Goal: Task Accomplishment & Management: Manage account settings

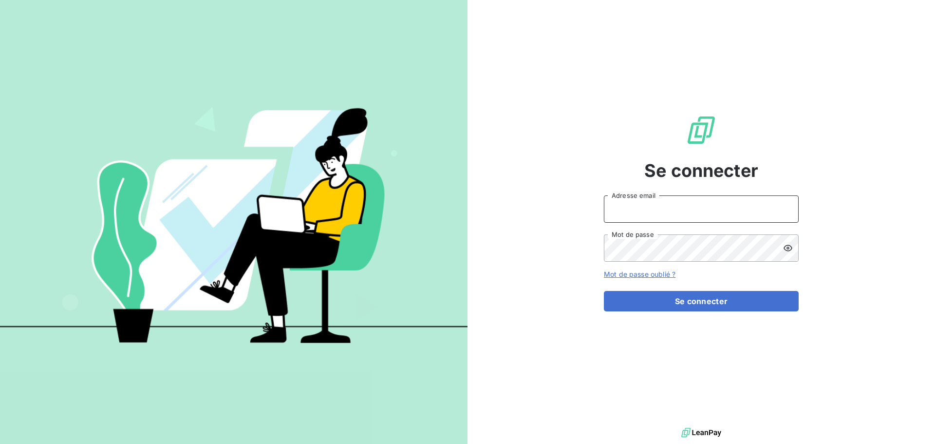
click at [655, 211] on input "Adresse email" at bounding box center [701, 208] width 195 height 27
type input "[EMAIL_ADDRESS][DOMAIN_NAME]"
click at [787, 245] on icon at bounding box center [788, 248] width 9 height 6
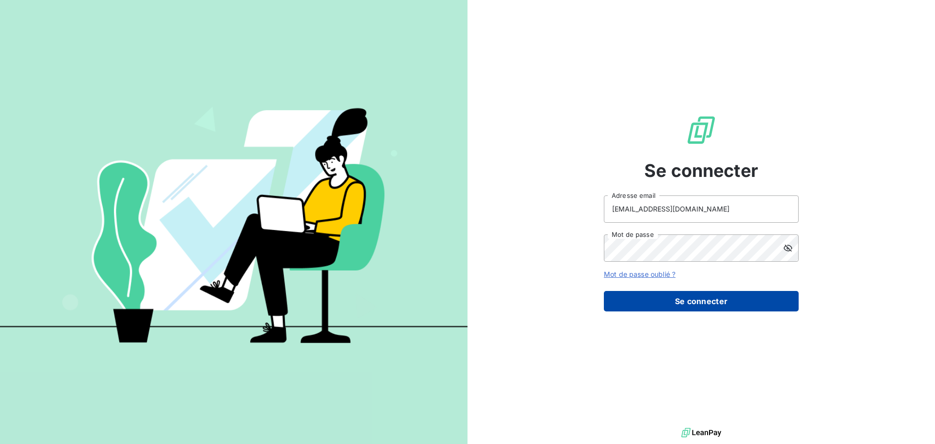
click at [695, 299] on button "Se connecter" at bounding box center [701, 301] width 195 height 20
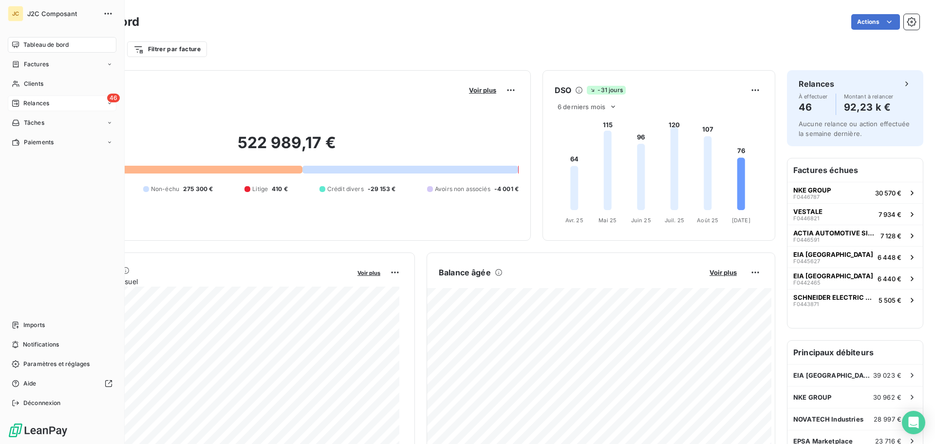
click at [21, 102] on div "Relances" at bounding box center [31, 103] width 38 height 9
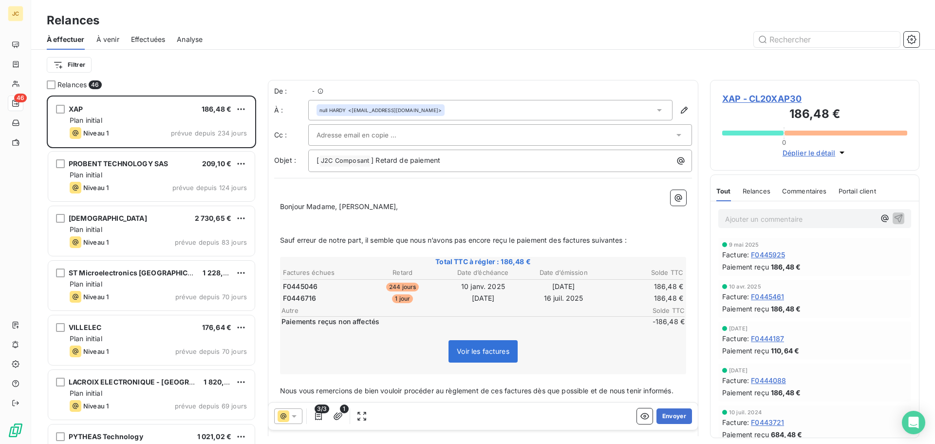
scroll to position [341, 202]
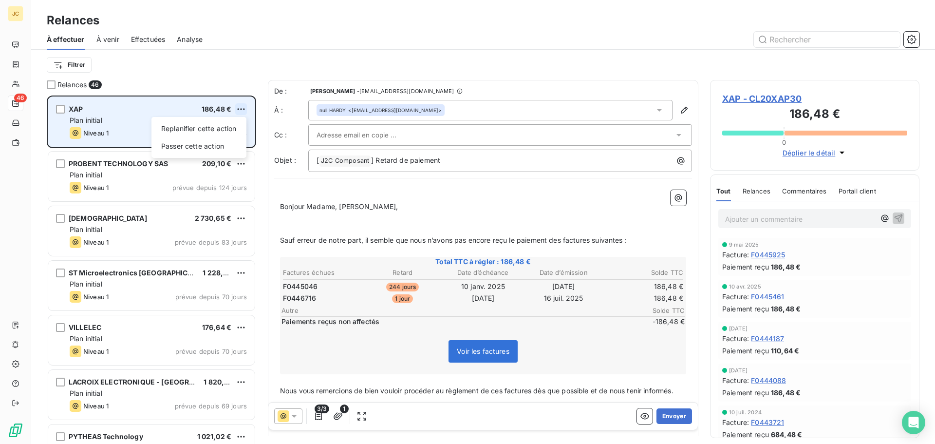
click at [239, 105] on html "JC 46 Relances À effectuer À venir Effectuées Analyse Filtrer Relances 46 XAP 1…" at bounding box center [467, 222] width 935 height 444
click at [220, 146] on div "Passer cette action" at bounding box center [198, 146] width 87 height 16
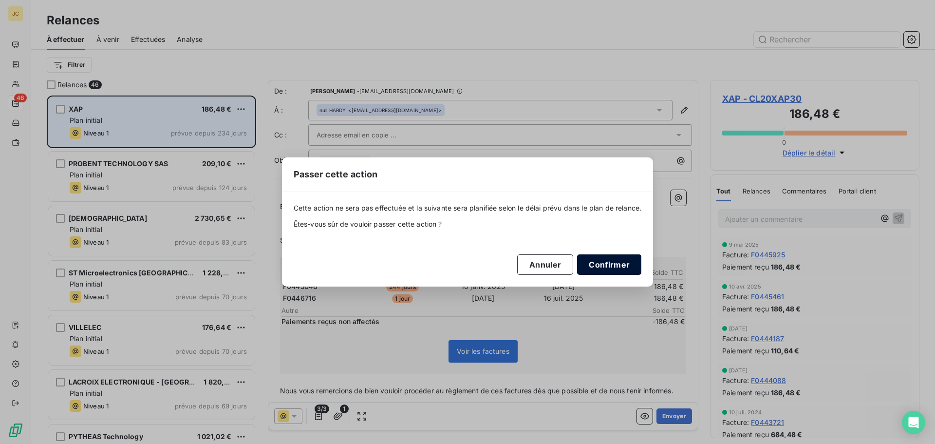
click at [620, 267] on button "Confirmer" at bounding box center [609, 264] width 64 height 20
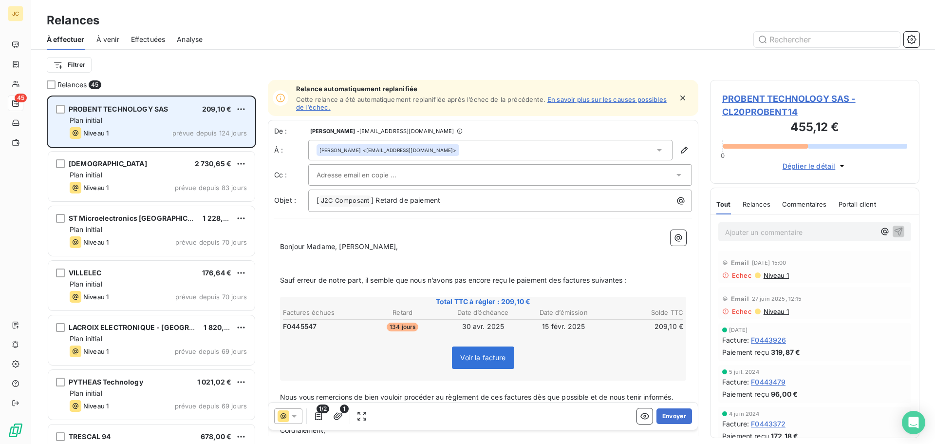
scroll to position [49, 0]
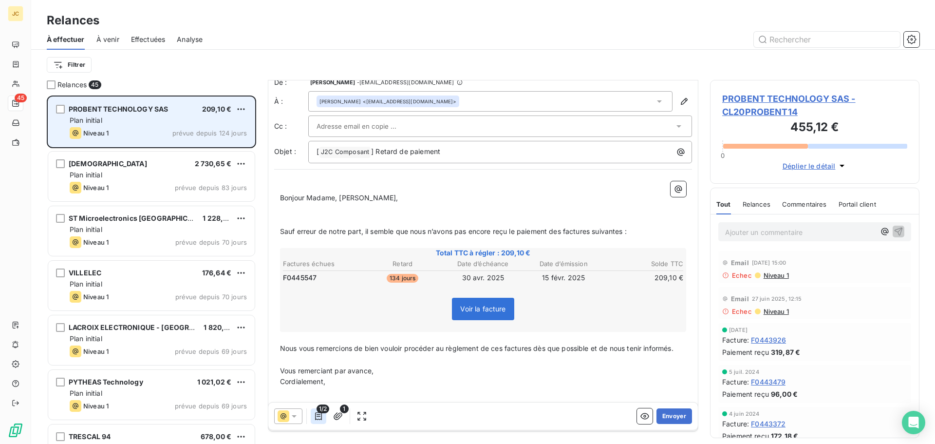
click at [319, 417] on icon "button" at bounding box center [318, 416] width 7 height 8
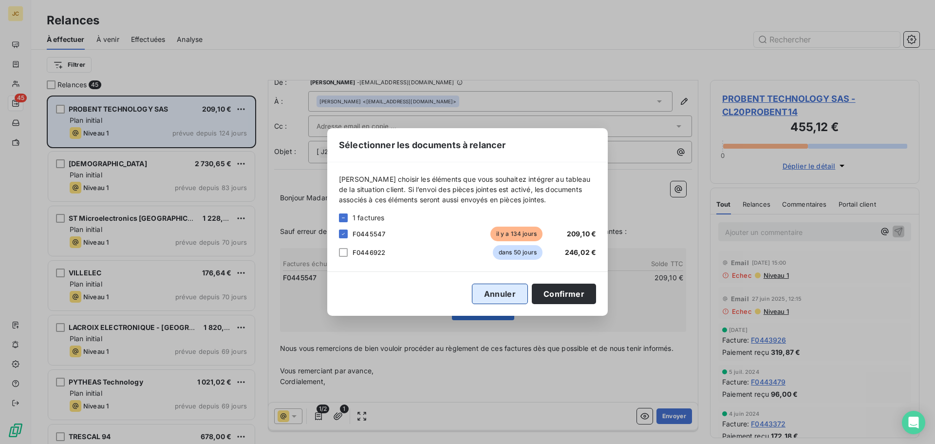
click at [496, 295] on button "Annuler" at bounding box center [500, 294] width 56 height 20
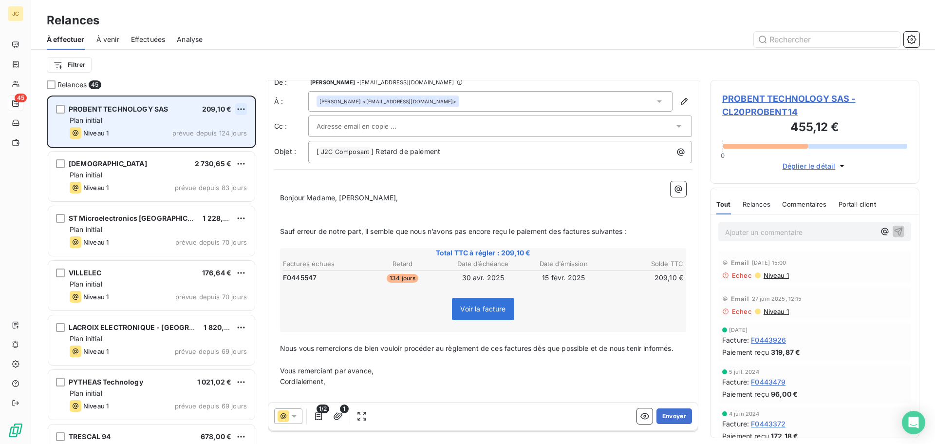
click at [245, 109] on html "JC 45 Relances À effectuer À venir Effectuées Analyse Filtrer Relances 45 PROBE…" at bounding box center [467, 222] width 935 height 444
click at [214, 145] on div "Passer cette action" at bounding box center [198, 146] width 87 height 16
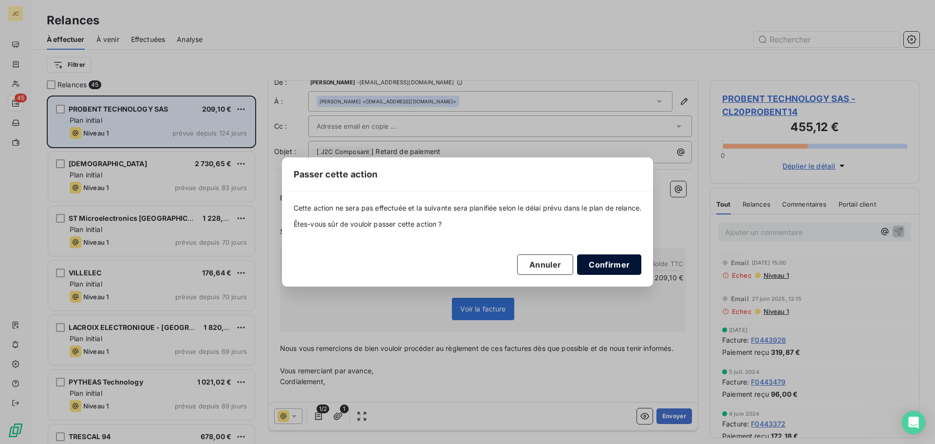
click at [622, 266] on button "Confirmer" at bounding box center [609, 264] width 64 height 20
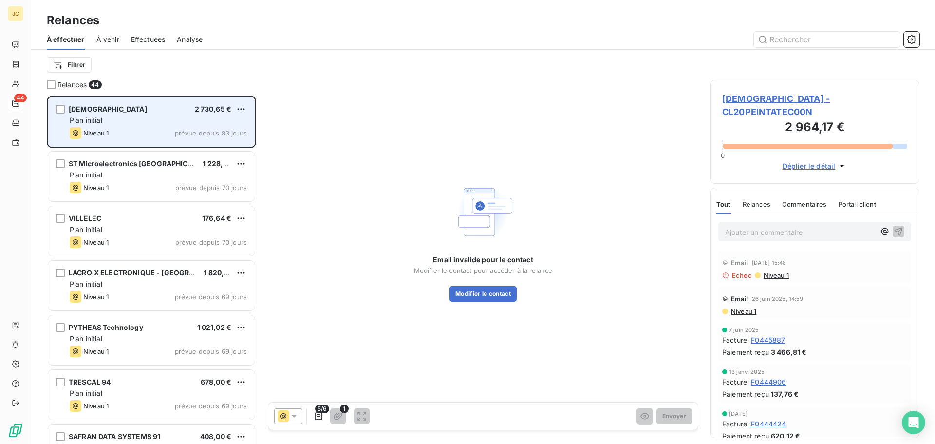
click at [317, 412] on span "5/6" at bounding box center [322, 408] width 14 height 9
click at [320, 417] on icon "button" at bounding box center [319, 416] width 10 height 10
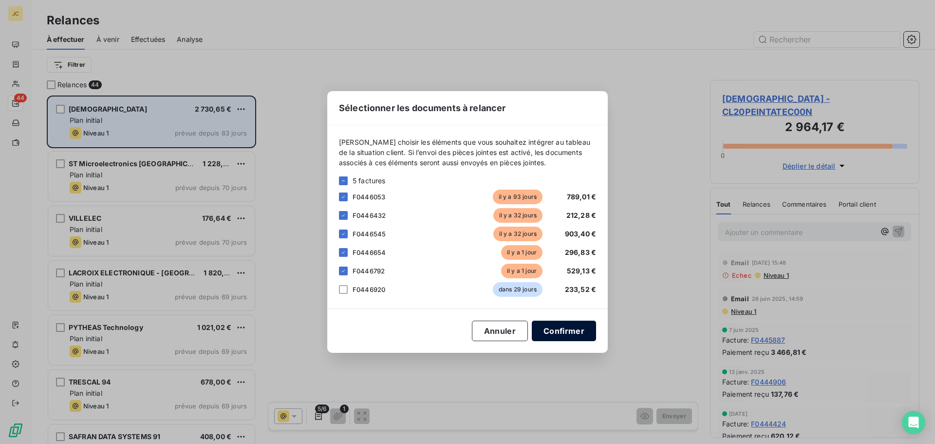
click at [557, 332] on button "Confirmer" at bounding box center [564, 331] width 64 height 20
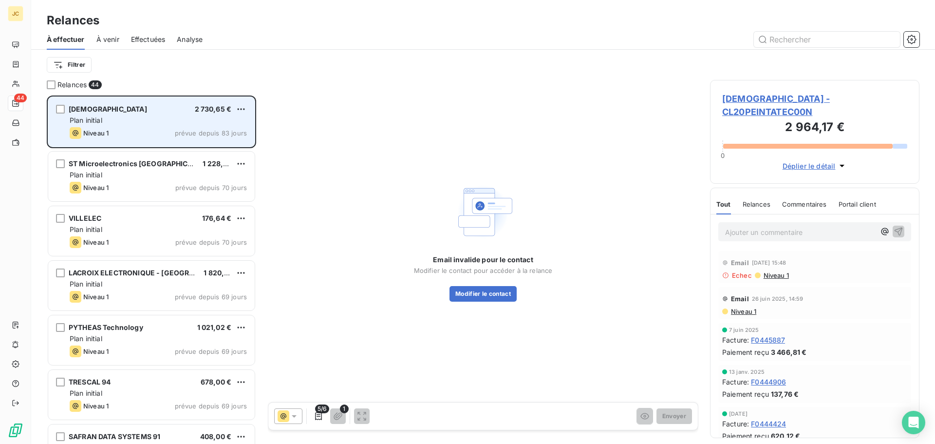
click at [754, 94] on span "[DEMOGRAPHIC_DATA] - CL20PEINTATEC00N" at bounding box center [815, 105] width 185 height 26
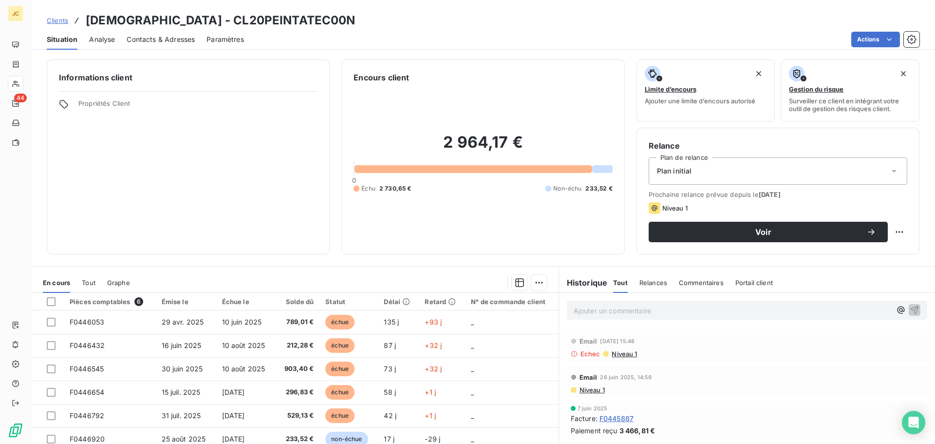
click at [149, 38] on span "Contacts & Adresses" at bounding box center [161, 40] width 68 height 10
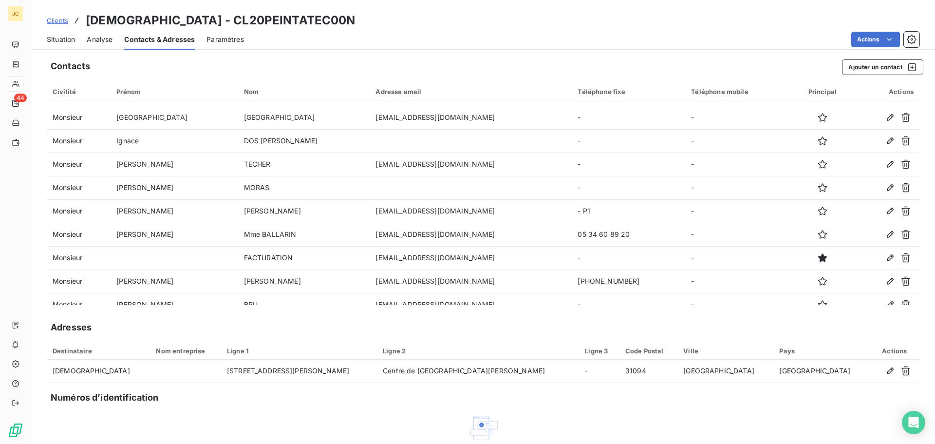
scroll to position [123, 0]
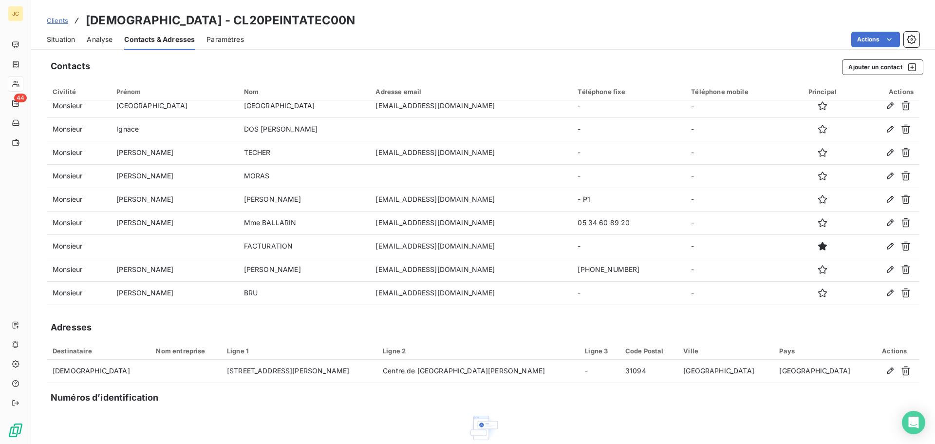
click at [63, 38] on span "Situation" at bounding box center [61, 40] width 28 height 10
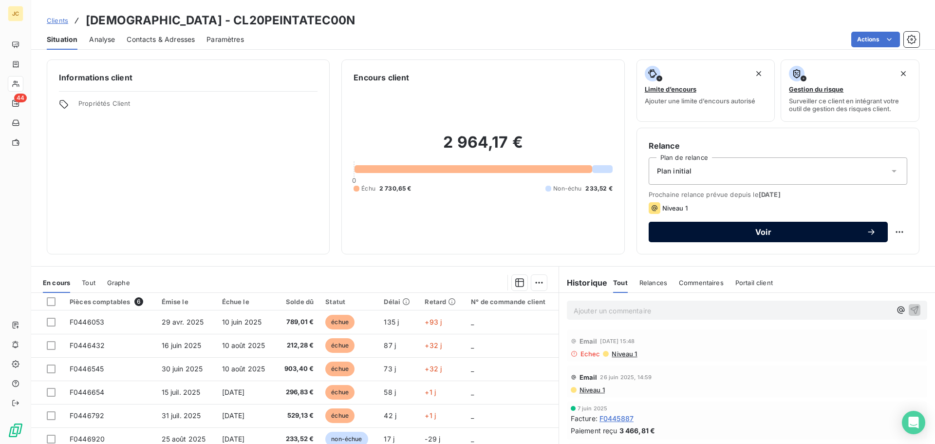
click at [736, 230] on span "Voir" at bounding box center [764, 232] width 206 height 8
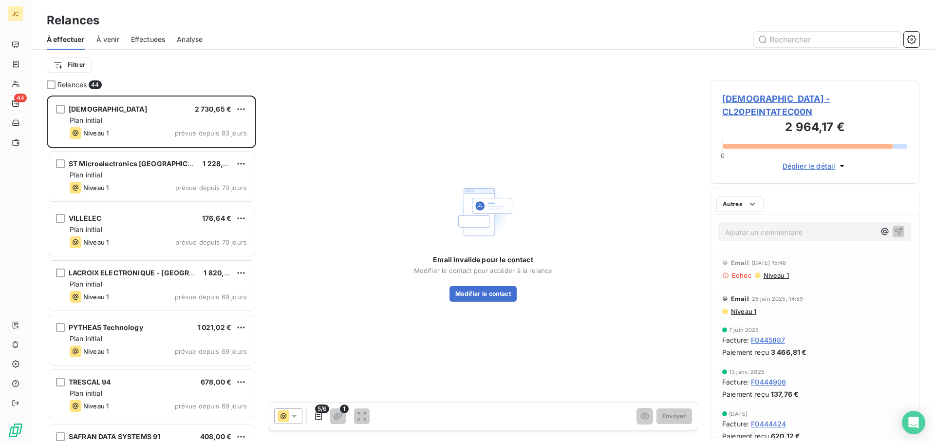
scroll to position [341, 202]
click at [489, 291] on button "Modifier le contact" at bounding box center [483, 294] width 67 height 16
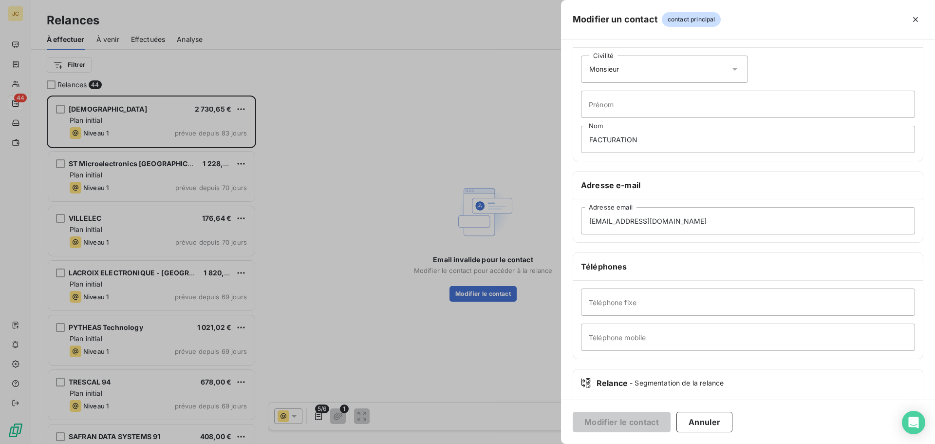
scroll to position [49, 0]
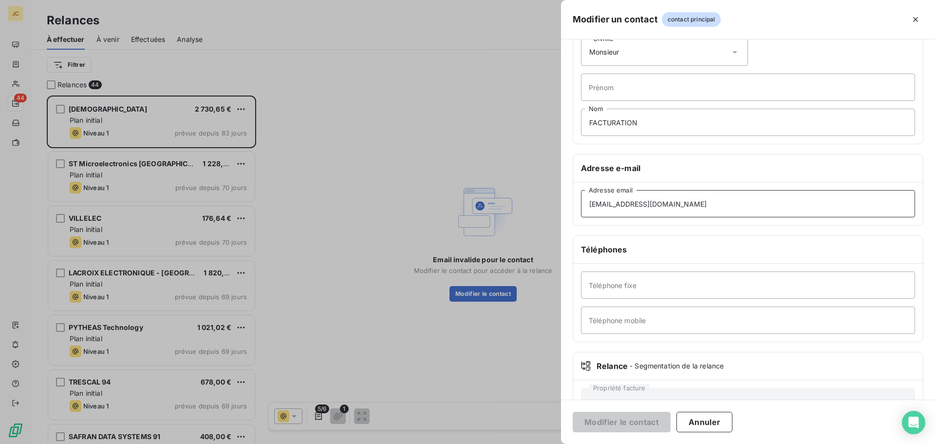
drag, startPoint x: 762, startPoint y: 204, endPoint x: 506, endPoint y: 187, distance: 256.4
click at [506, 443] on div "Modifier un contact contact principal Informations générales Civilité Monsieur …" at bounding box center [467, 444] width 935 height 0
click at [913, 17] on icon "button" at bounding box center [916, 20] width 10 height 10
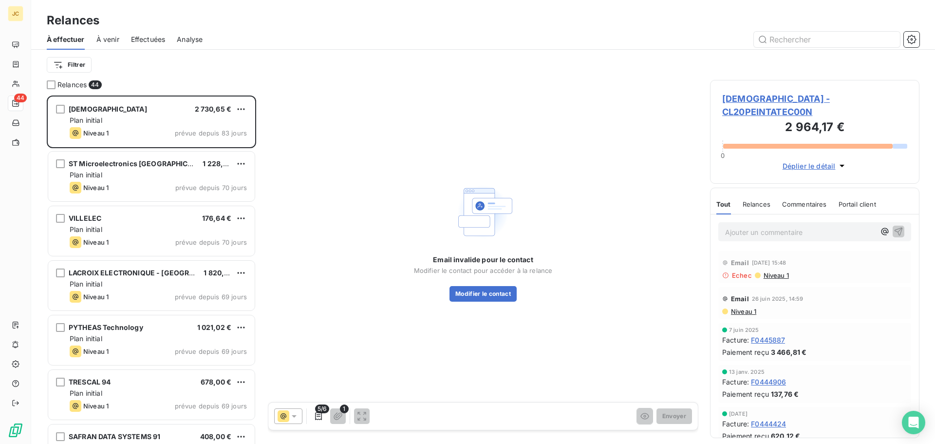
click at [782, 97] on span "[DEMOGRAPHIC_DATA] - CL20PEINTATEC00N" at bounding box center [815, 105] width 185 height 26
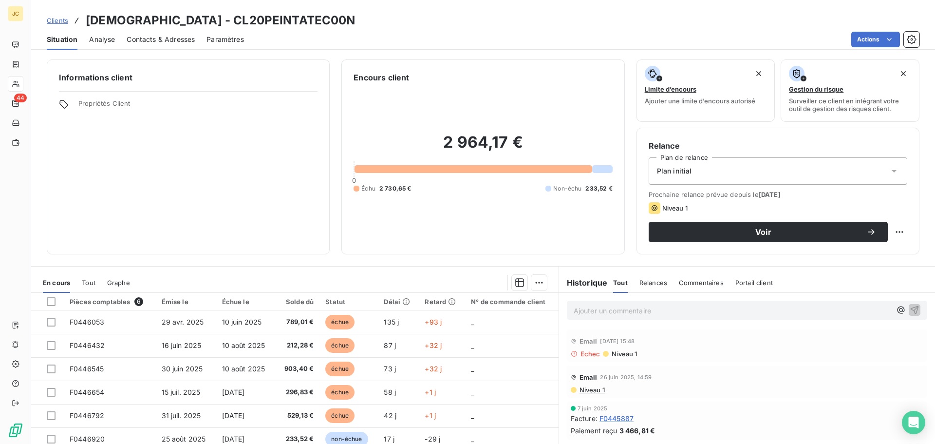
click at [178, 37] on span "Contacts & Adresses" at bounding box center [161, 40] width 68 height 10
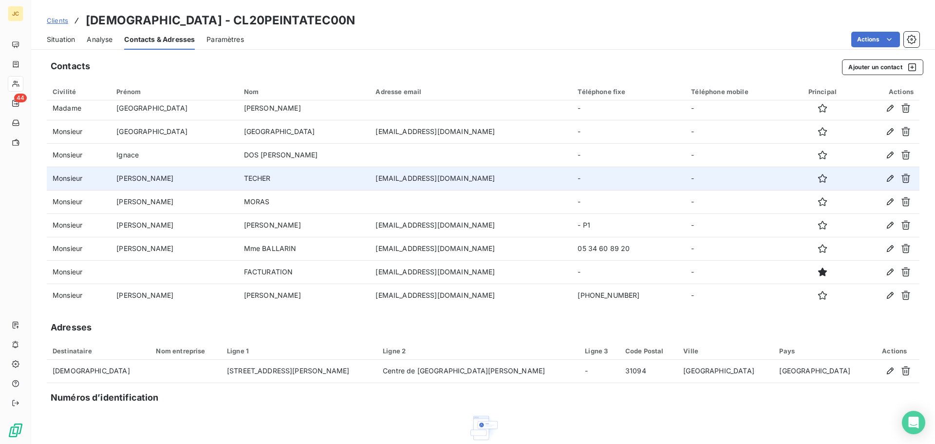
scroll to position [123, 0]
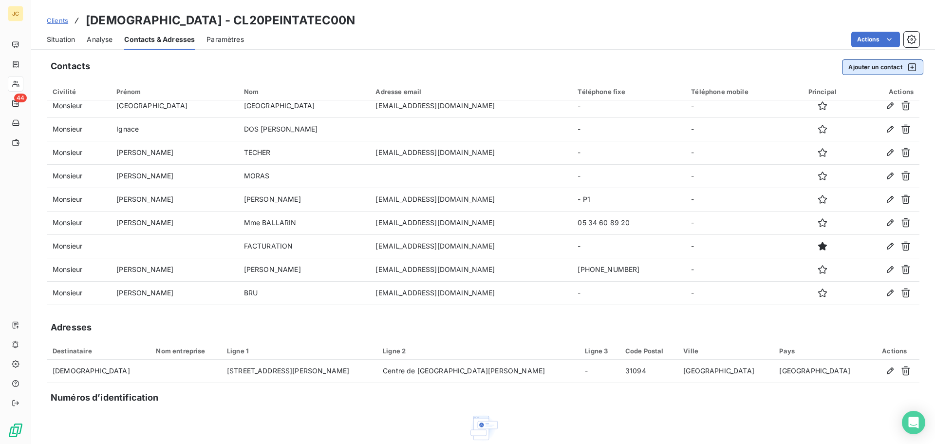
click at [886, 67] on button "Ajouter un contact" at bounding box center [882, 67] width 81 height 16
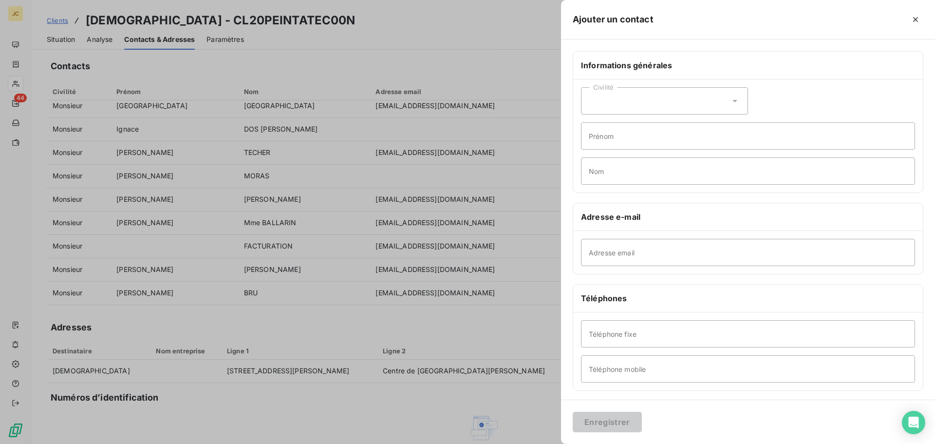
click at [678, 104] on div "Civilité" at bounding box center [664, 100] width 167 height 27
click at [640, 144] on li "Monsieur" at bounding box center [664, 143] width 167 height 18
click at [640, 144] on input "Prénom" at bounding box center [748, 135] width 334 height 27
type input "[PERSON_NAME]"
type input "BREUVART"
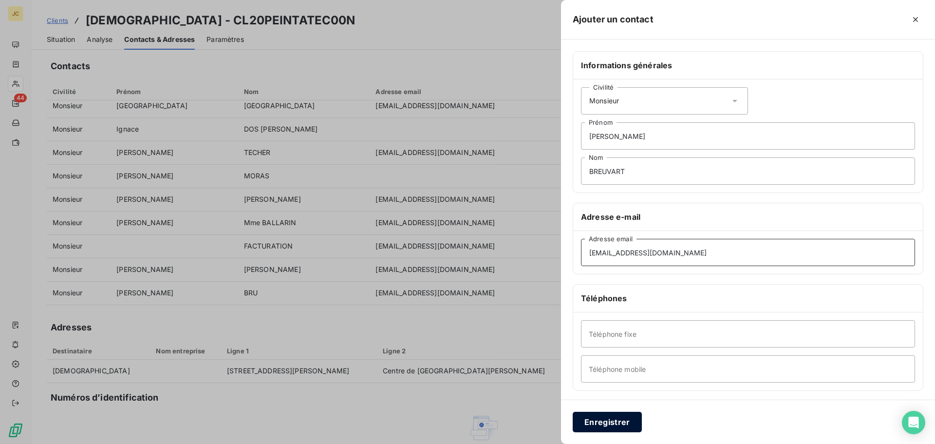
type input "[EMAIL_ADDRESS][DOMAIN_NAME]"
click at [596, 419] on button "Enregistrer" at bounding box center [607, 422] width 69 height 20
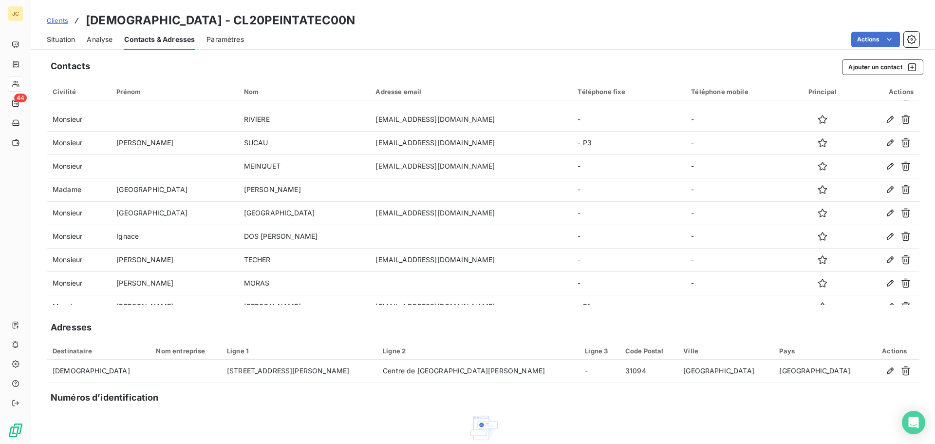
scroll to position [0, 0]
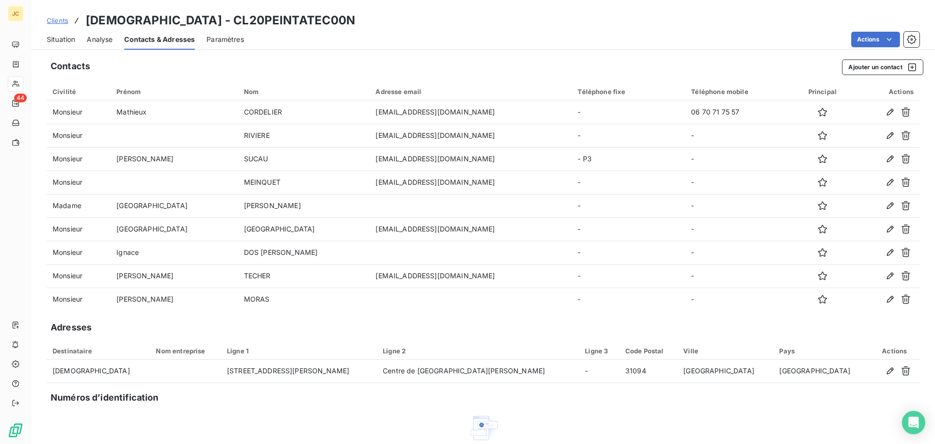
click at [59, 40] on span "Situation" at bounding box center [61, 40] width 28 height 10
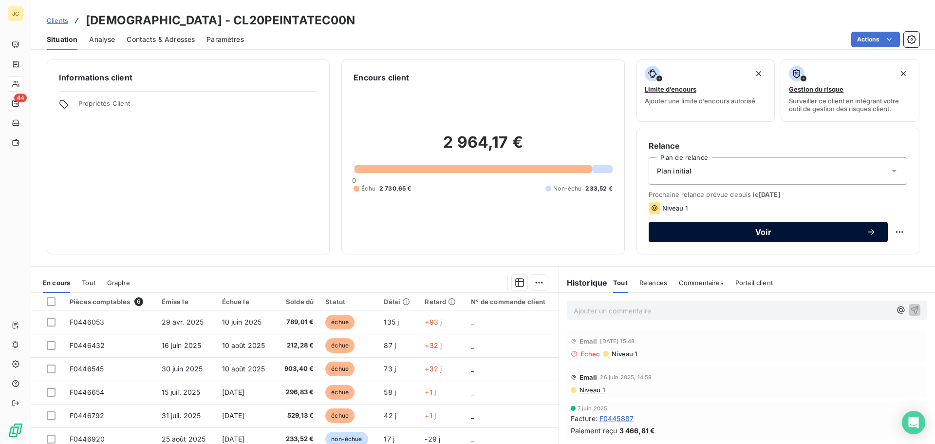
click at [753, 237] on button "Voir" at bounding box center [768, 232] width 239 height 20
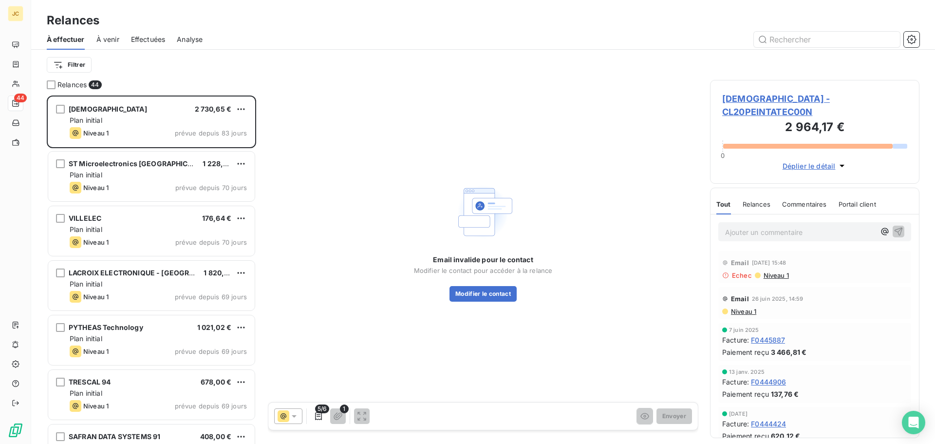
scroll to position [341, 202]
click at [507, 294] on button "Modifier le contact" at bounding box center [483, 294] width 67 height 16
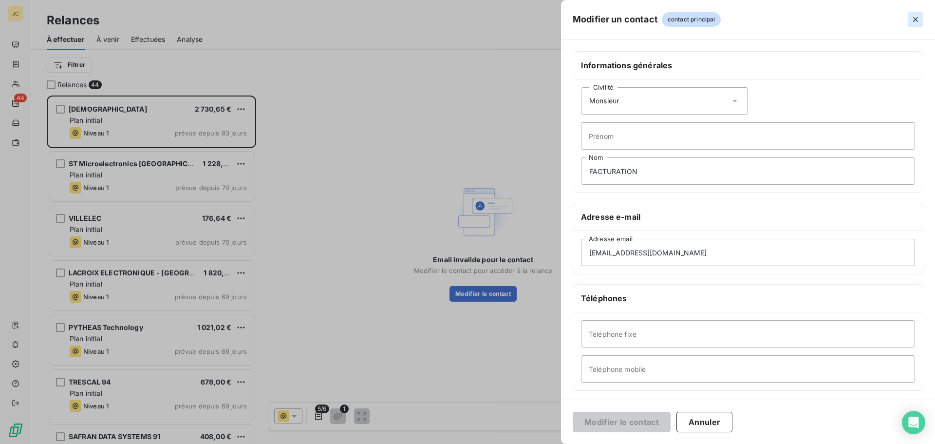
click at [918, 19] on icon "button" at bounding box center [916, 20] width 10 height 10
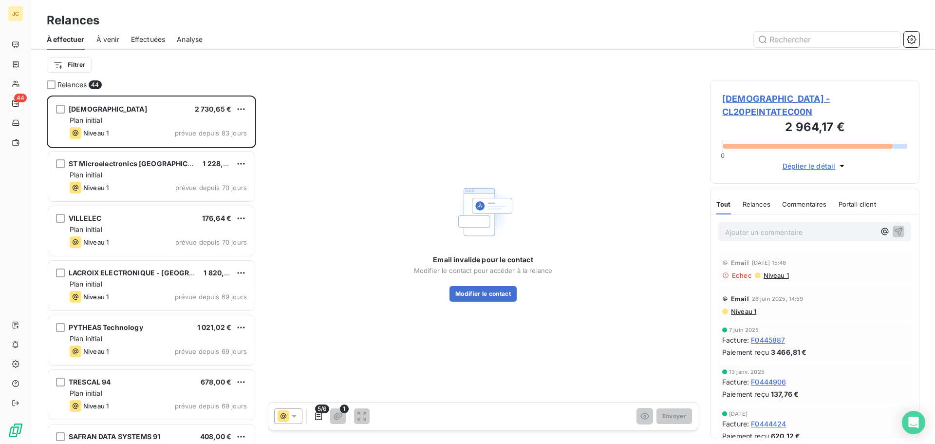
click at [782, 98] on span "[DEMOGRAPHIC_DATA] - CL20PEINTATEC00N" at bounding box center [815, 105] width 185 height 26
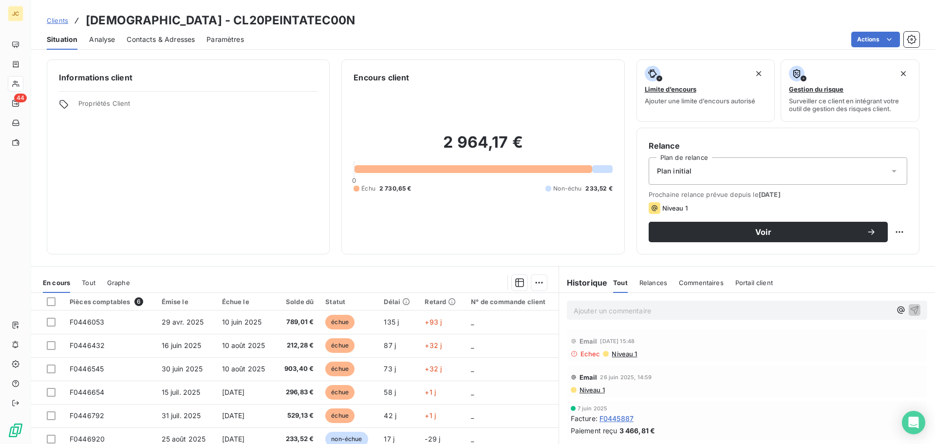
click at [167, 38] on span "Contacts & Adresses" at bounding box center [161, 40] width 68 height 10
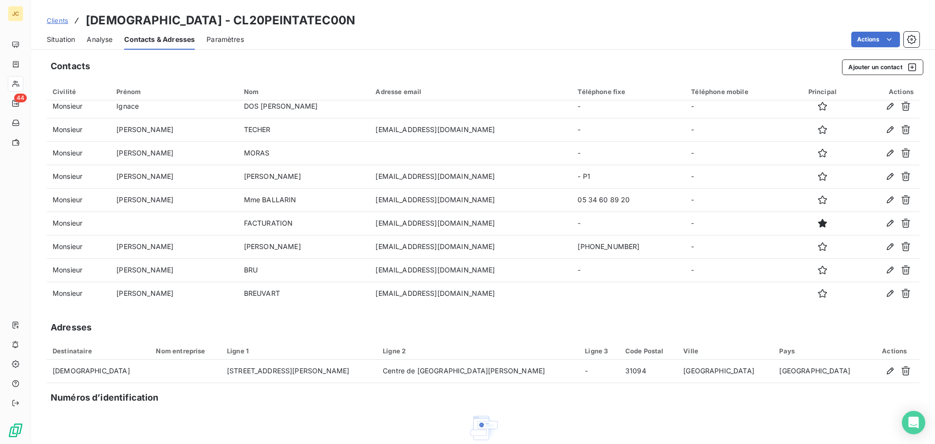
scroll to position [147, 0]
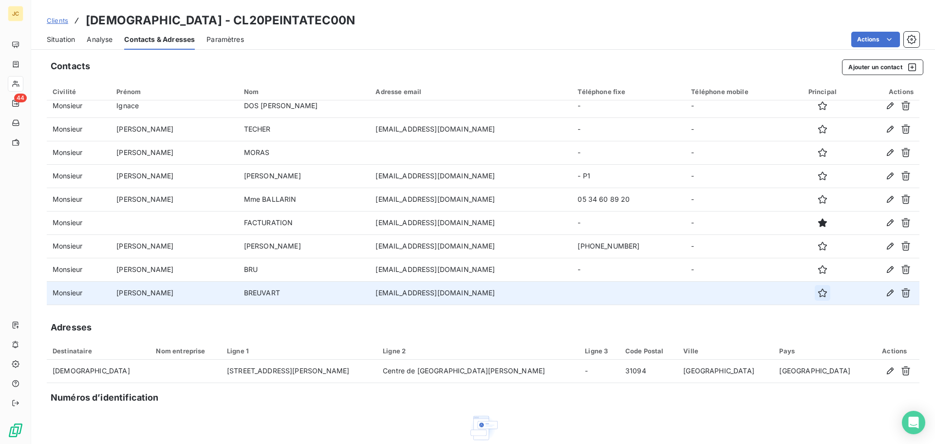
click at [819, 296] on icon "button" at bounding box center [823, 292] width 9 height 9
click at [67, 37] on span "Situation" at bounding box center [61, 40] width 28 height 10
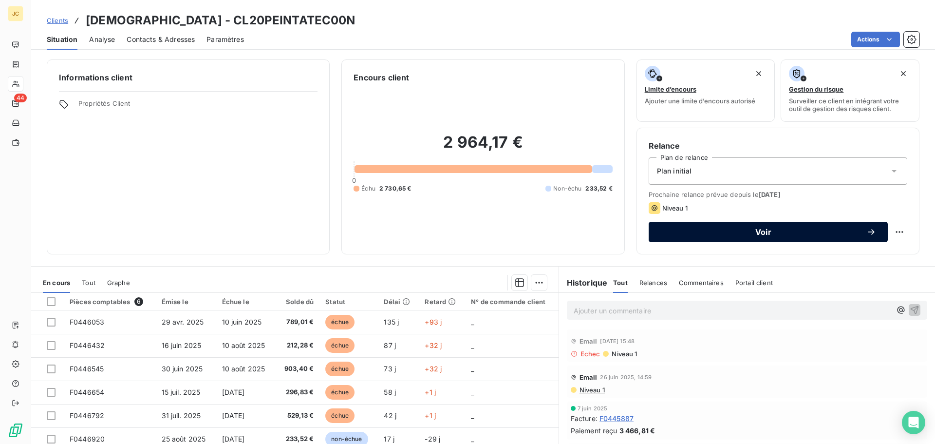
click at [661, 229] on span "Voir" at bounding box center [764, 232] width 206 height 8
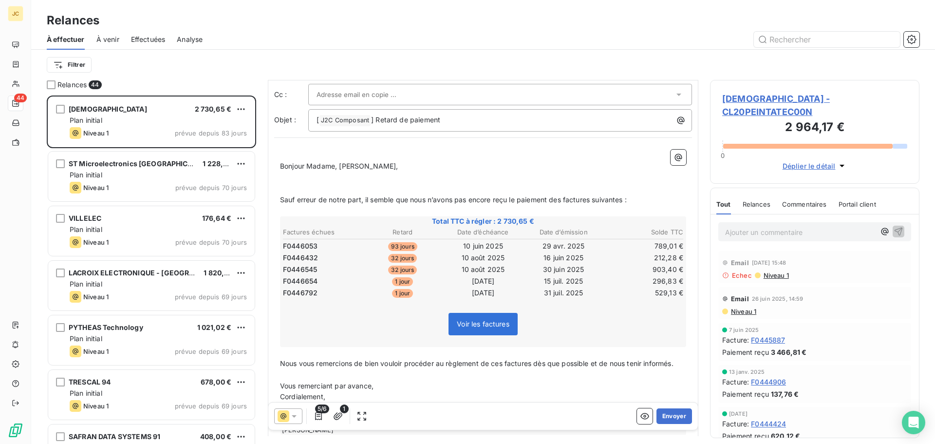
scroll to position [98, 0]
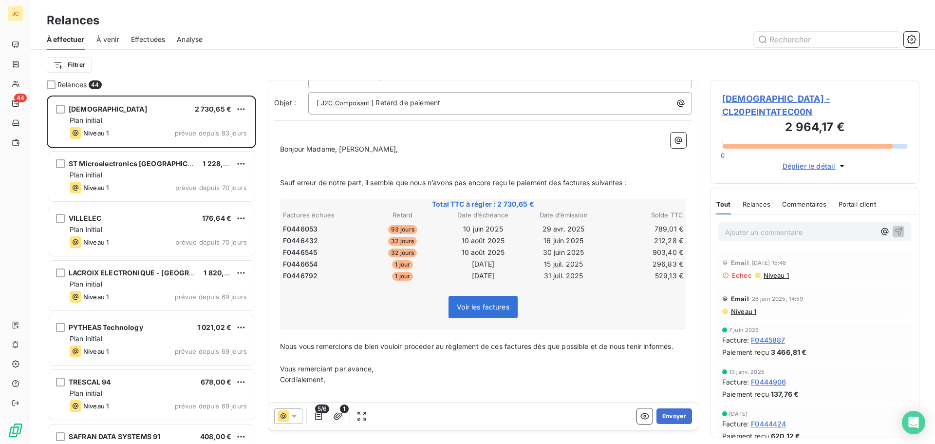
click at [321, 412] on span "5/6" at bounding box center [322, 408] width 14 height 9
click at [318, 416] on icon "button" at bounding box center [319, 416] width 10 height 10
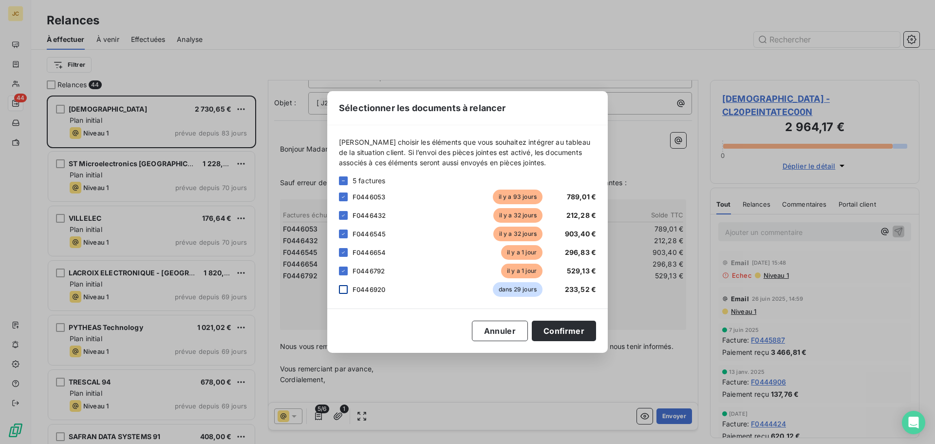
click at [343, 287] on div at bounding box center [343, 289] width 9 height 9
click at [563, 333] on button "Confirmer" at bounding box center [564, 331] width 64 height 20
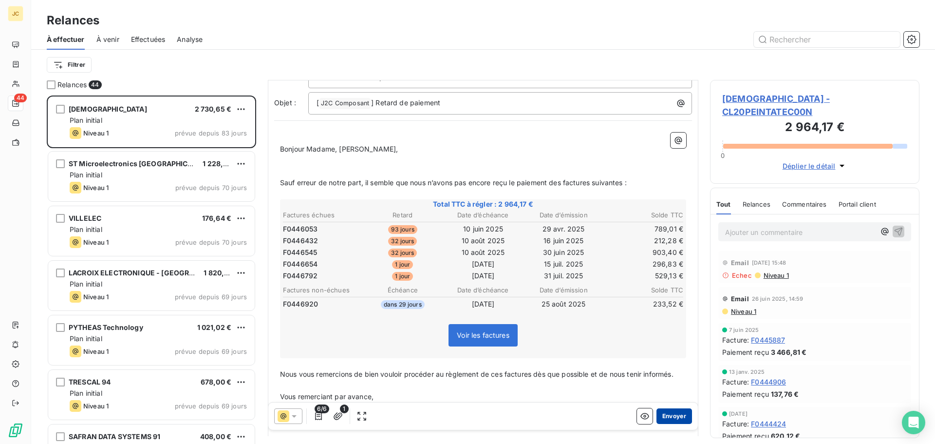
click at [669, 417] on button "Envoyer" at bounding box center [675, 416] width 36 height 16
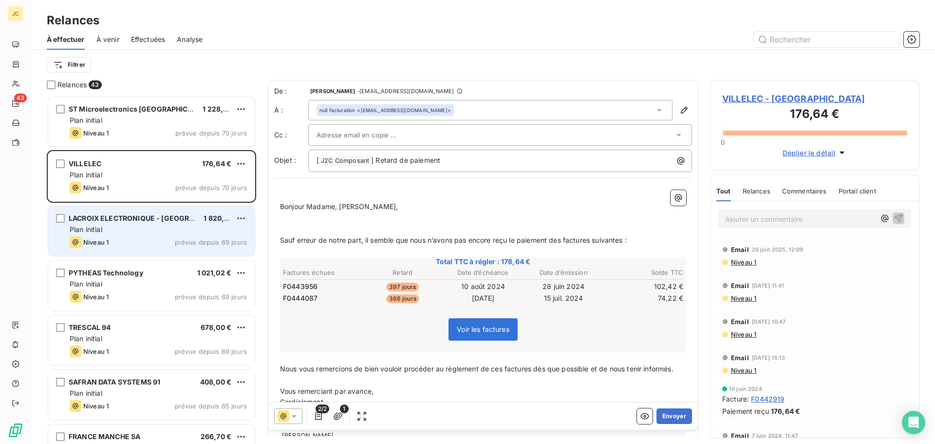
click at [226, 230] on div "Plan initial" at bounding box center [158, 230] width 177 height 10
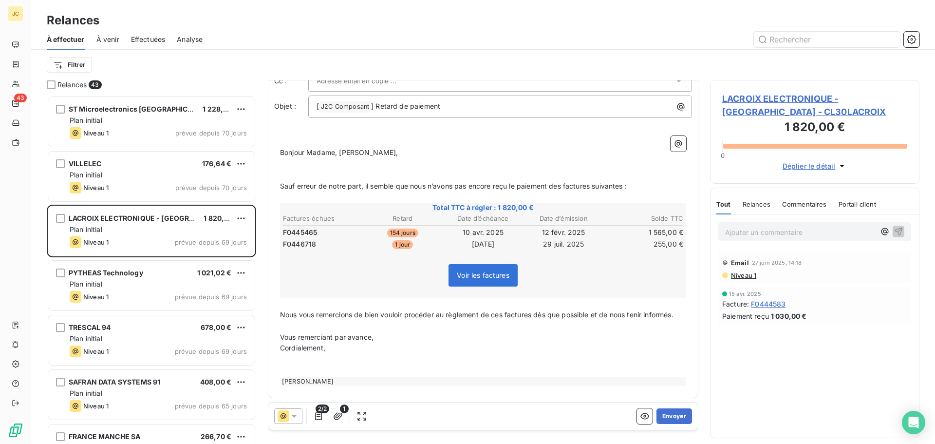
scroll to position [57, 0]
click at [666, 416] on button "Envoyer" at bounding box center [675, 416] width 36 height 16
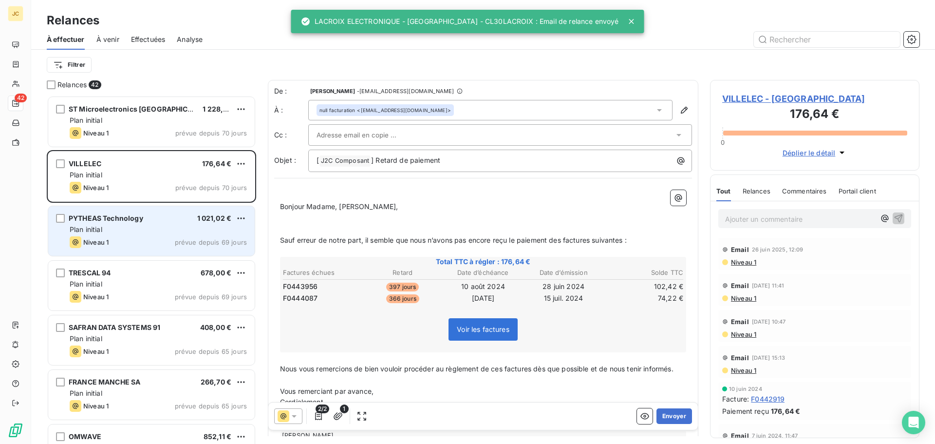
click at [156, 232] on div "Plan initial" at bounding box center [158, 230] width 177 height 10
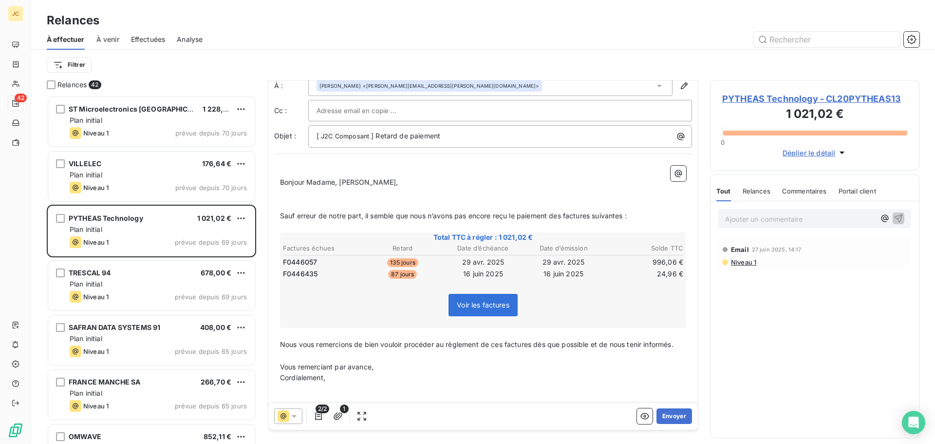
scroll to position [49, 0]
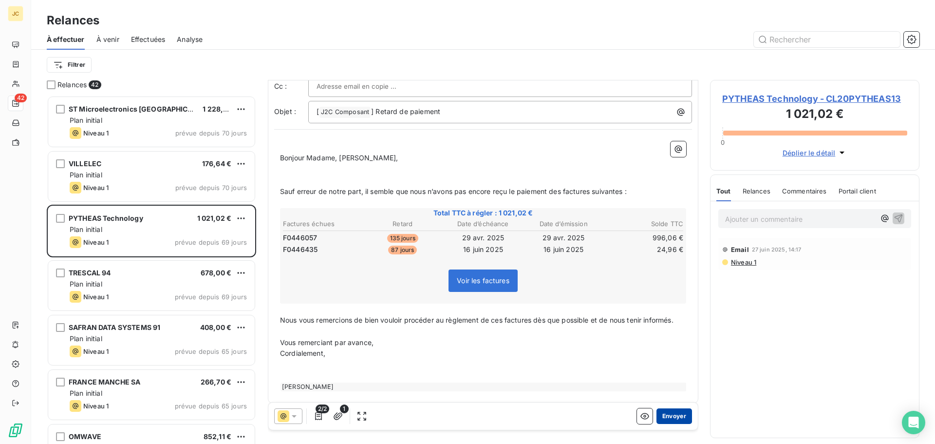
click at [667, 419] on button "Envoyer" at bounding box center [675, 416] width 36 height 16
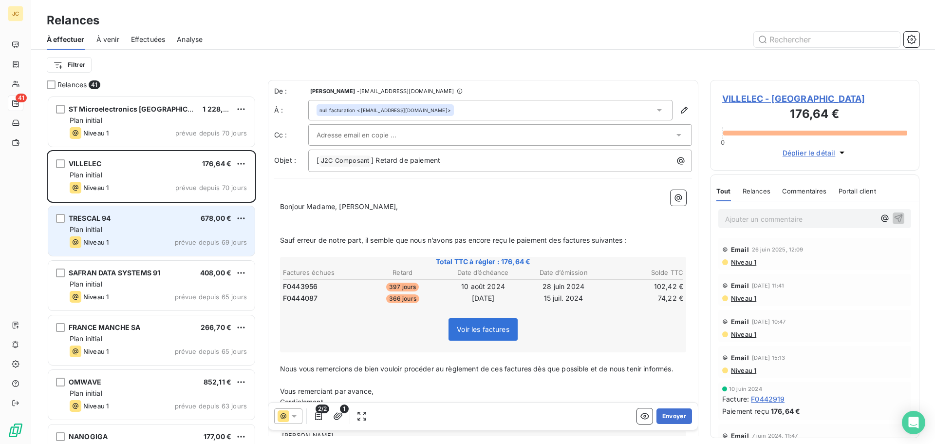
click at [179, 230] on div "Plan initial" at bounding box center [158, 230] width 177 height 10
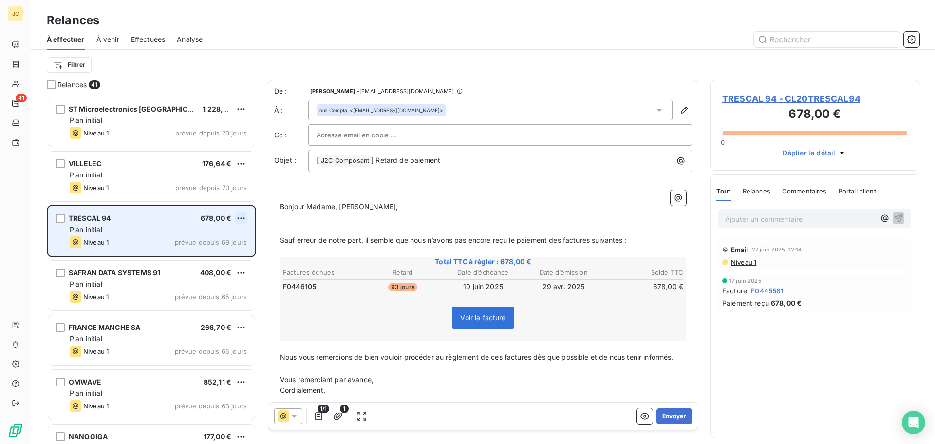
click at [242, 215] on html "JC 41 Relances À effectuer À venir Effectuées Analyse Filtrer Relances 41 ST Mi…" at bounding box center [467, 222] width 935 height 444
click at [223, 258] on div "Passer cette action" at bounding box center [198, 256] width 87 height 16
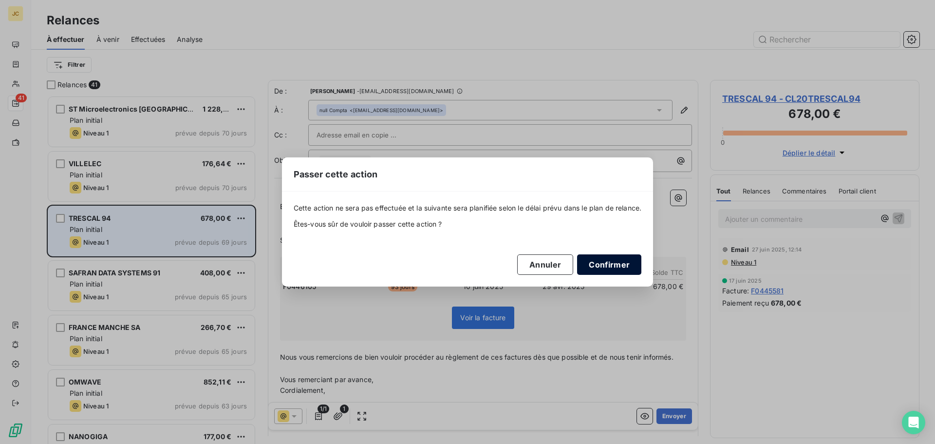
click at [610, 267] on button "Confirmer" at bounding box center [609, 264] width 64 height 20
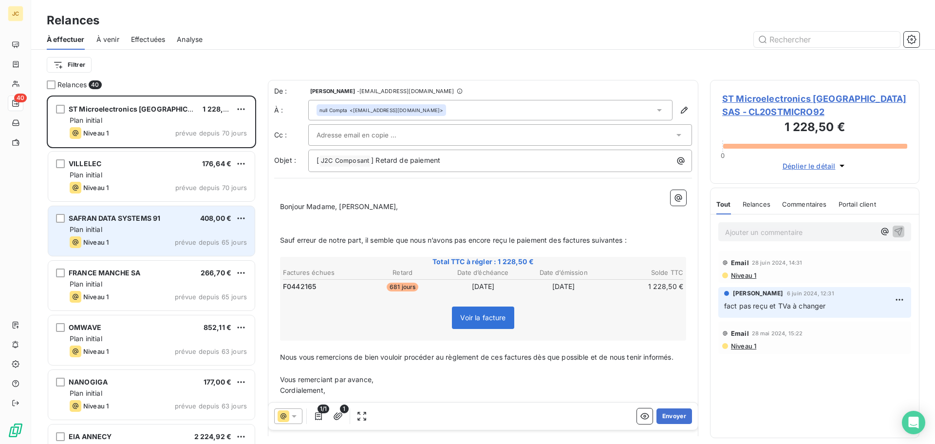
click at [163, 229] on div "Plan initial" at bounding box center [158, 230] width 177 height 10
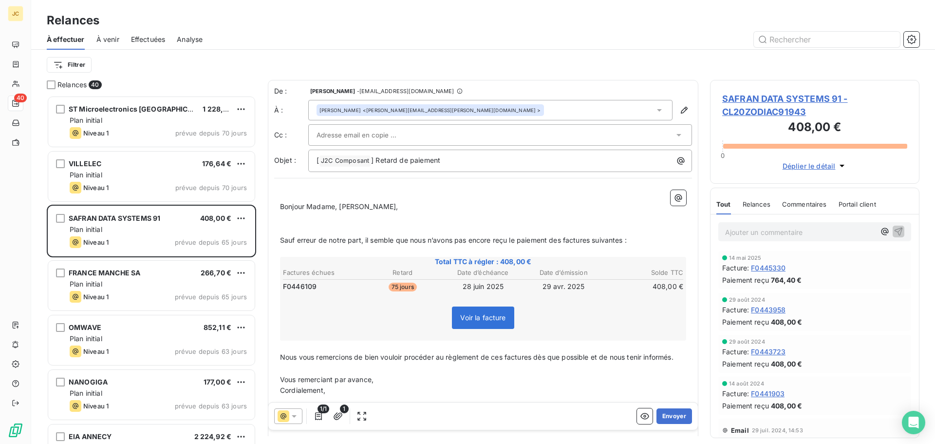
click at [454, 133] on div at bounding box center [496, 135] width 358 height 15
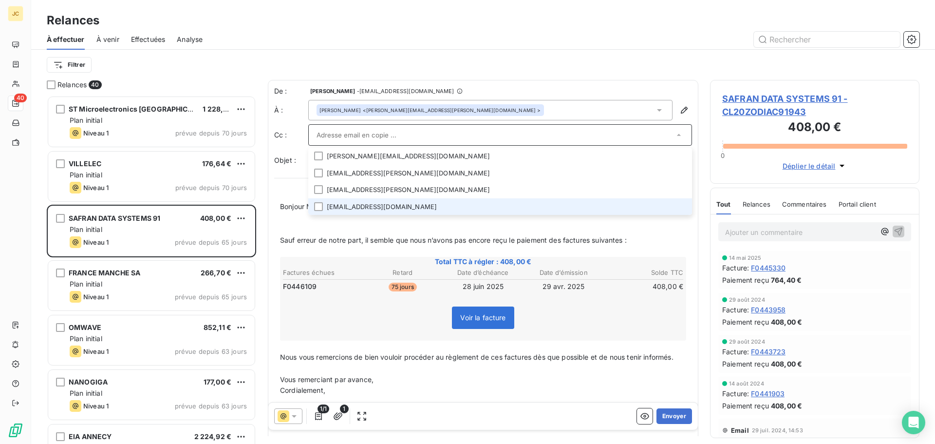
click at [423, 206] on li "[EMAIL_ADDRESS][DOMAIN_NAME]" at bounding box center [500, 206] width 384 height 17
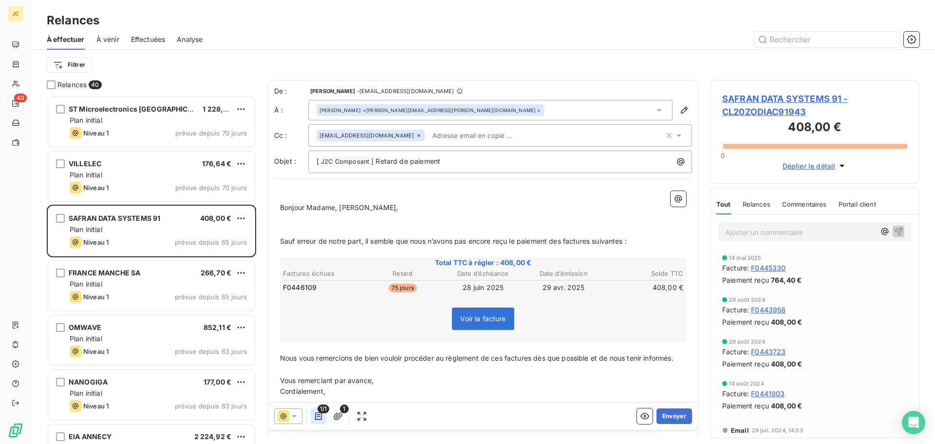
click at [319, 416] on icon "button" at bounding box center [319, 416] width 10 height 10
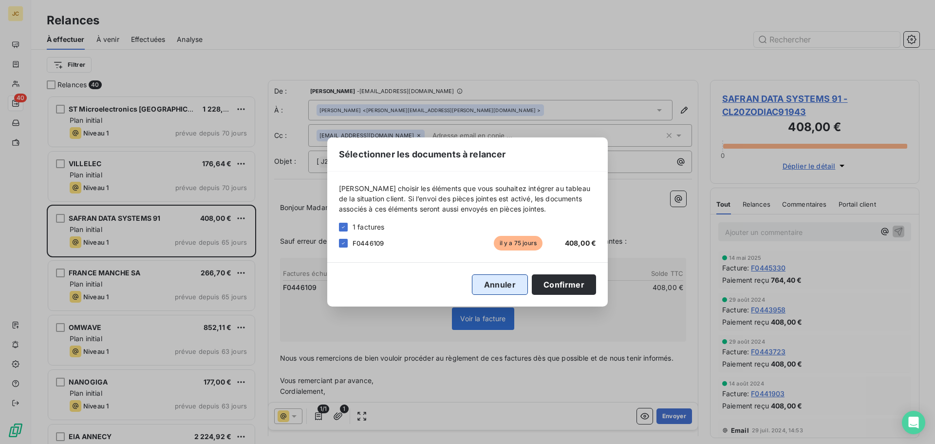
click at [513, 286] on button "Annuler" at bounding box center [500, 284] width 56 height 20
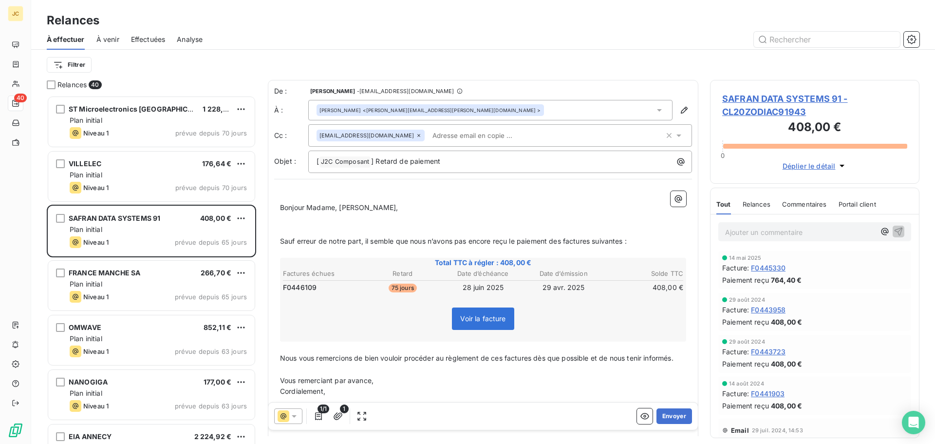
click at [548, 135] on div "[EMAIL_ADDRESS][DOMAIN_NAME]" at bounding box center [491, 135] width 348 height 15
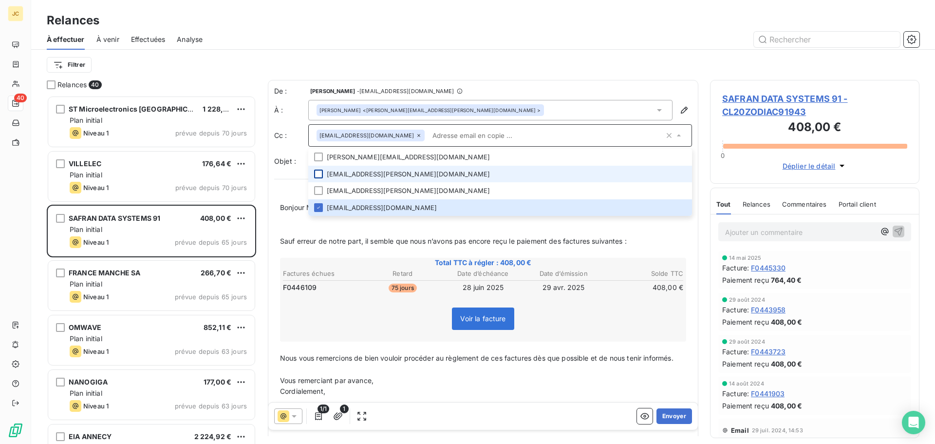
click at [321, 174] on div at bounding box center [318, 174] width 9 height 9
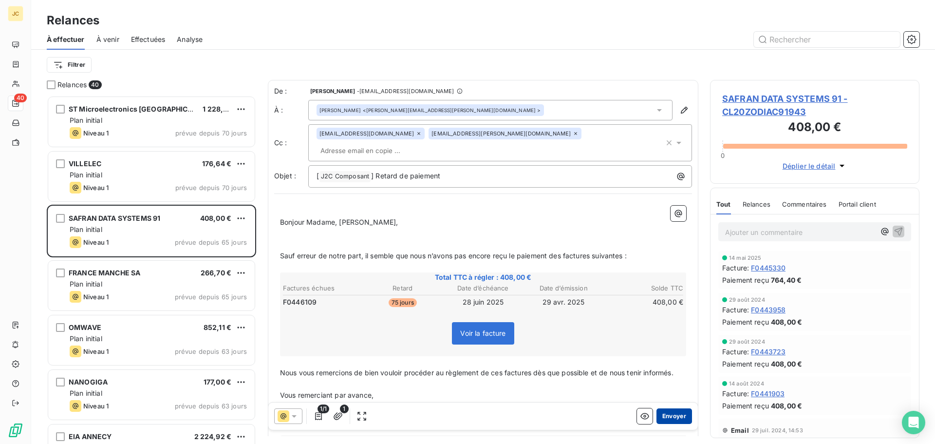
click at [668, 418] on button "Envoyer" at bounding box center [675, 416] width 36 height 16
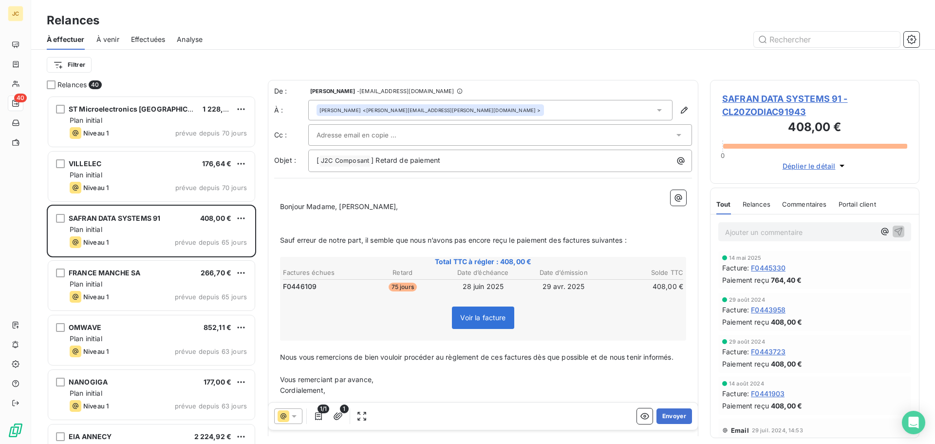
click at [471, 109] on div "[PERSON_NAME] <[PERSON_NAME][EMAIL_ADDRESS][PERSON_NAME][DOMAIN_NAME] >" at bounding box center [490, 110] width 364 height 20
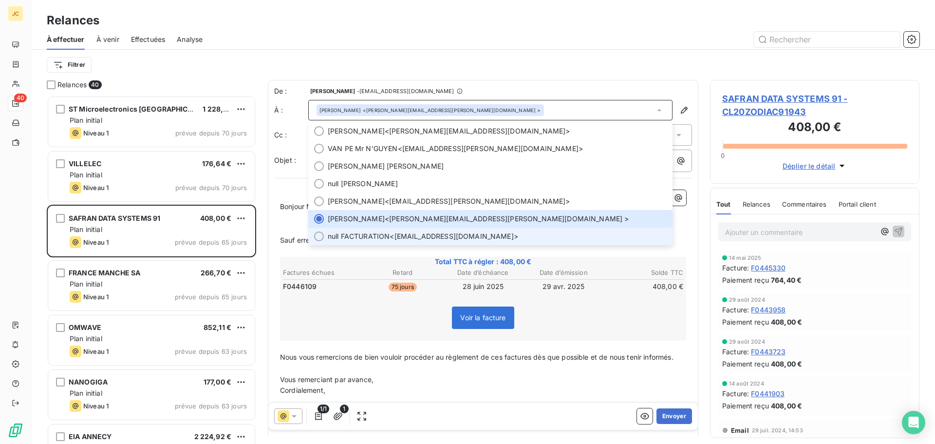
click at [440, 234] on span "null FACTURATION <[EMAIL_ADDRESS][DOMAIN_NAME]>" at bounding box center [497, 236] width 339 height 10
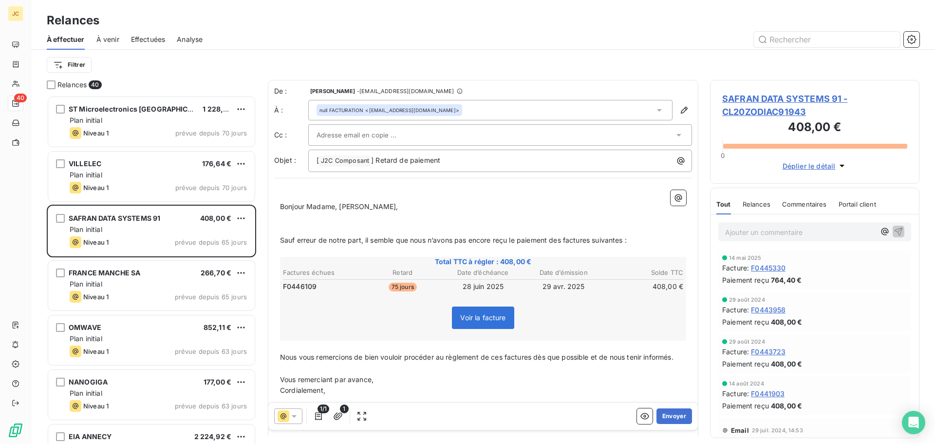
click at [434, 129] on div at bounding box center [496, 135] width 358 height 15
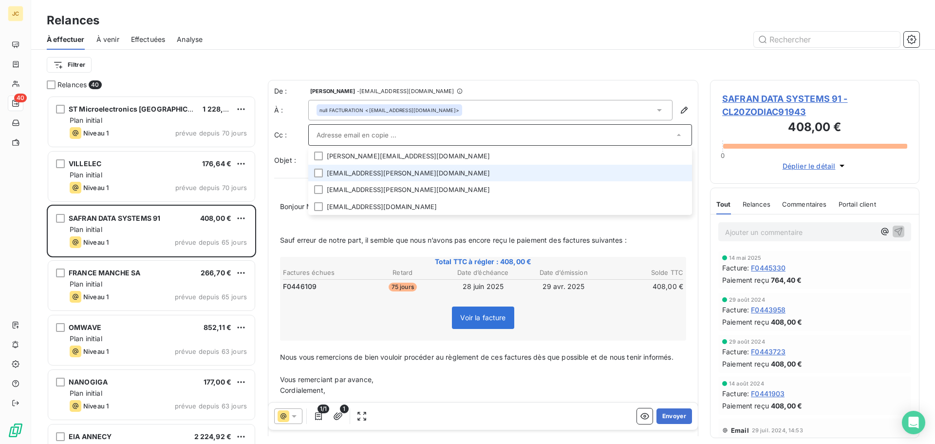
click at [423, 176] on li "[EMAIL_ADDRESS][PERSON_NAME][DOMAIN_NAME]" at bounding box center [500, 173] width 384 height 17
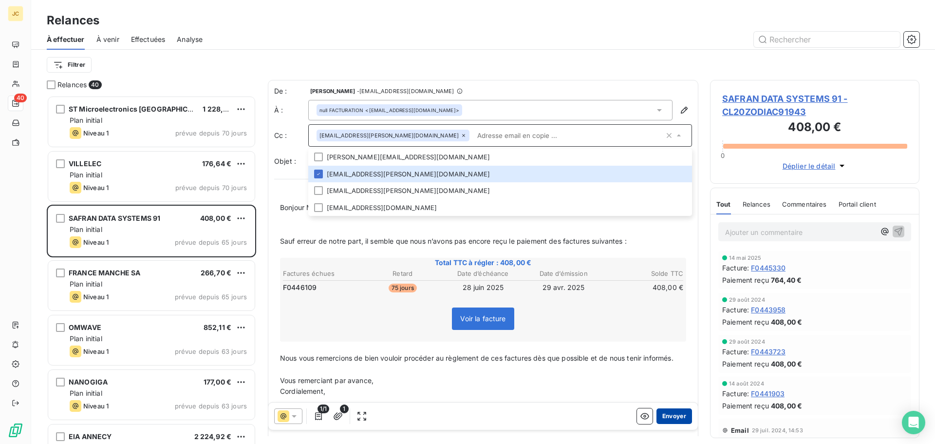
click at [671, 418] on button "Envoyer" at bounding box center [675, 416] width 36 height 16
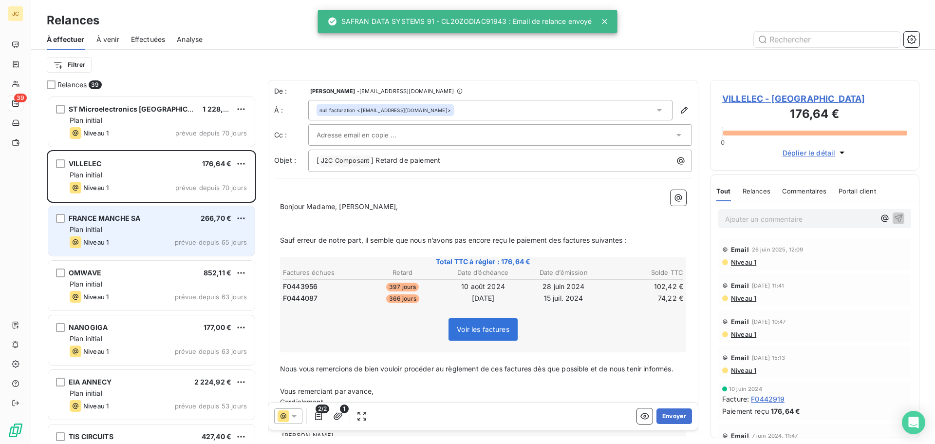
click at [157, 229] on div "Plan initial" at bounding box center [158, 230] width 177 height 10
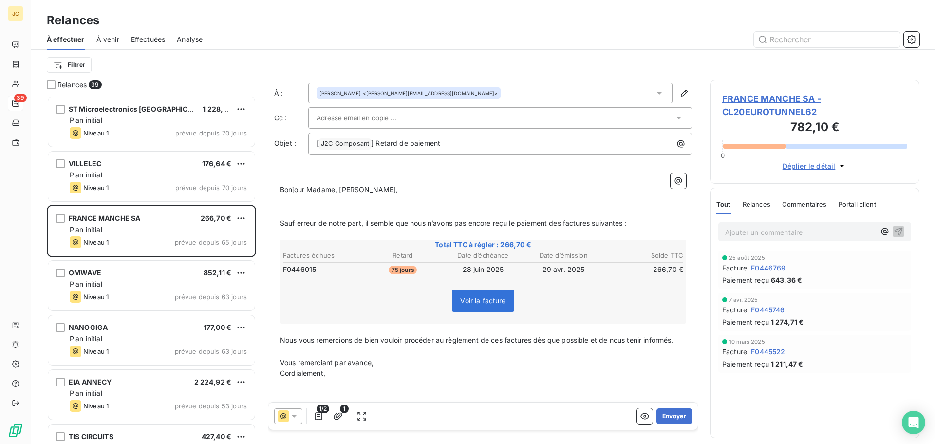
scroll to position [45, 0]
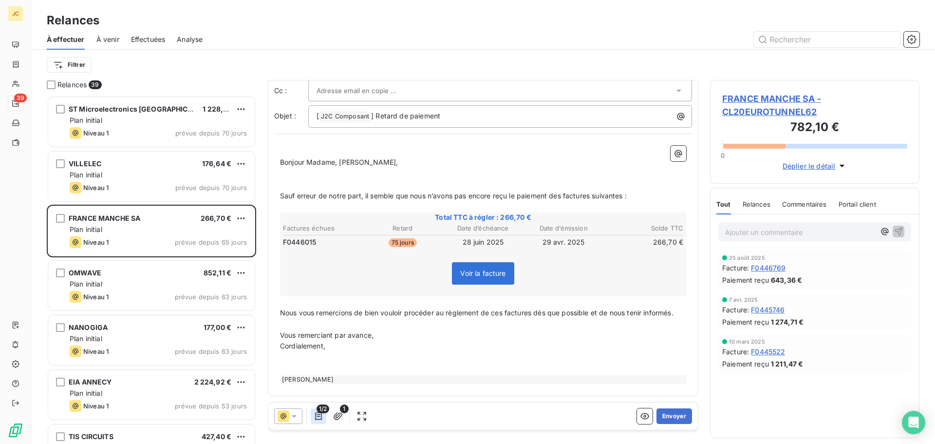
click at [321, 417] on icon "button" at bounding box center [319, 416] width 10 height 10
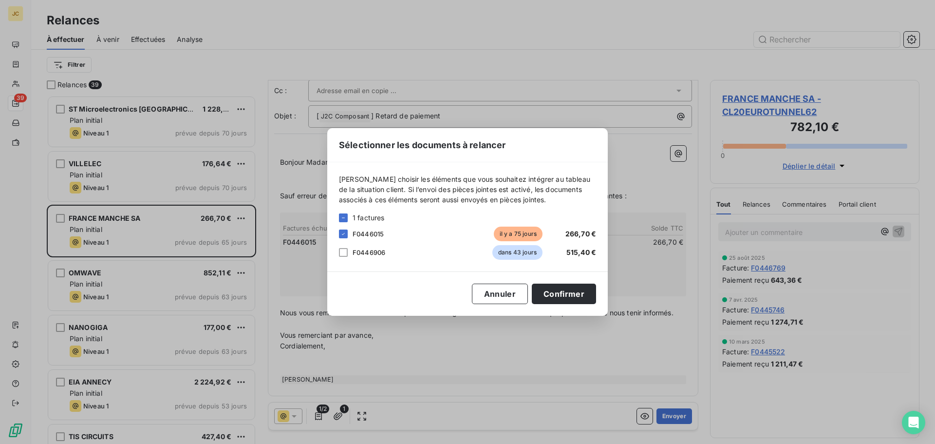
click at [321, 417] on div "Sélectionner les documents à relancer [PERSON_NAME] choisir les éléments que vo…" at bounding box center [467, 222] width 935 height 444
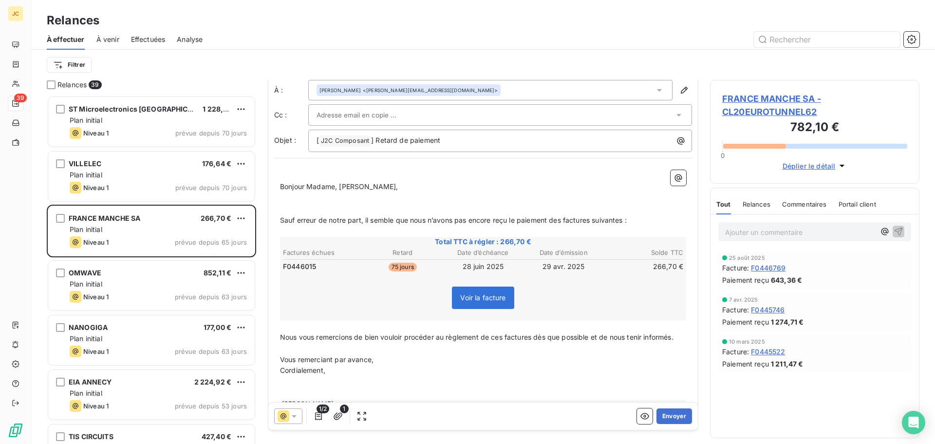
scroll to position [0, 0]
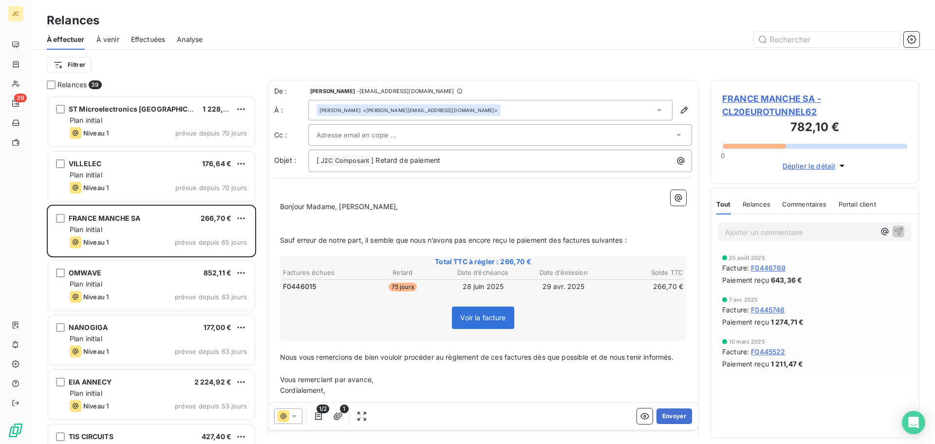
click at [394, 134] on input "text" at bounding box center [369, 135] width 105 height 15
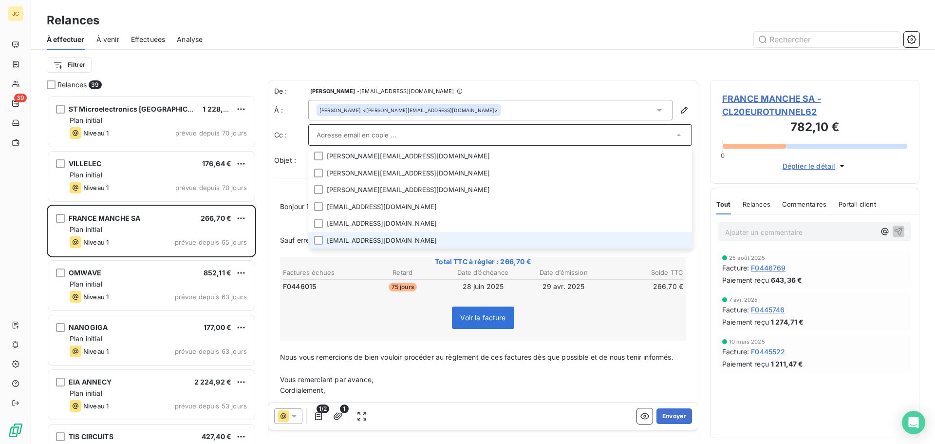
click at [410, 238] on li "[EMAIL_ADDRESS][DOMAIN_NAME]" at bounding box center [500, 240] width 384 height 17
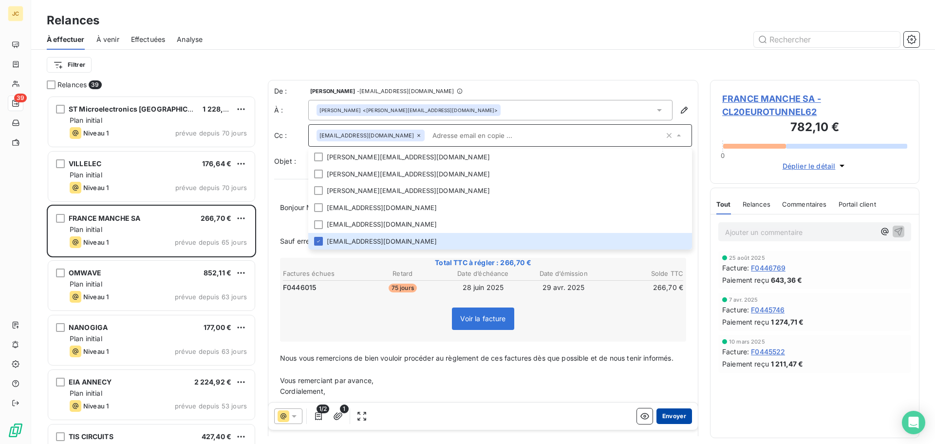
click at [668, 418] on button "Envoyer" at bounding box center [675, 416] width 36 height 16
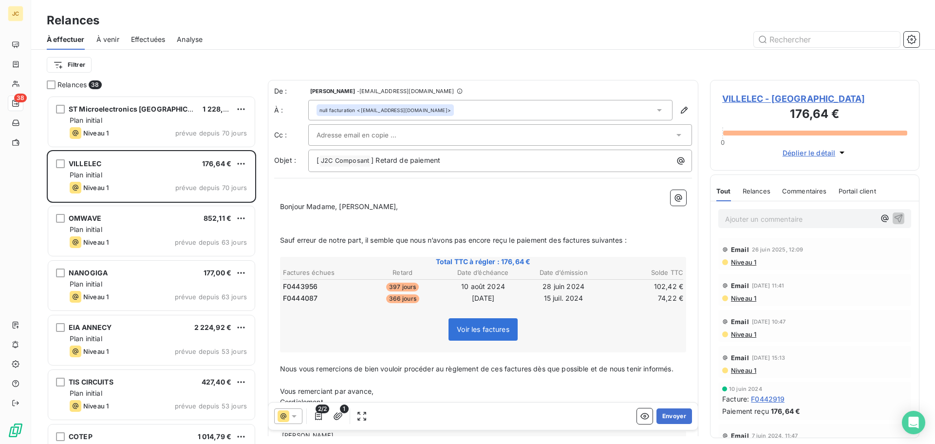
click at [152, 222] on div "OMWAVE 852,11 €" at bounding box center [158, 218] width 177 height 9
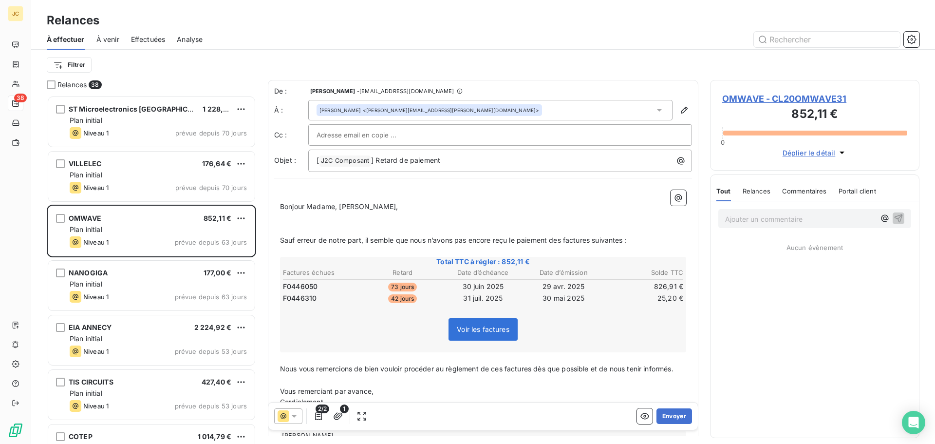
click at [611, 130] on div at bounding box center [500, 135] width 367 height 15
click at [667, 418] on button "Envoyer" at bounding box center [675, 416] width 36 height 16
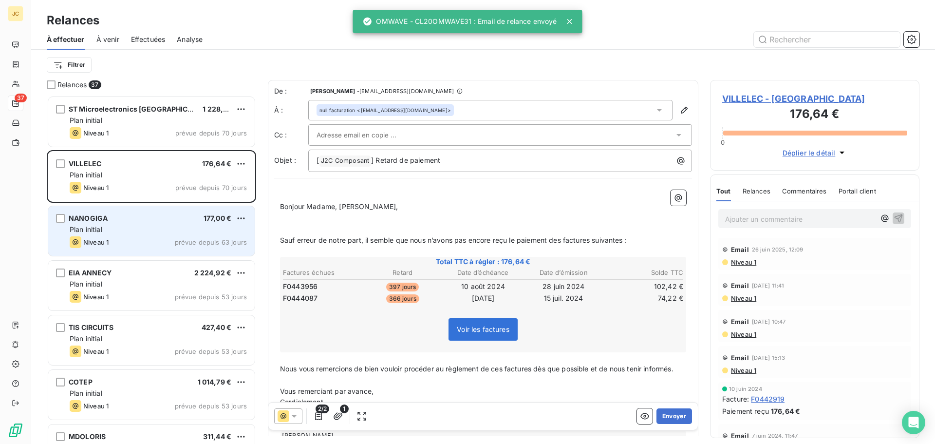
click at [149, 231] on div "Plan initial" at bounding box center [158, 230] width 177 height 10
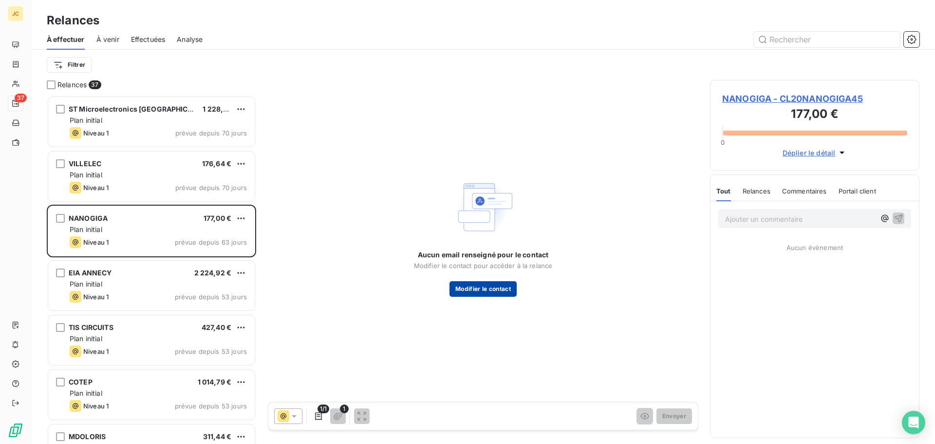
click at [493, 291] on button "Modifier le contact" at bounding box center [483, 289] width 67 height 16
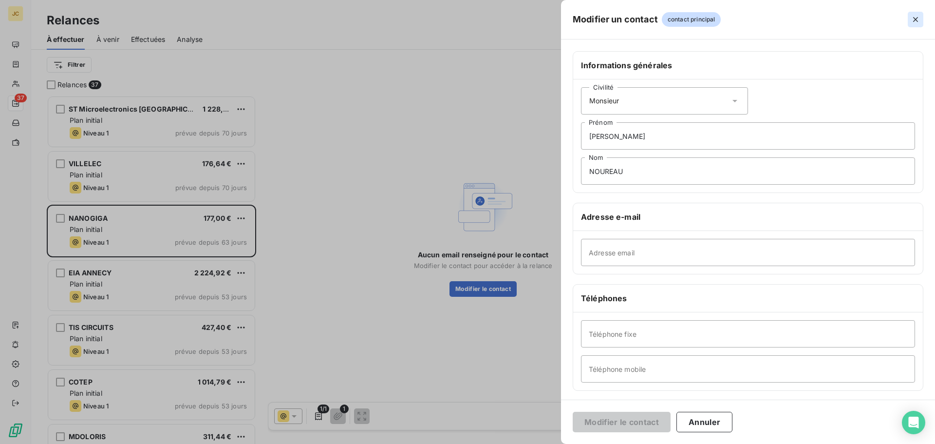
click at [912, 18] on icon "button" at bounding box center [916, 20] width 10 height 10
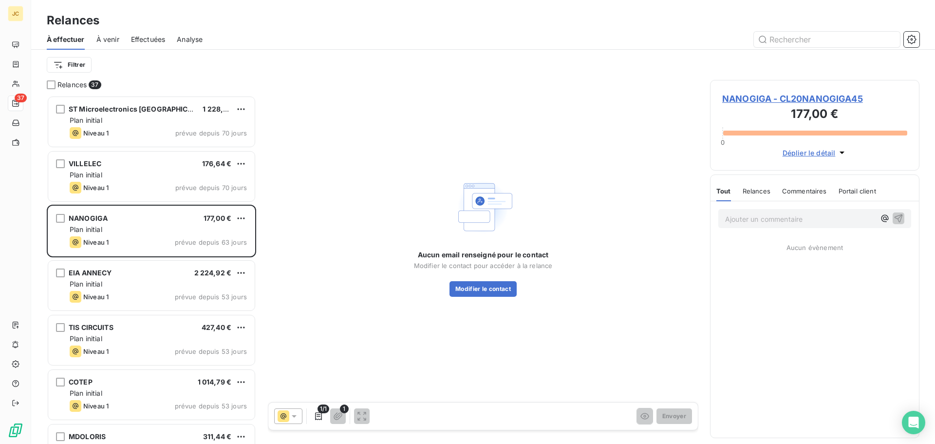
click at [774, 98] on span "NANOGIGA - CL20NANOGIGA45" at bounding box center [815, 98] width 185 height 13
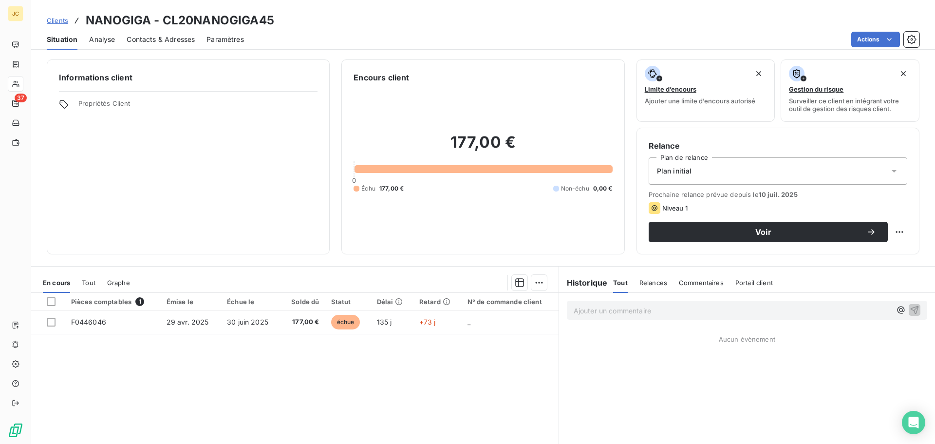
click at [158, 37] on span "Contacts & Adresses" at bounding box center [161, 40] width 68 height 10
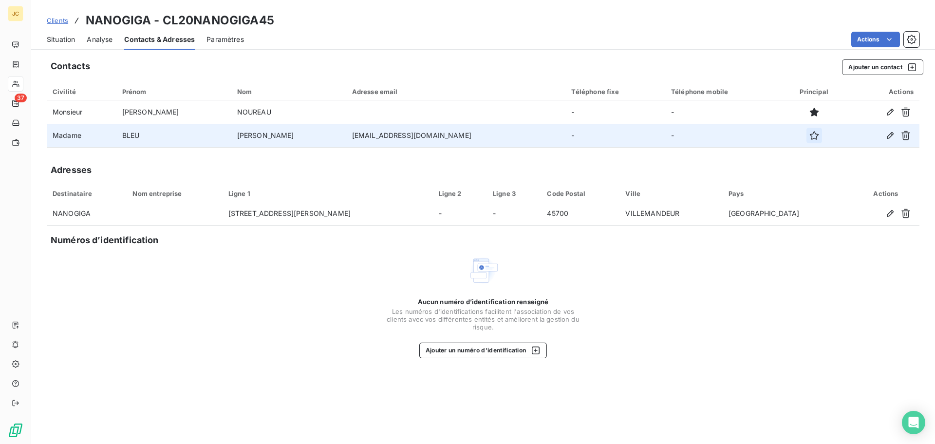
click at [810, 136] on icon "button" at bounding box center [815, 136] width 10 height 10
click at [65, 39] on span "Situation" at bounding box center [61, 40] width 28 height 10
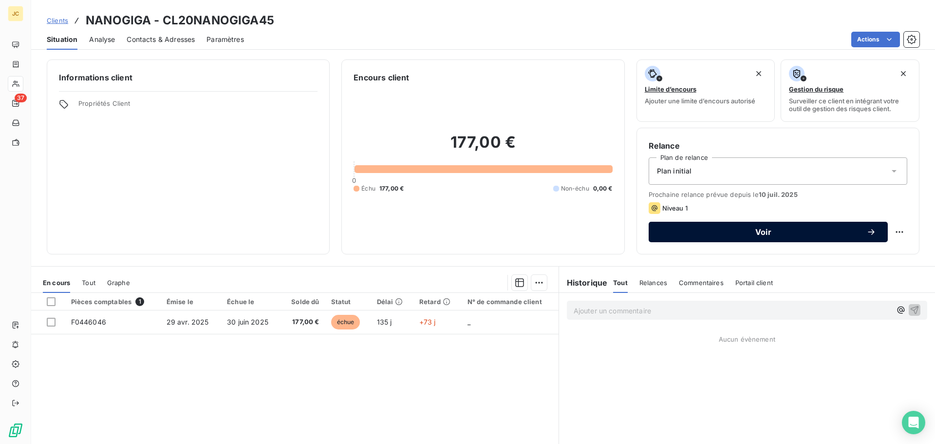
click at [700, 232] on span "Voir" at bounding box center [764, 232] width 206 height 8
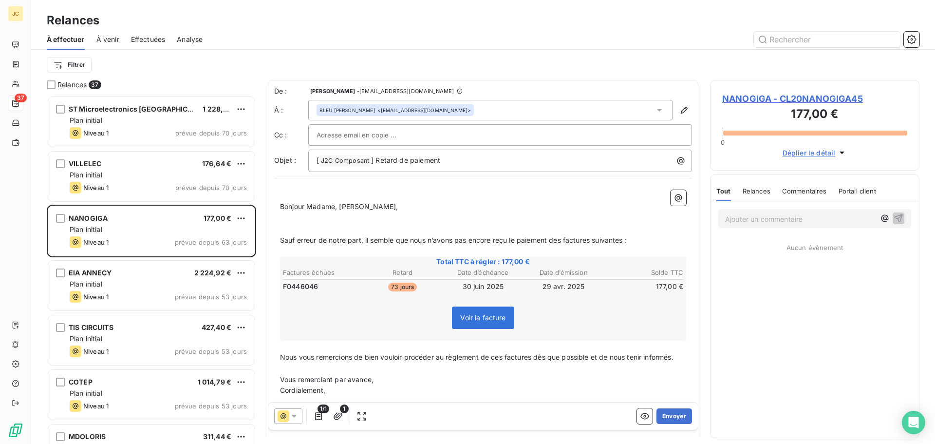
scroll to position [341, 202]
click at [666, 418] on button "Envoyer" at bounding box center [675, 416] width 36 height 16
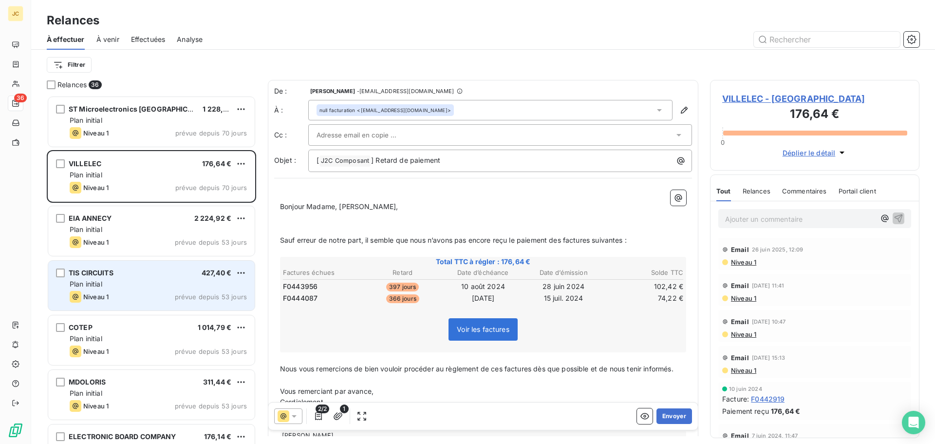
click at [134, 281] on div "Plan initial" at bounding box center [158, 284] width 177 height 10
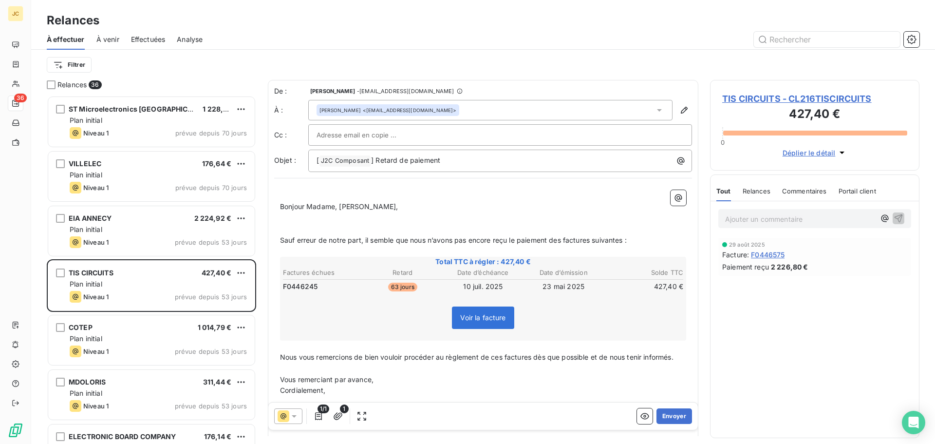
click at [510, 133] on div at bounding box center [500, 135] width 367 height 15
click at [500, 111] on div "[PERSON_NAME] <[PERSON_NAME][EMAIL_ADDRESS][DOMAIN_NAME]>" at bounding box center [490, 110] width 364 height 20
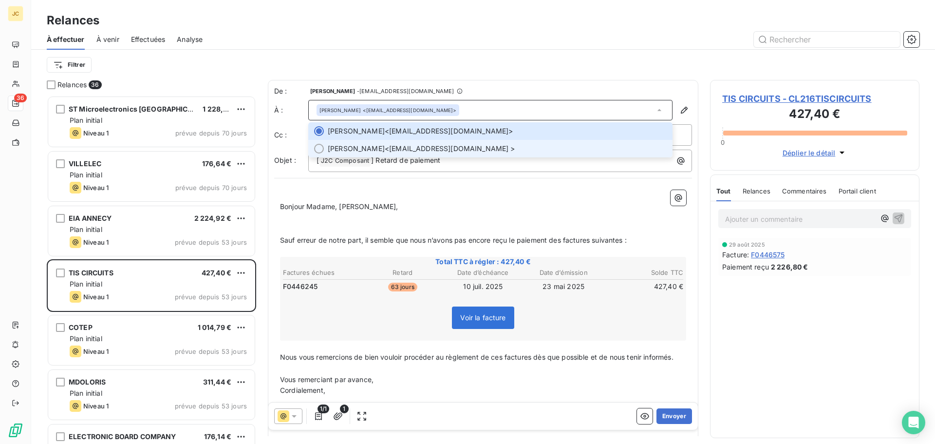
click at [476, 152] on span "[PERSON_NAME] <[PERSON_NAME][EMAIL_ADDRESS][DOMAIN_NAME] >" at bounding box center [497, 149] width 339 height 10
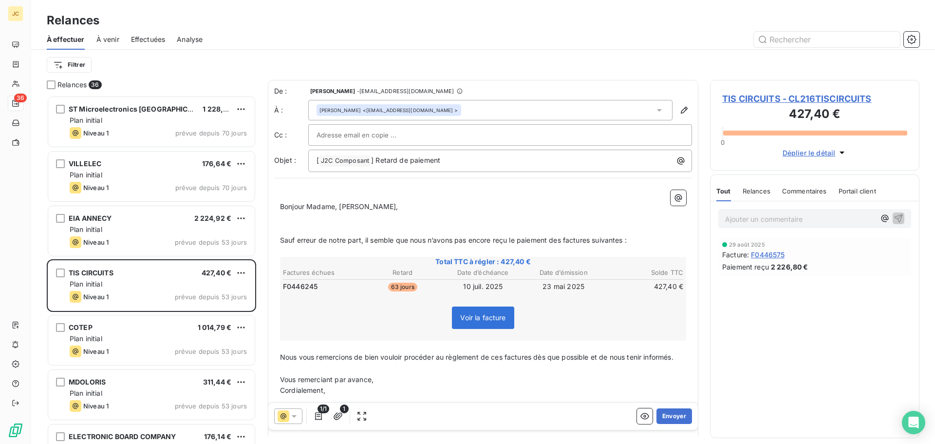
click at [474, 137] on div at bounding box center [500, 135] width 367 height 15
type input "w"
click at [484, 110] on div "[PERSON_NAME] <[PERSON_NAME][EMAIL_ADDRESS][DOMAIN_NAME] >" at bounding box center [490, 110] width 364 height 20
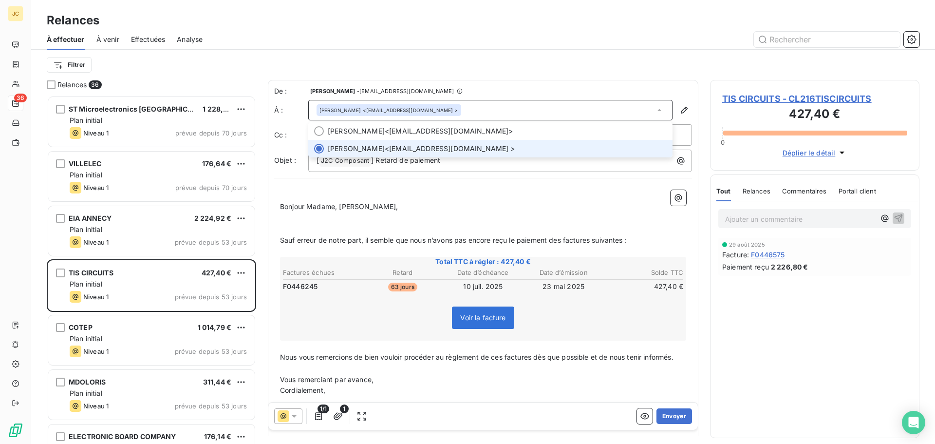
click at [475, 149] on span "[PERSON_NAME] <[PERSON_NAME][EMAIL_ADDRESS][DOMAIN_NAME] >" at bounding box center [497, 149] width 339 height 10
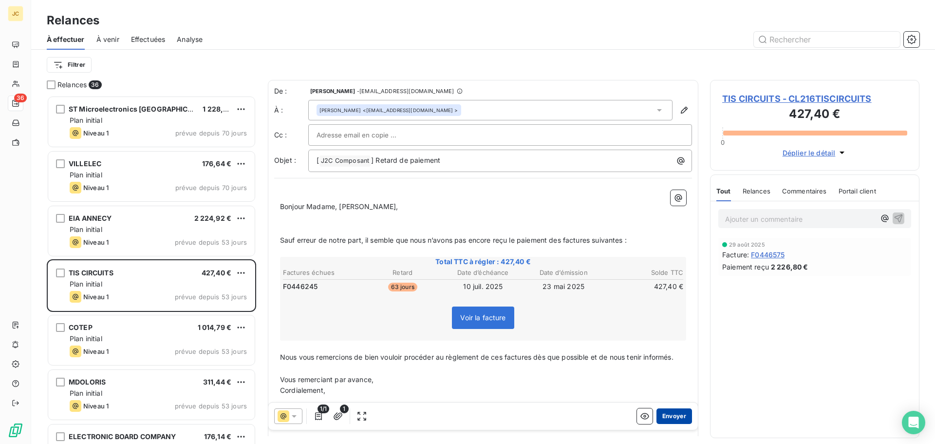
click at [664, 418] on button "Envoyer" at bounding box center [675, 416] width 36 height 16
click at [669, 416] on button "Envoyer" at bounding box center [675, 416] width 36 height 16
click at [482, 133] on div at bounding box center [500, 135] width 367 height 15
paste input "[EMAIL_ADDRESS][DOMAIN_NAME]"
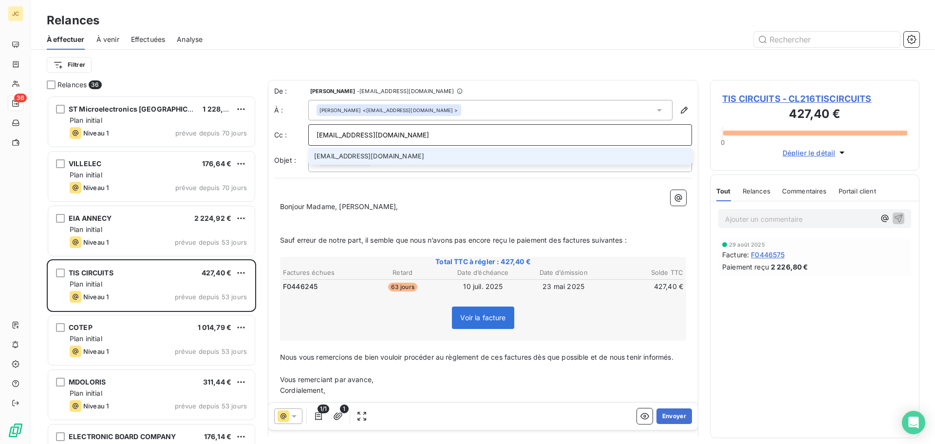
type input "[EMAIL_ADDRESS][DOMAIN_NAME]"
click at [451, 160] on li "[EMAIL_ADDRESS][DOMAIN_NAME]" at bounding box center [500, 156] width 384 height 17
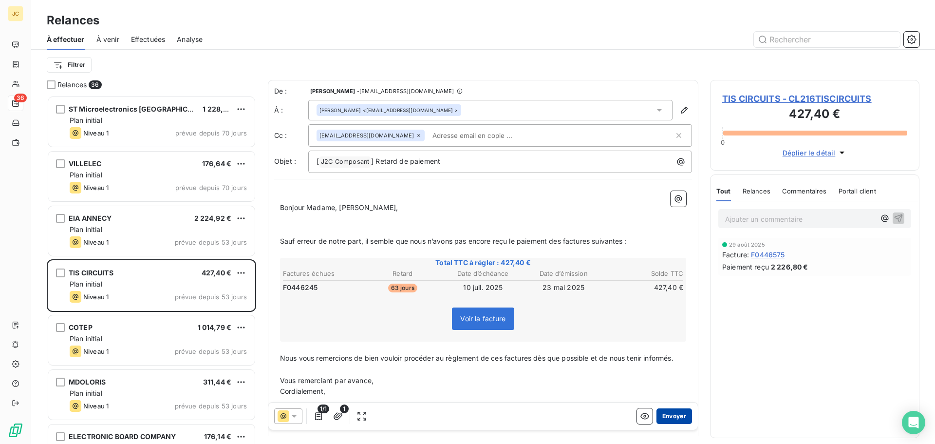
click at [663, 416] on button "Envoyer" at bounding box center [675, 416] width 36 height 16
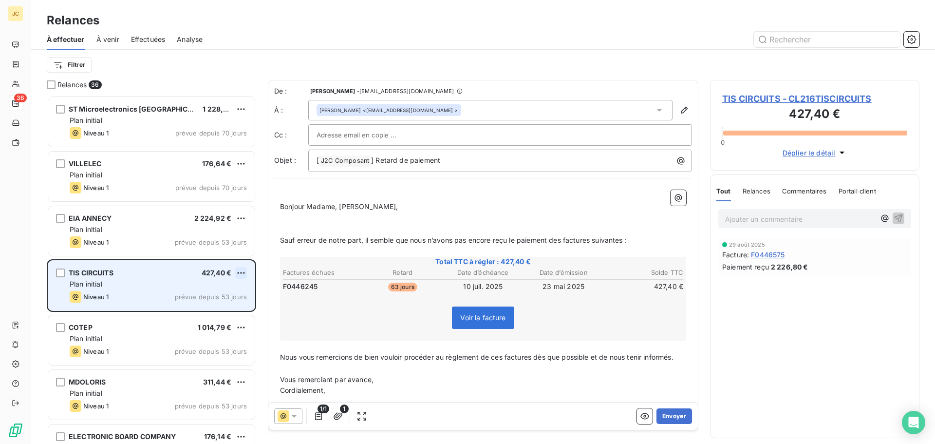
click at [243, 274] on html "JC 36 Relances À effectuer À venir Effectuées Analyse Filtrer Relances 36 ST Mi…" at bounding box center [467, 222] width 935 height 444
click at [218, 310] on div "Passer cette action" at bounding box center [198, 310] width 87 height 16
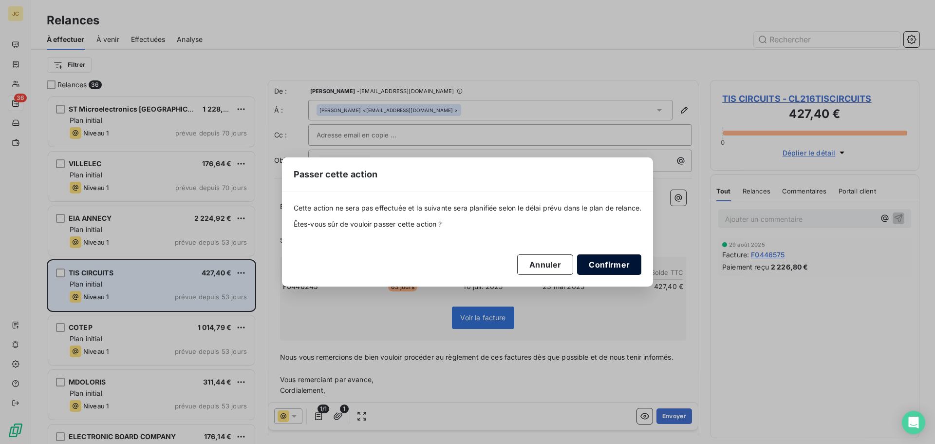
click at [604, 264] on button "Confirmer" at bounding box center [609, 264] width 64 height 20
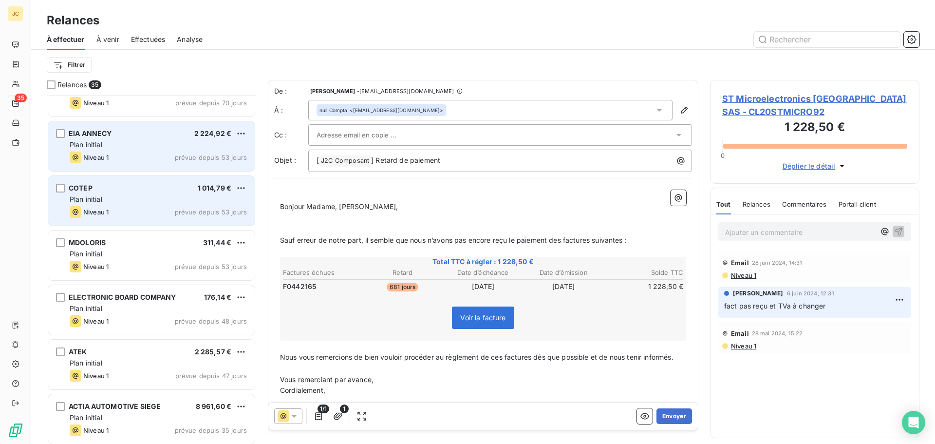
scroll to position [98, 0]
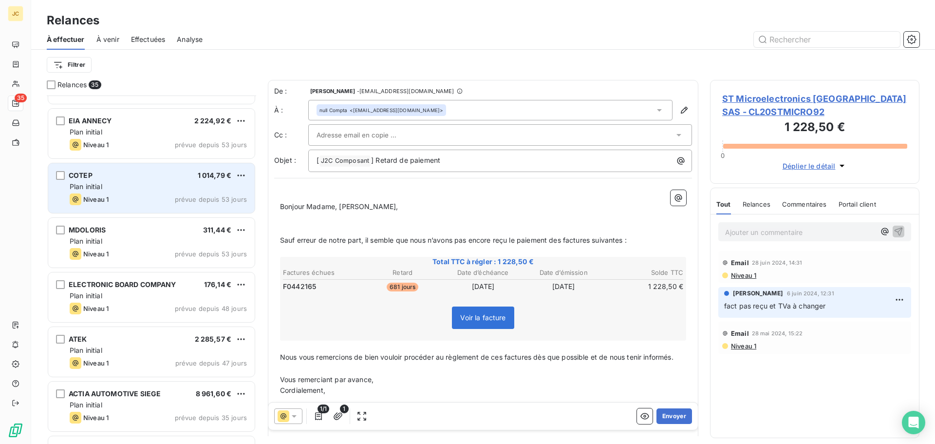
click at [174, 188] on div "Plan initial" at bounding box center [158, 187] width 177 height 10
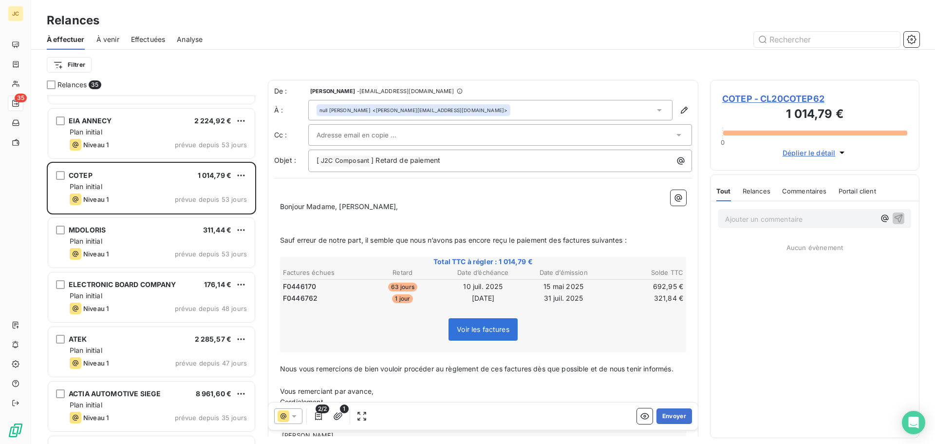
click at [571, 138] on div at bounding box center [496, 135] width 358 height 15
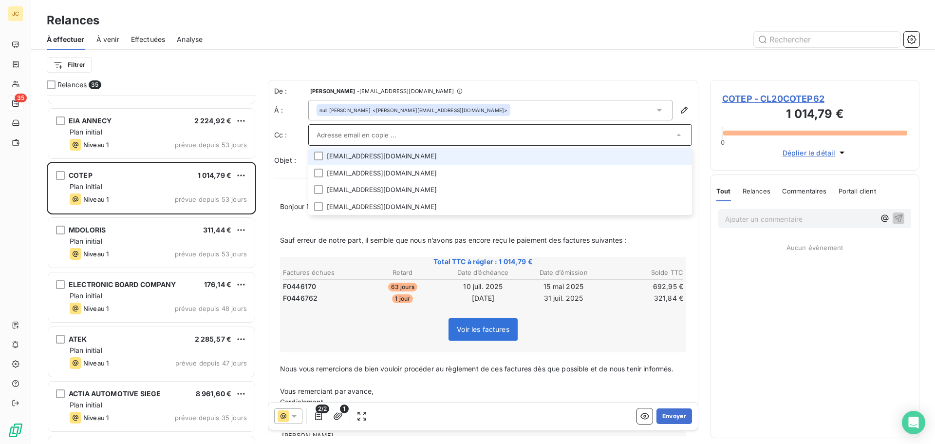
click at [571, 138] on input "text" at bounding box center [496, 135] width 358 height 15
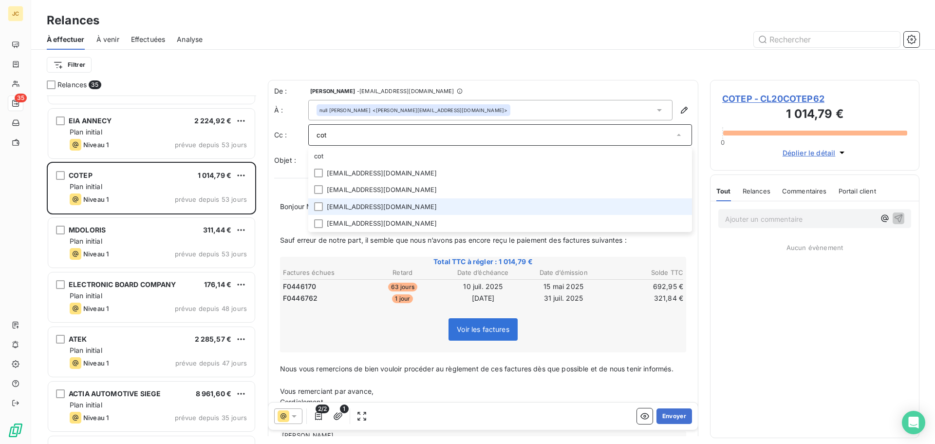
type input "cot"
click at [373, 205] on li "[EMAIL_ADDRESS][DOMAIN_NAME]" at bounding box center [500, 206] width 384 height 17
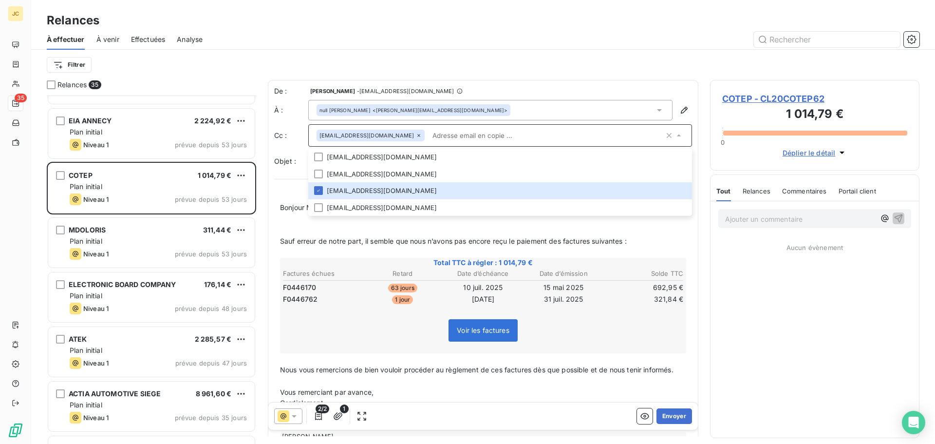
paste input "[PERSON_NAME][EMAIL_ADDRESS][DOMAIN_NAME]"
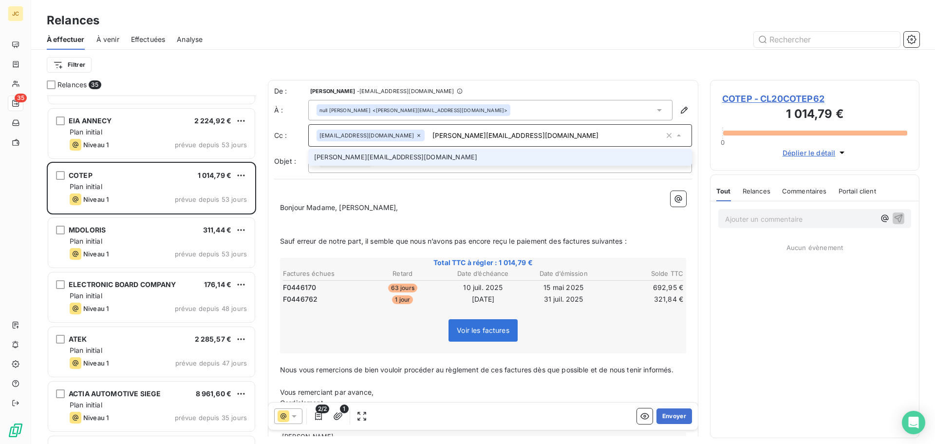
type input "[PERSON_NAME][EMAIL_ADDRESS][DOMAIN_NAME]"
click at [391, 160] on li "[PERSON_NAME][EMAIL_ADDRESS][DOMAIN_NAME]" at bounding box center [500, 157] width 384 height 17
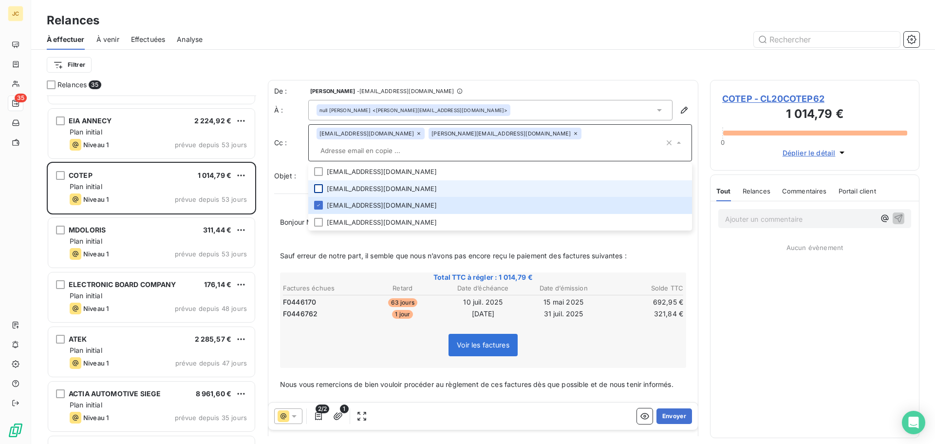
click at [318, 184] on div at bounding box center [318, 188] width 9 height 9
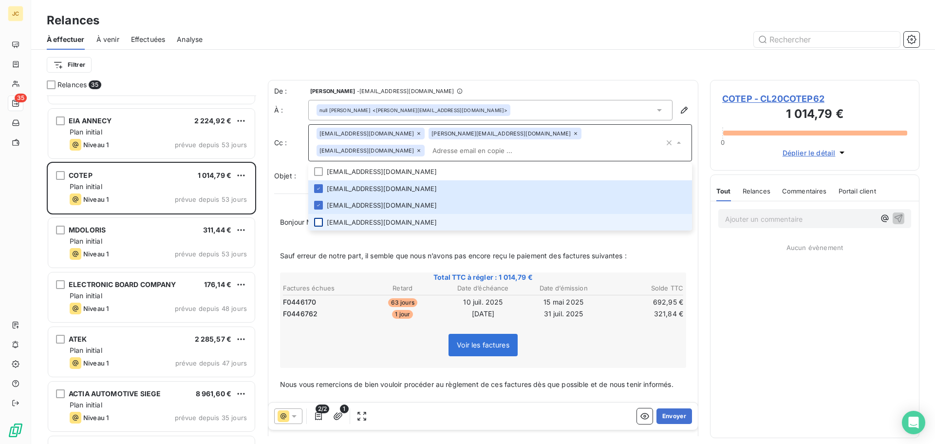
click at [316, 218] on div at bounding box center [318, 222] width 9 height 9
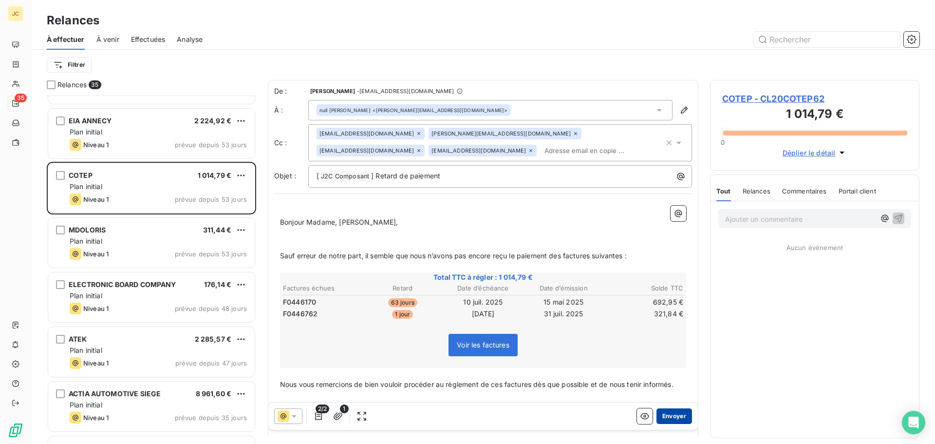
click at [666, 416] on button "Envoyer" at bounding box center [675, 416] width 36 height 16
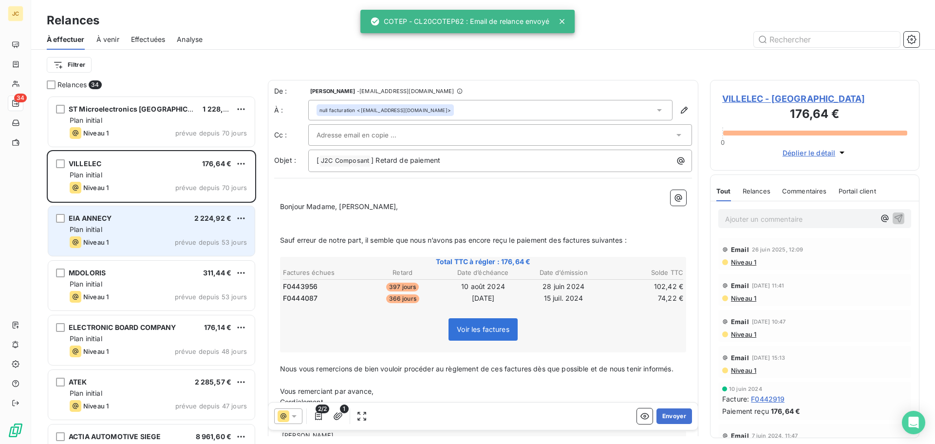
click at [155, 226] on div "Plan initial" at bounding box center [158, 230] width 177 height 10
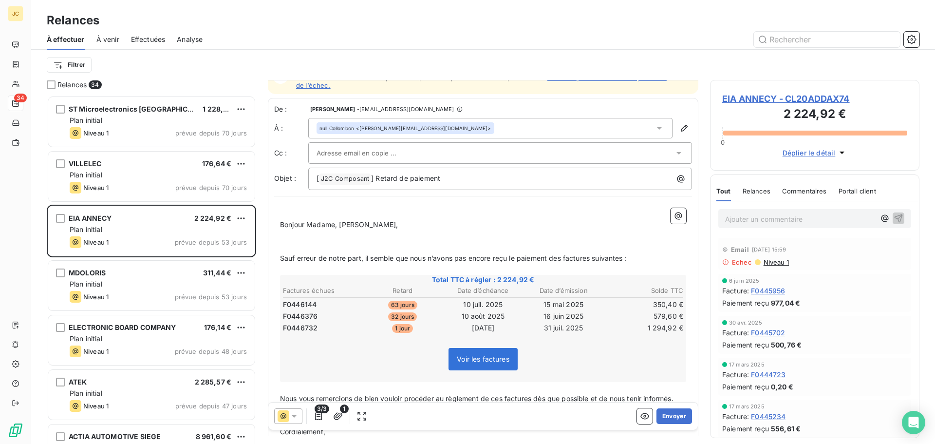
scroll to position [0, 0]
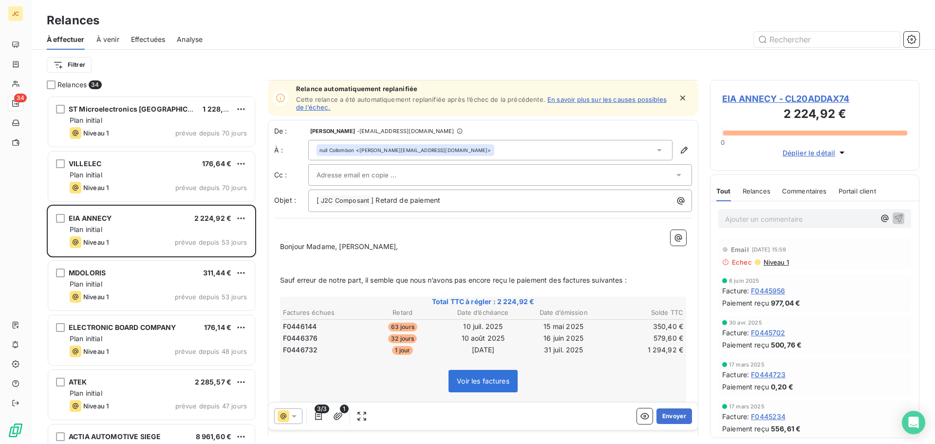
click at [494, 153] on div "null Collombon <[PERSON_NAME][EMAIL_ADDRESS][DOMAIN_NAME]>" at bounding box center [490, 150] width 364 height 20
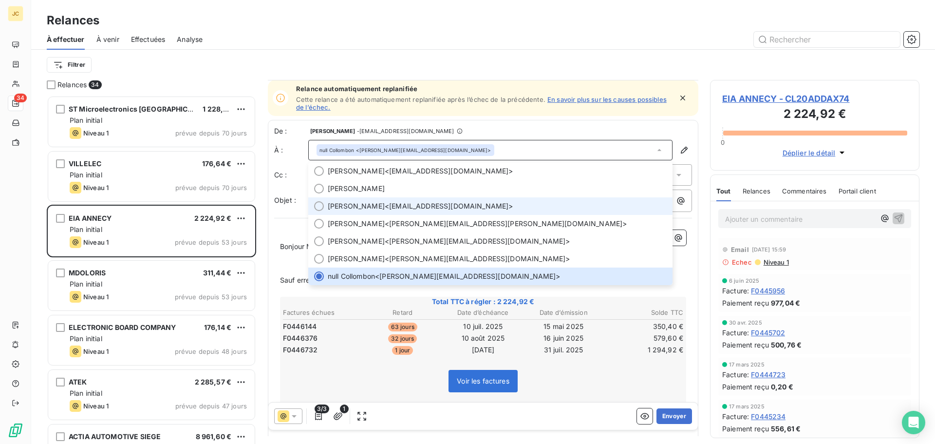
click at [432, 208] on span "[PERSON_NAME] <[PERSON_NAME][EMAIL_ADDRESS][DOMAIN_NAME]>" at bounding box center [497, 206] width 339 height 10
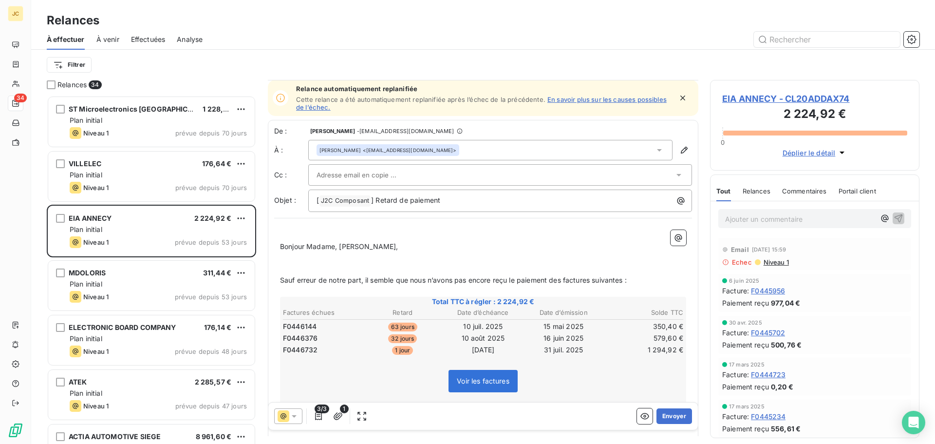
click at [456, 178] on div at bounding box center [496, 175] width 358 height 15
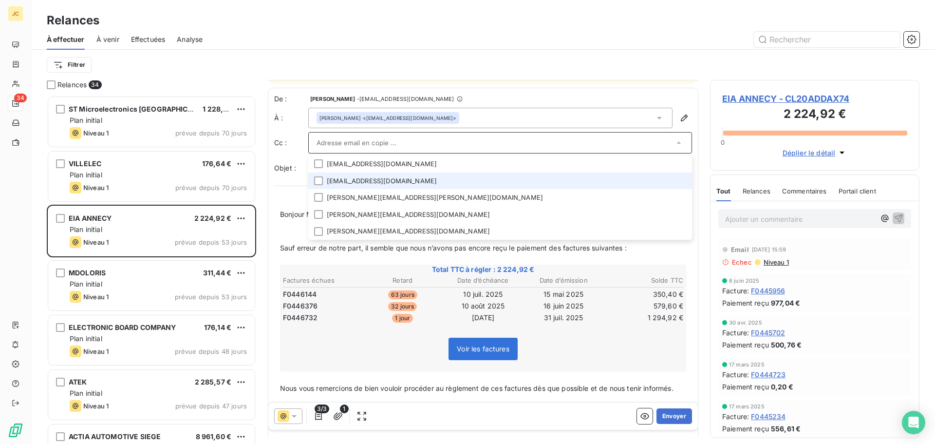
scroll to position [49, 0]
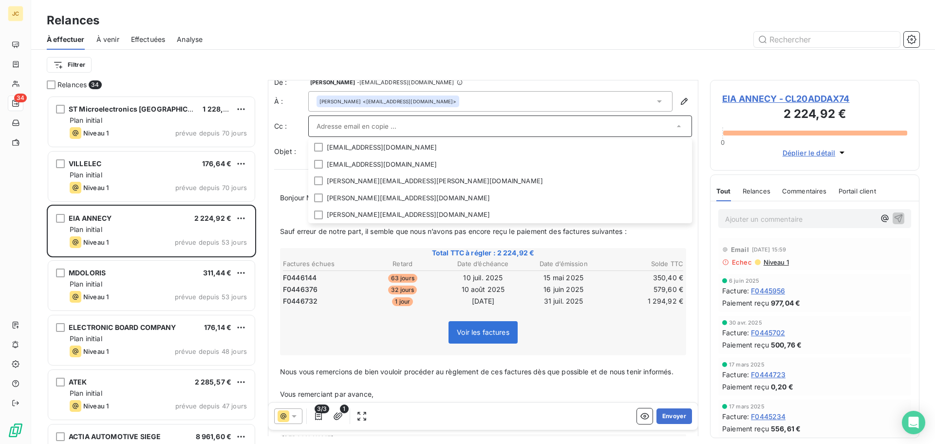
click at [465, 125] on input "text" at bounding box center [496, 126] width 358 height 15
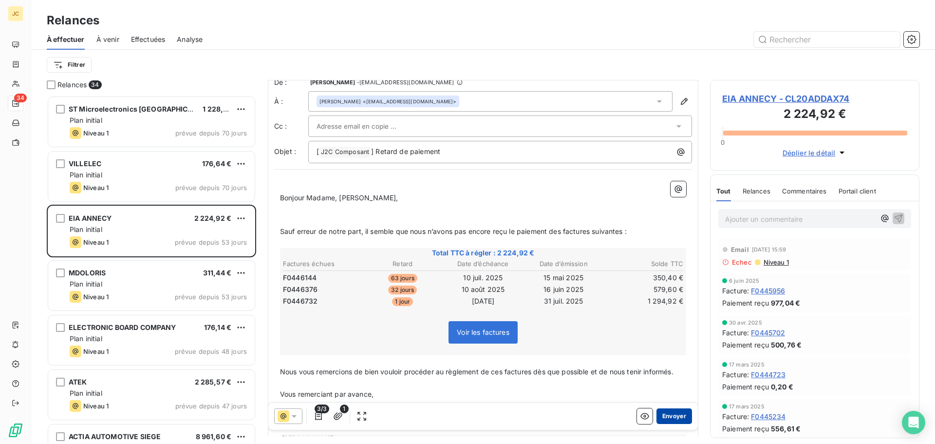
click at [665, 418] on button "Envoyer" at bounding box center [675, 416] width 36 height 16
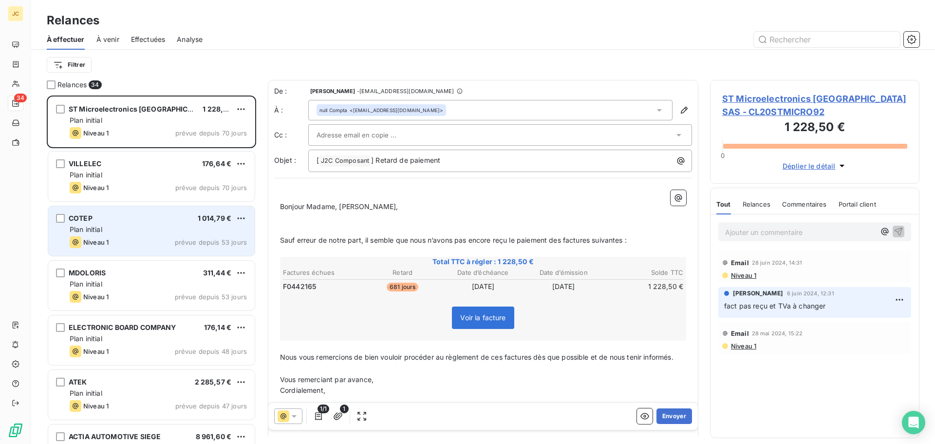
click at [144, 238] on div "Niveau 1 prévue depuis 53 jours" at bounding box center [158, 242] width 177 height 12
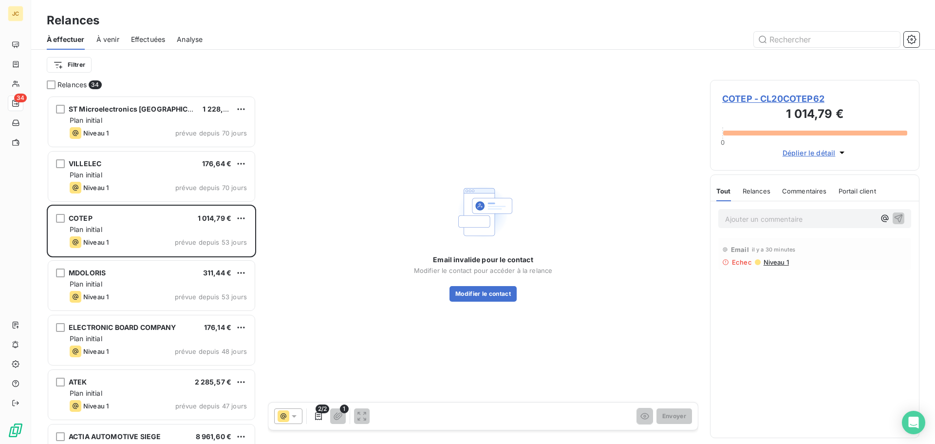
click at [767, 100] on span "COTEP - CL20COTEP62" at bounding box center [815, 98] width 185 height 13
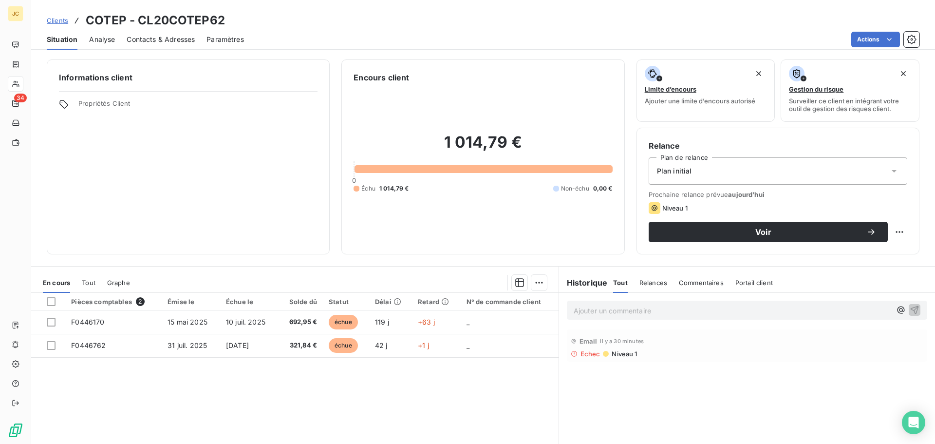
click at [99, 39] on span "Analyse" at bounding box center [102, 40] width 26 height 10
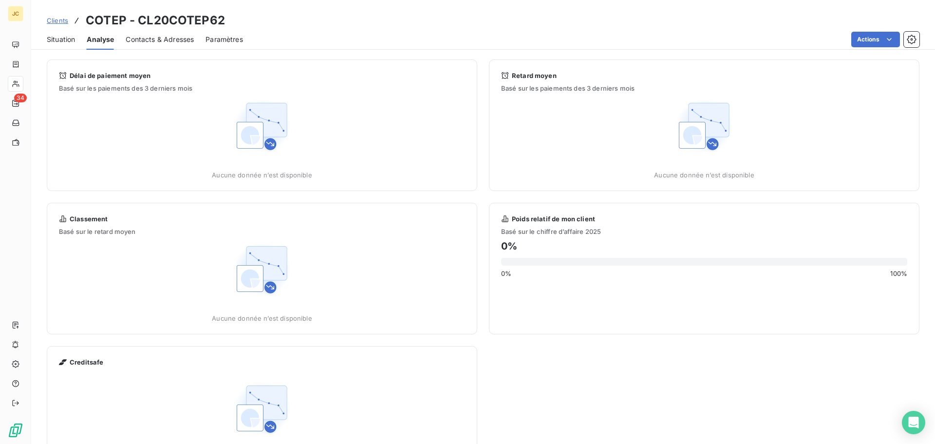
click at [157, 41] on span "Contacts & Adresses" at bounding box center [160, 40] width 68 height 10
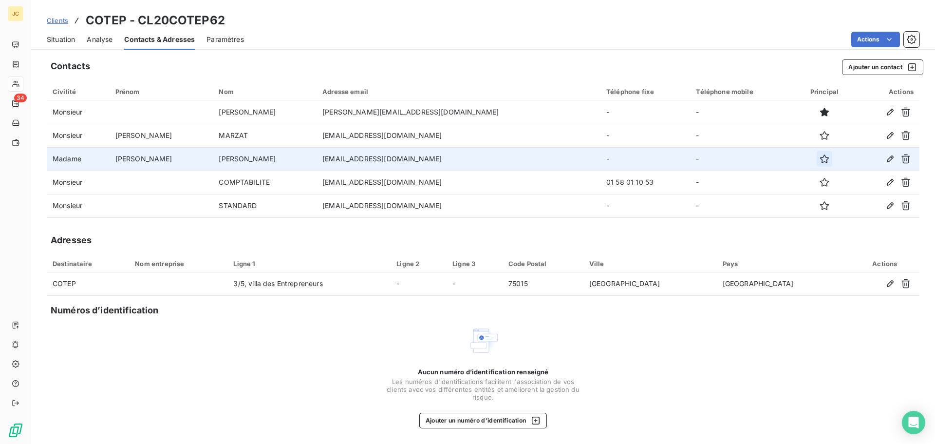
click at [820, 159] on icon "button" at bounding box center [825, 159] width 10 height 10
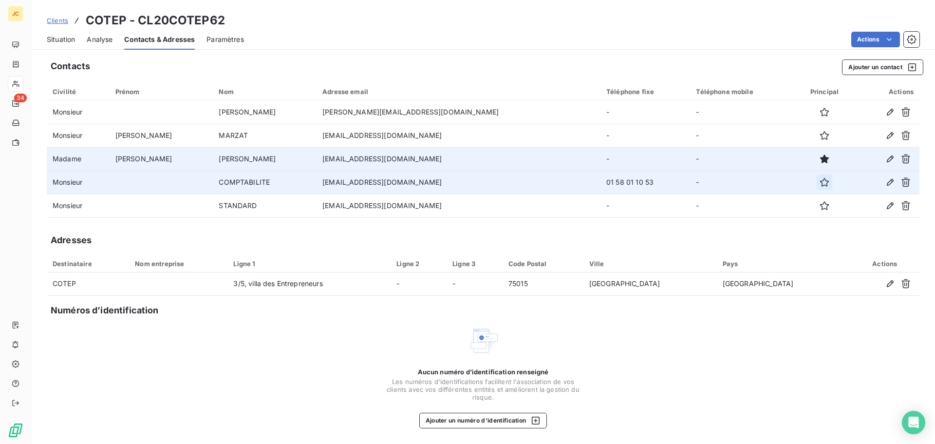
click at [821, 186] on icon "button" at bounding box center [825, 182] width 9 height 9
click at [64, 40] on span "Situation" at bounding box center [61, 40] width 28 height 10
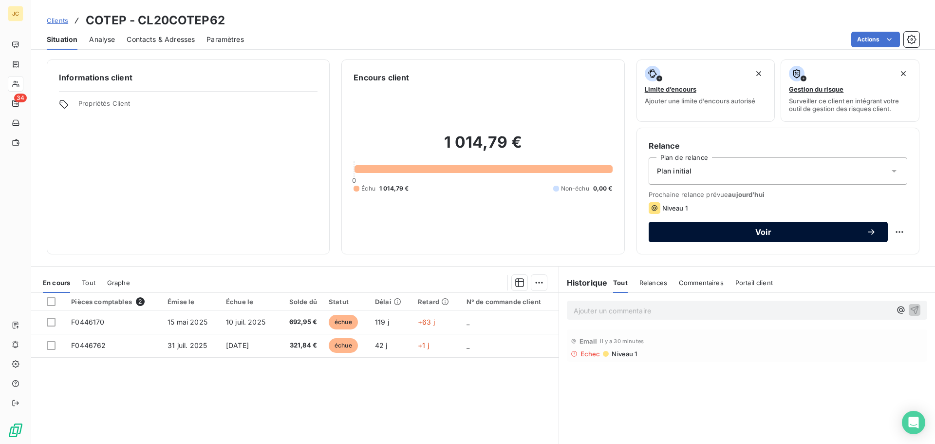
click at [765, 232] on span "Voir" at bounding box center [764, 232] width 206 height 8
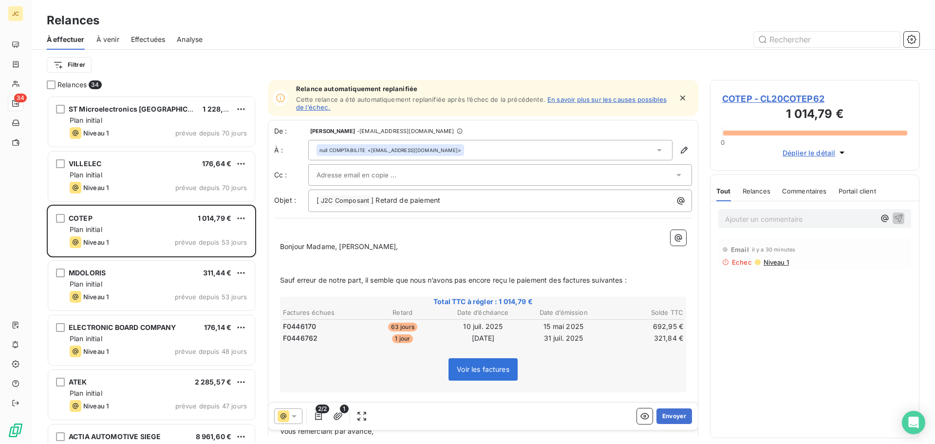
scroll to position [341, 202]
click at [499, 176] on div at bounding box center [496, 175] width 358 height 15
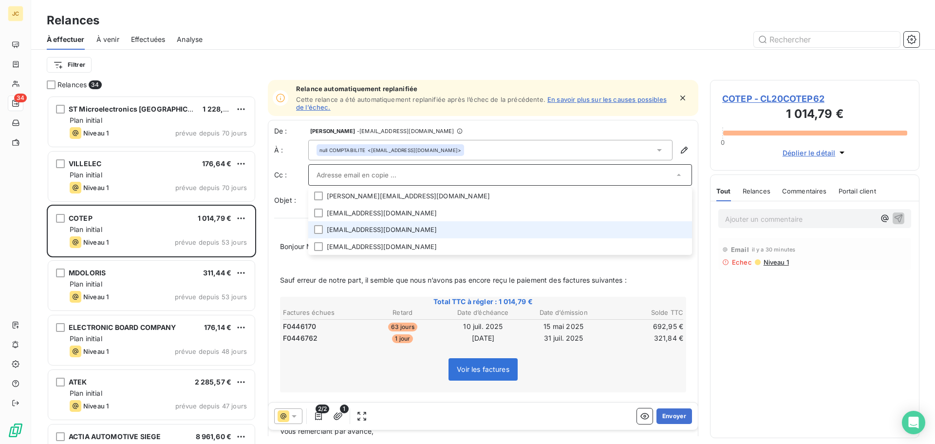
click at [457, 224] on li "[EMAIL_ADDRESS][DOMAIN_NAME]" at bounding box center [500, 229] width 384 height 17
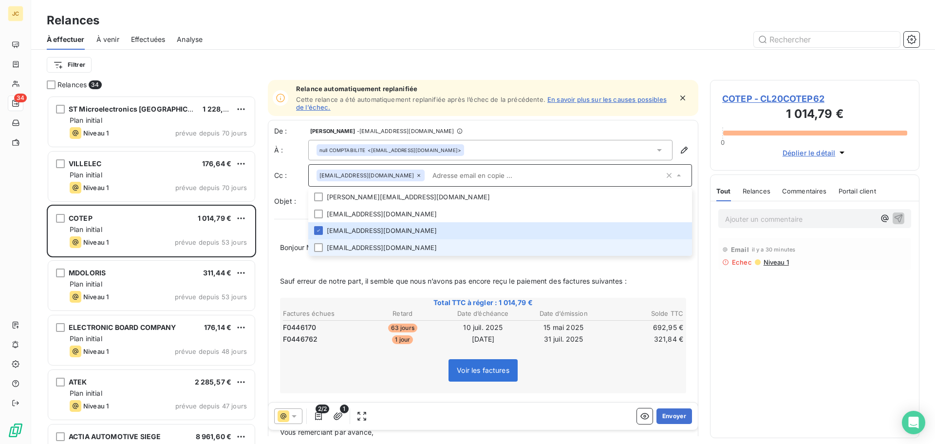
click at [409, 244] on li "[EMAIL_ADDRESS][DOMAIN_NAME]" at bounding box center [500, 247] width 384 height 17
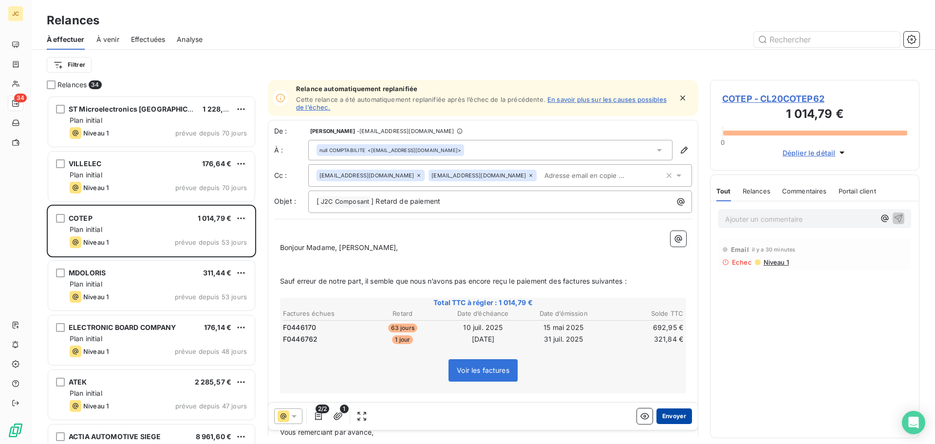
click at [671, 415] on button "Envoyer" at bounding box center [675, 416] width 36 height 16
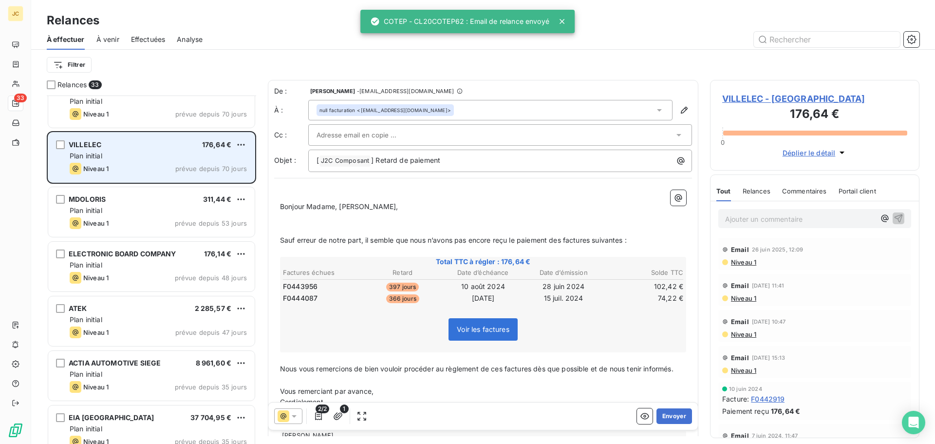
scroll to position [49, 0]
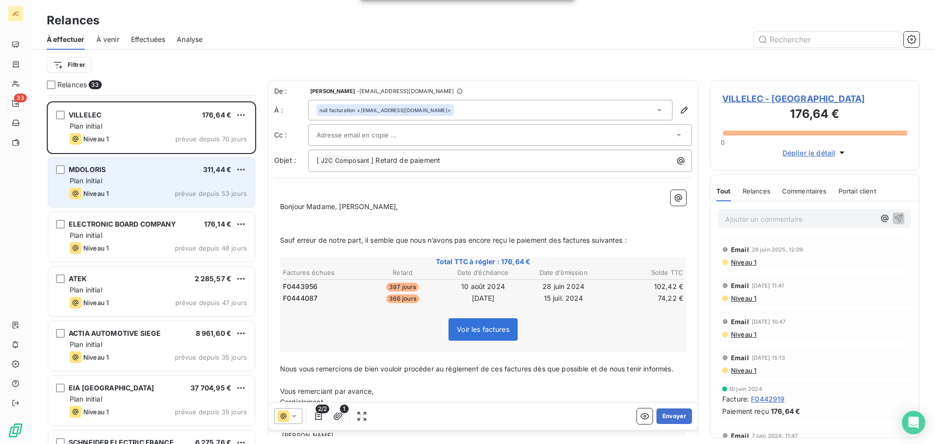
click at [155, 178] on div "Plan initial" at bounding box center [158, 181] width 177 height 10
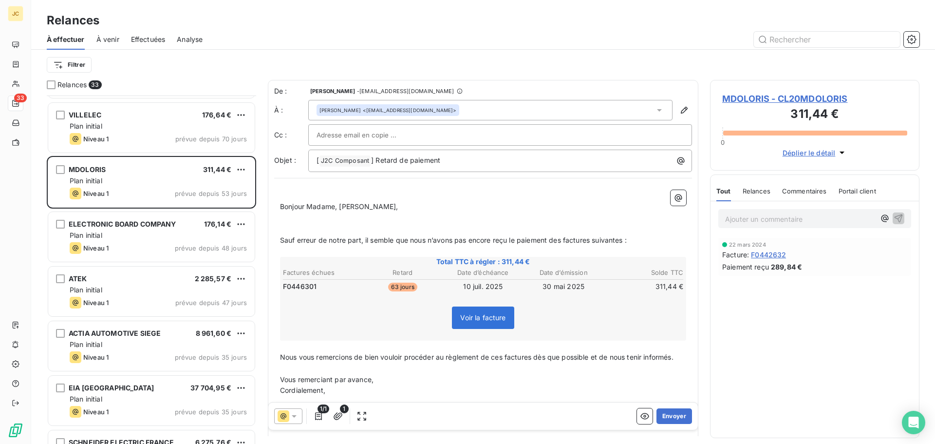
click at [569, 138] on div at bounding box center [500, 135] width 367 height 15
click at [550, 108] on div "[PERSON_NAME] <[EMAIL_ADDRESS][DOMAIN_NAME]>" at bounding box center [490, 110] width 364 height 20
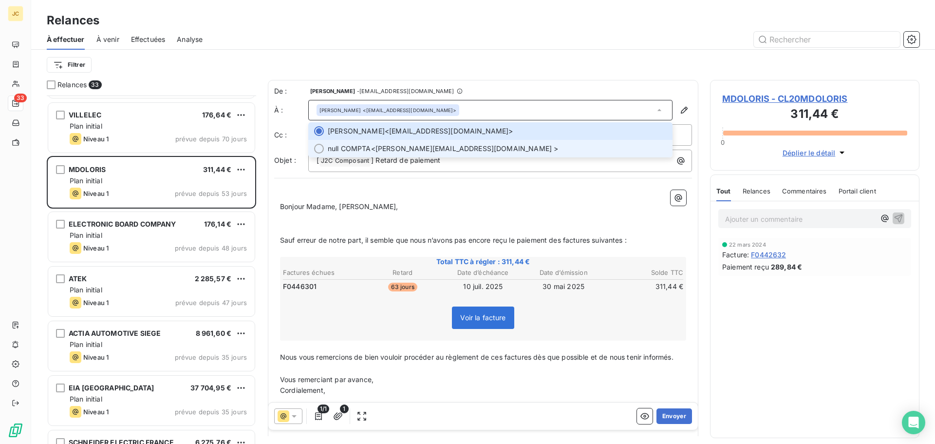
click at [479, 148] on span "null COMPTA <[PERSON_NAME][EMAIL_ADDRESS][DOMAIN_NAME] >" at bounding box center [497, 149] width 339 height 10
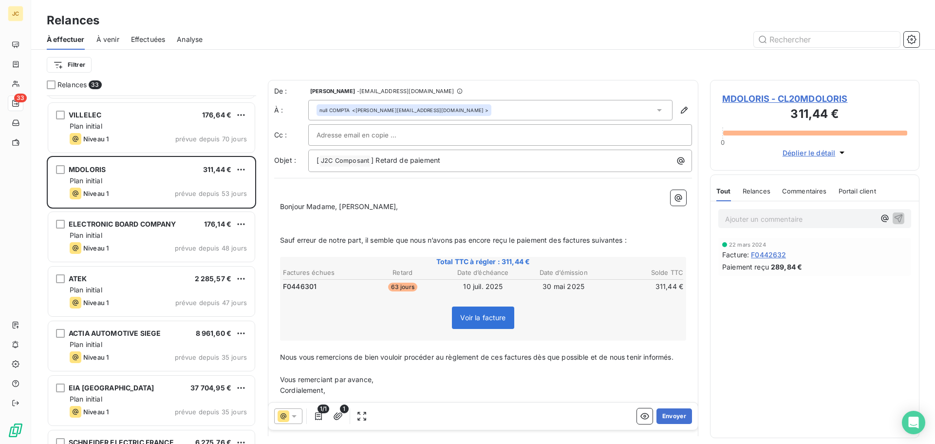
click at [832, 101] on span "MDOLORIS - CL20MDOLORIS" at bounding box center [815, 98] width 185 height 13
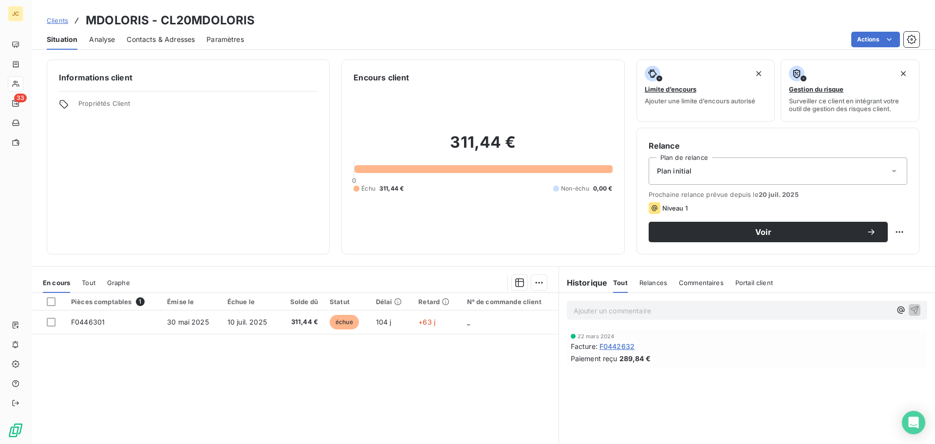
click at [162, 38] on span "Contacts & Adresses" at bounding box center [161, 40] width 68 height 10
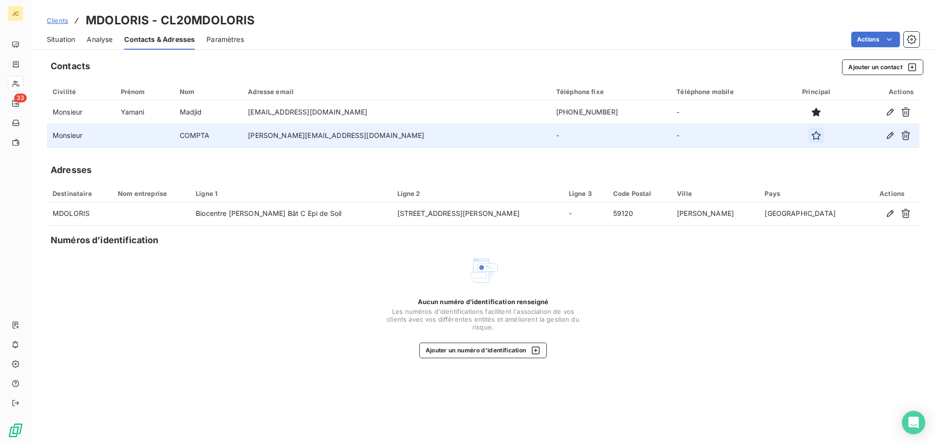
click at [812, 139] on icon "button" at bounding box center [817, 136] width 10 height 10
click at [59, 43] on span "Situation" at bounding box center [61, 40] width 28 height 10
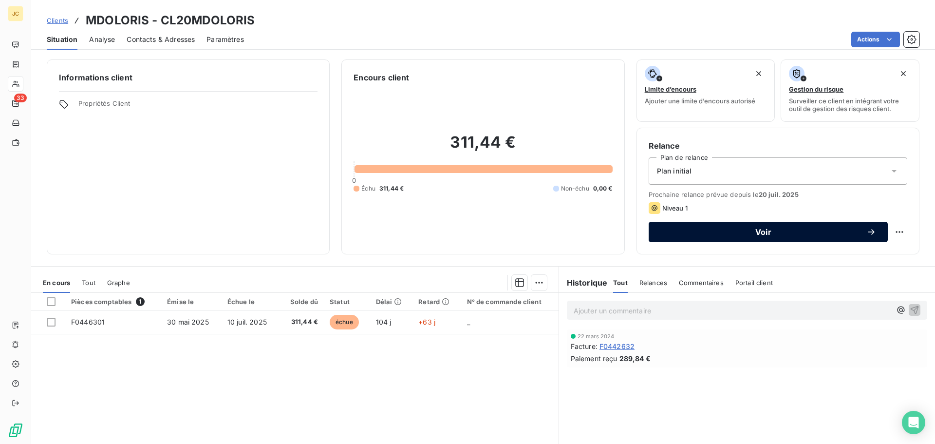
click at [706, 231] on span "Voir" at bounding box center [764, 232] width 206 height 8
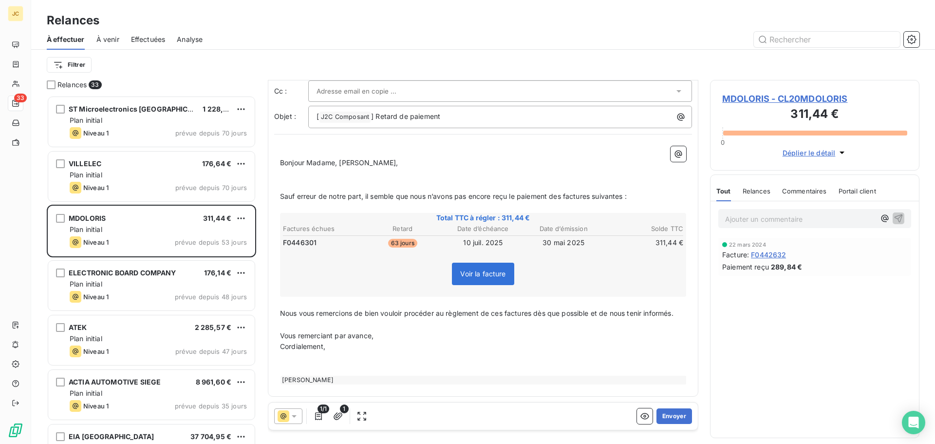
scroll to position [45, 0]
click at [669, 412] on button "Envoyer" at bounding box center [675, 416] width 36 height 16
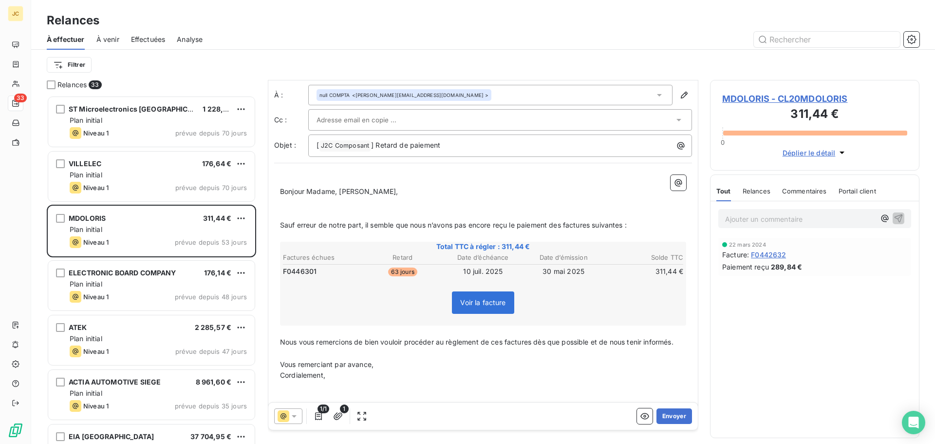
scroll to position [0, 0]
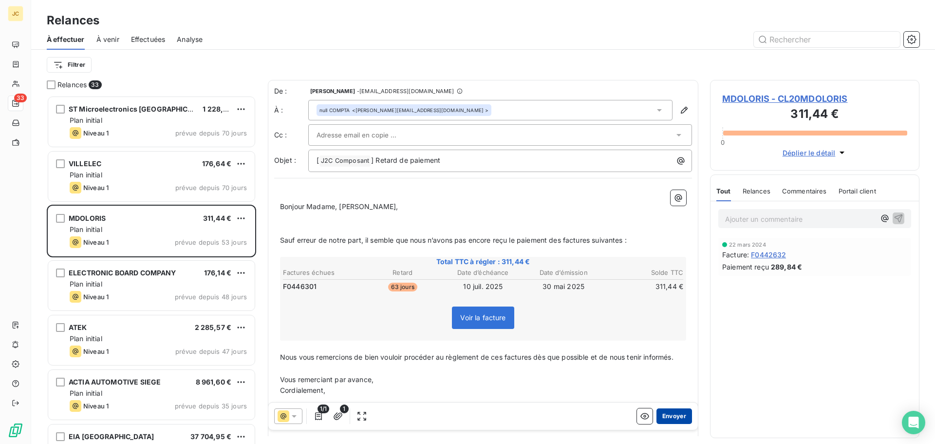
click at [668, 417] on button "Envoyer" at bounding box center [675, 416] width 36 height 16
click at [473, 130] on div at bounding box center [496, 135] width 358 height 15
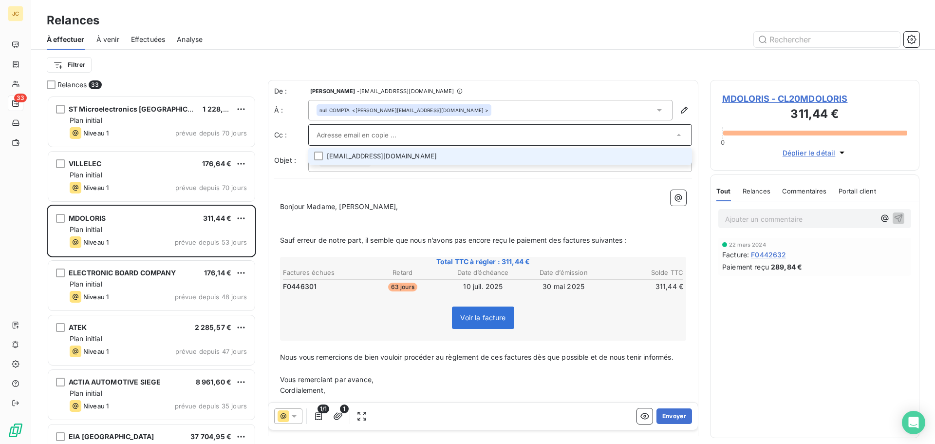
click at [411, 154] on li "[EMAIL_ADDRESS][DOMAIN_NAME]" at bounding box center [500, 156] width 384 height 17
click at [489, 165] on li "[EMAIL_ADDRESS][DOMAIN_NAME]" at bounding box center [500, 157] width 384 height 17
click at [489, 157] on li "[EMAIL_ADDRESS][DOMAIN_NAME]" at bounding box center [500, 156] width 384 height 17
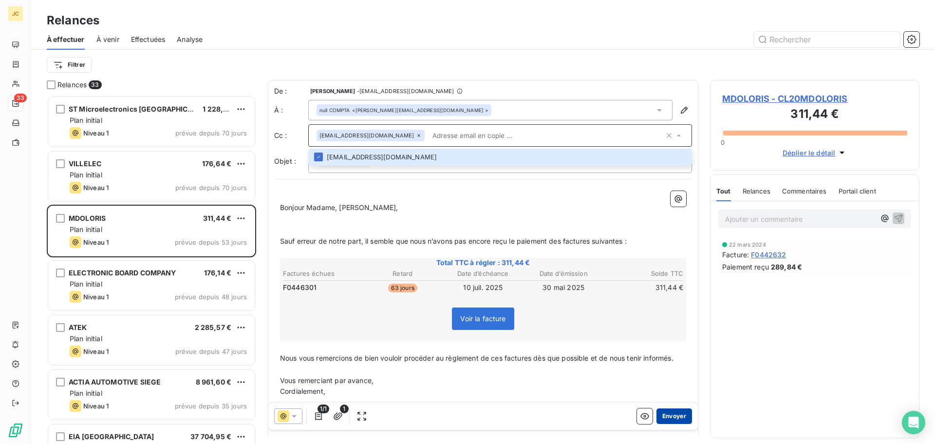
click at [665, 420] on button "Envoyer" at bounding box center [675, 416] width 36 height 16
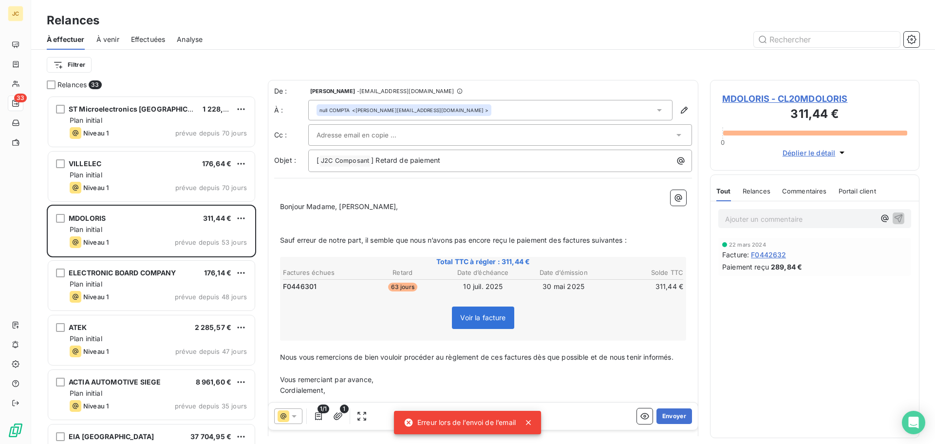
click at [491, 107] on div "null COMPTA <[PERSON_NAME][EMAIL_ADDRESS][DOMAIN_NAME] >" at bounding box center [490, 110] width 364 height 20
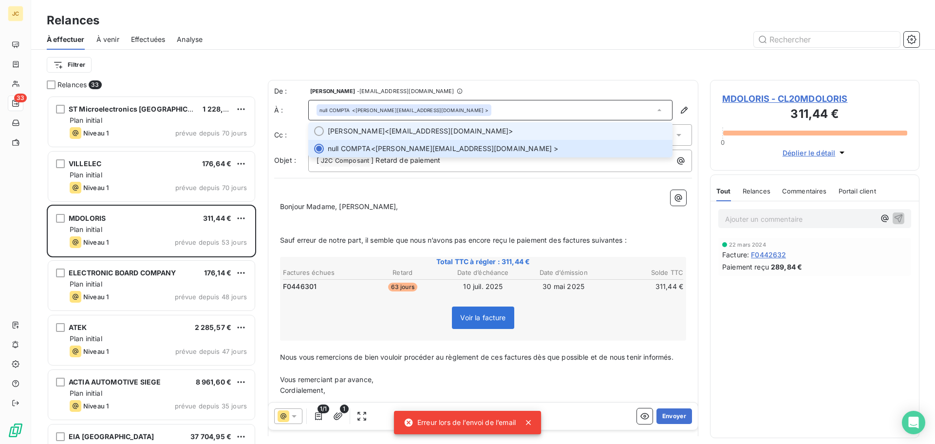
click at [427, 128] on span "[PERSON_NAME] <[EMAIL_ADDRESS][DOMAIN_NAME]>" at bounding box center [497, 131] width 339 height 10
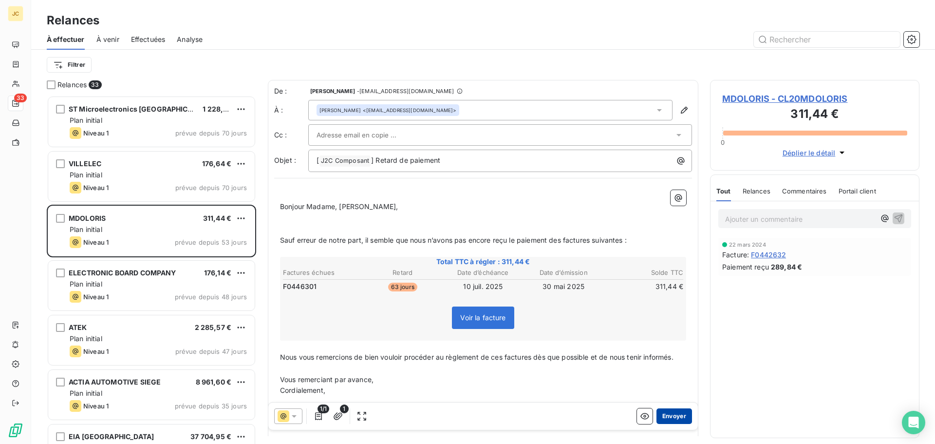
click at [666, 420] on button "Envoyer" at bounding box center [675, 416] width 36 height 16
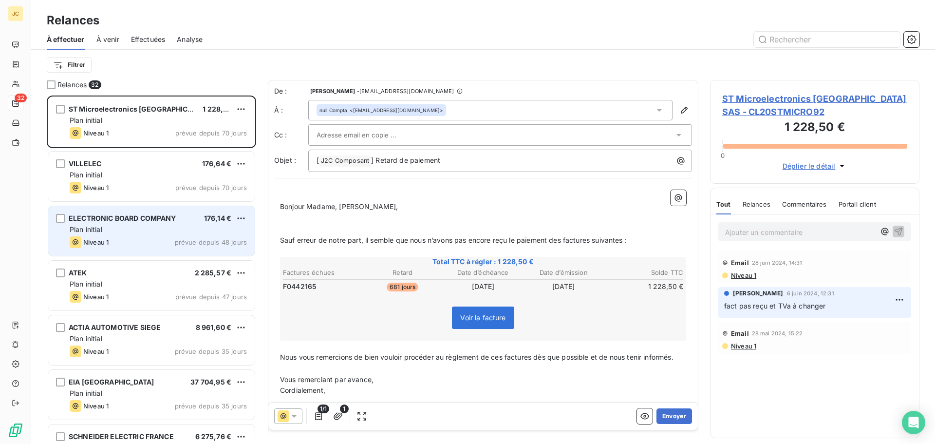
click at [145, 226] on div "Plan initial" at bounding box center [158, 230] width 177 height 10
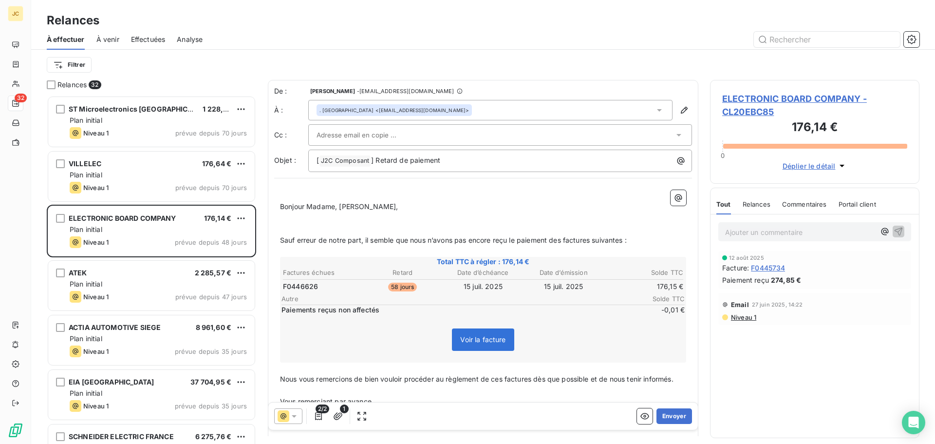
click at [473, 132] on div at bounding box center [496, 135] width 358 height 15
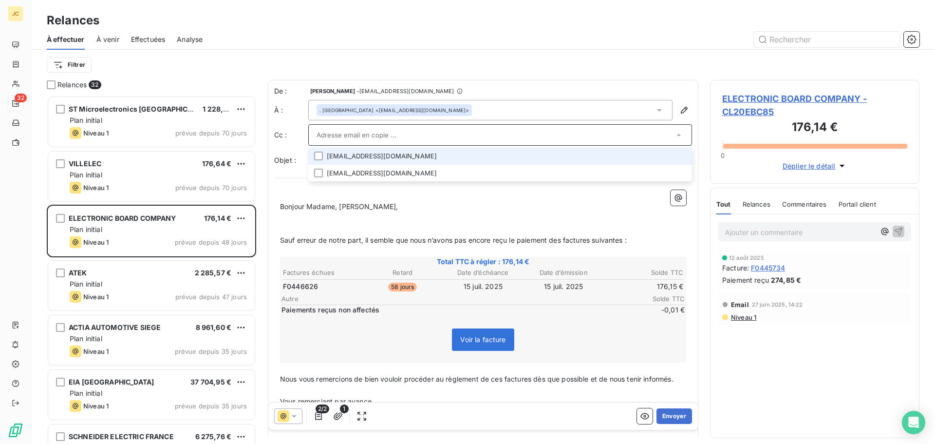
click at [377, 156] on li "[EMAIL_ADDRESS][DOMAIN_NAME]" at bounding box center [500, 156] width 384 height 17
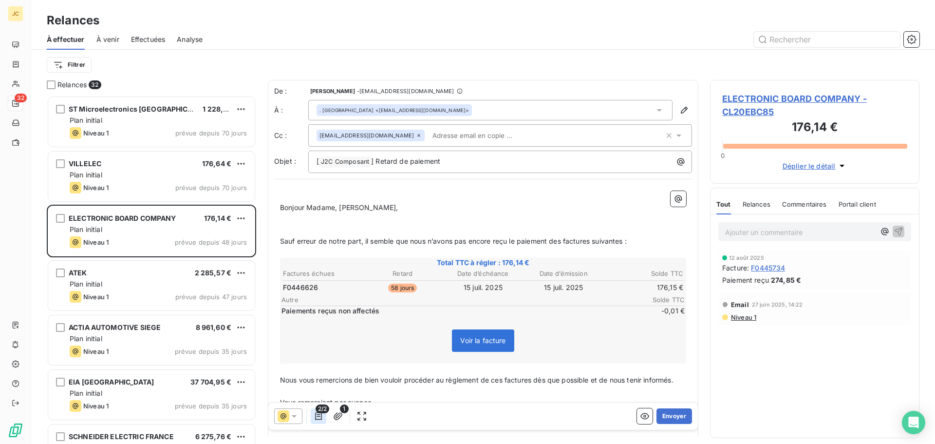
click at [318, 414] on icon "button" at bounding box center [318, 416] width 7 height 8
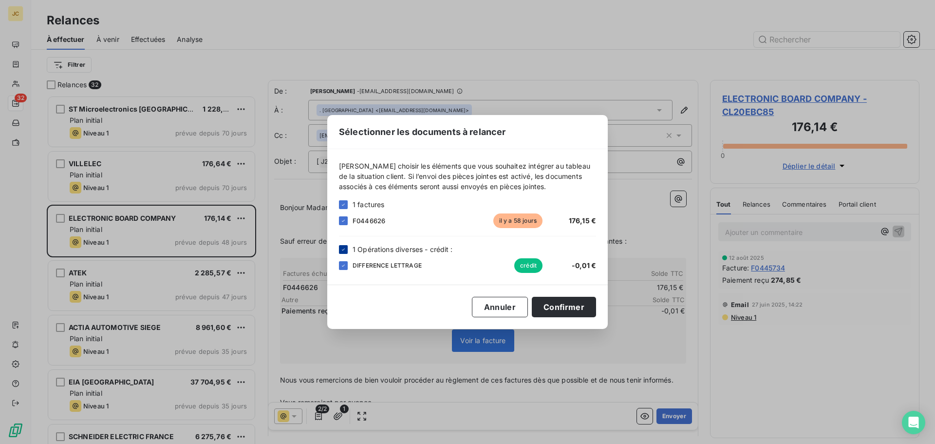
click at [344, 249] on icon at bounding box center [343, 249] width 3 height 2
click at [570, 305] on button "Confirmer" at bounding box center [564, 307] width 64 height 20
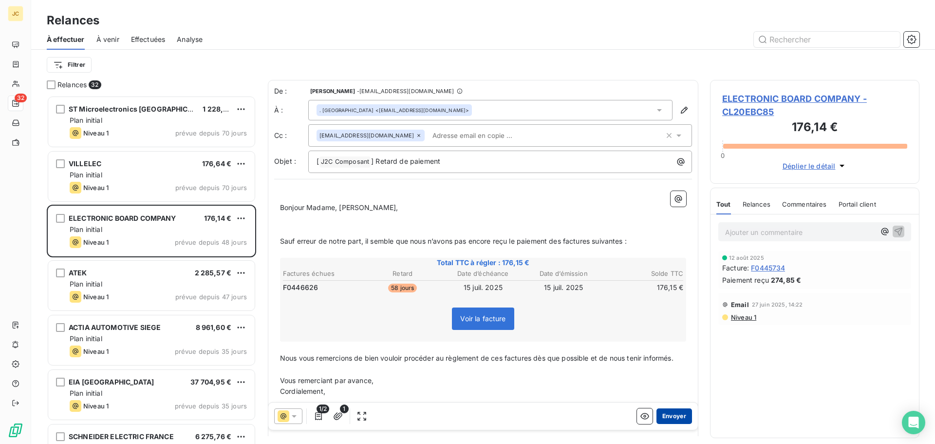
click at [668, 416] on button "Envoyer" at bounding box center [675, 416] width 36 height 16
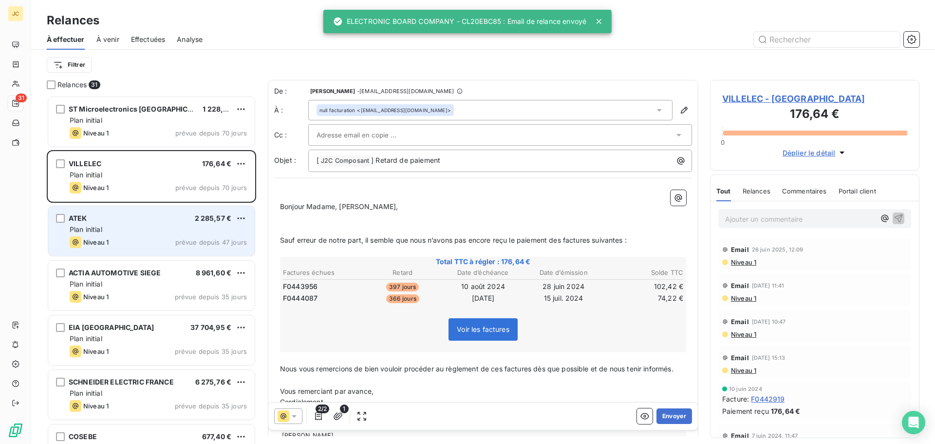
click at [150, 225] on div "Plan initial" at bounding box center [158, 230] width 177 height 10
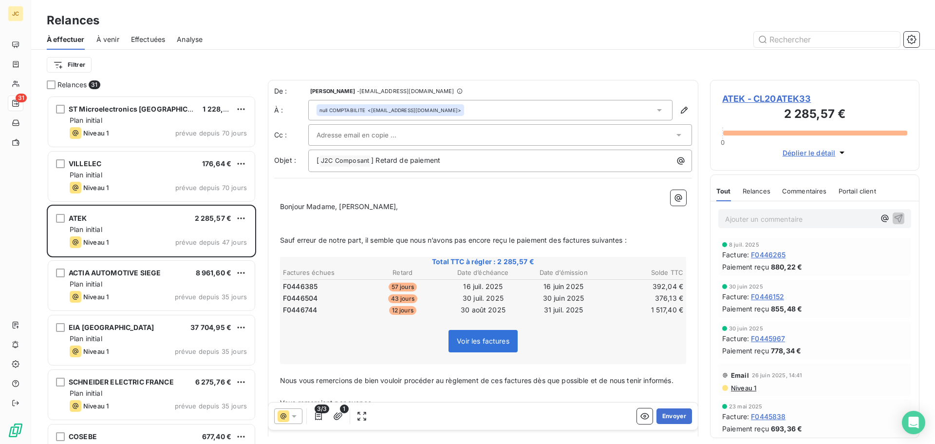
click at [418, 133] on div at bounding box center [496, 135] width 358 height 15
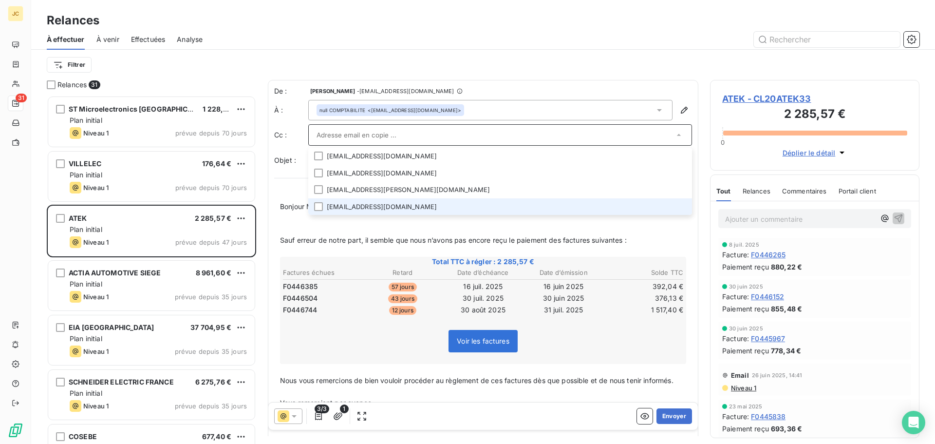
click at [369, 208] on li "[EMAIL_ADDRESS][DOMAIN_NAME]" at bounding box center [500, 206] width 384 height 17
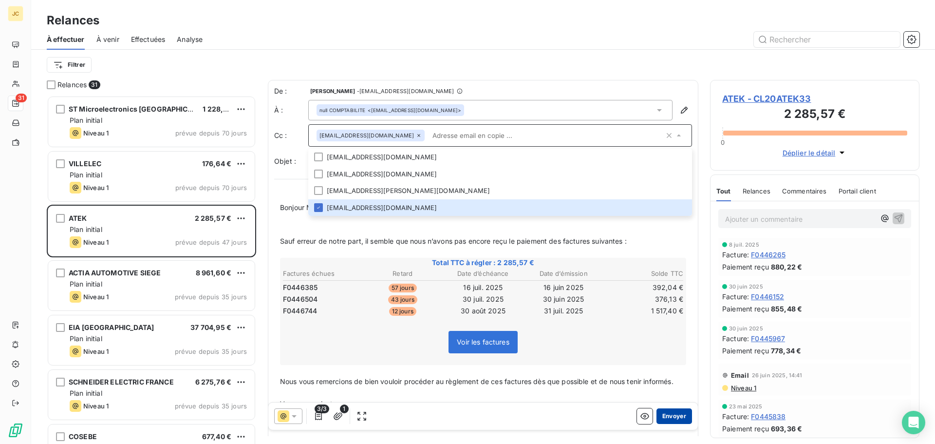
click at [668, 416] on button "Envoyer" at bounding box center [675, 416] width 36 height 16
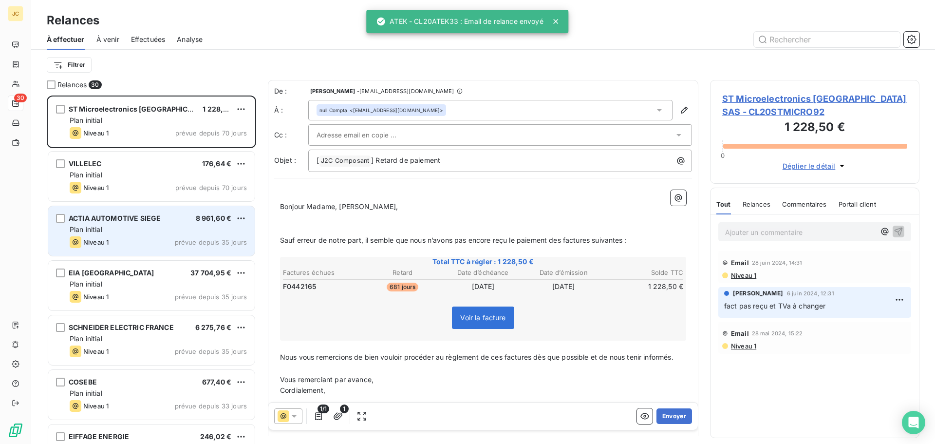
click at [115, 227] on div "Plan initial" at bounding box center [158, 230] width 177 height 10
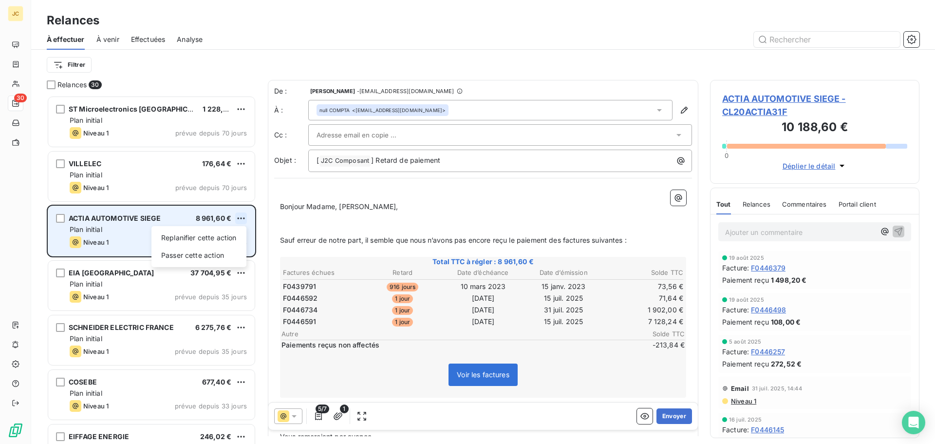
click at [240, 219] on html "JC 30 Relances À effectuer À venir Effectuées Analyse Filtrer Relances 30 ST Mi…" at bounding box center [467, 222] width 935 height 444
click at [218, 253] on div "Passer cette action" at bounding box center [198, 256] width 87 height 16
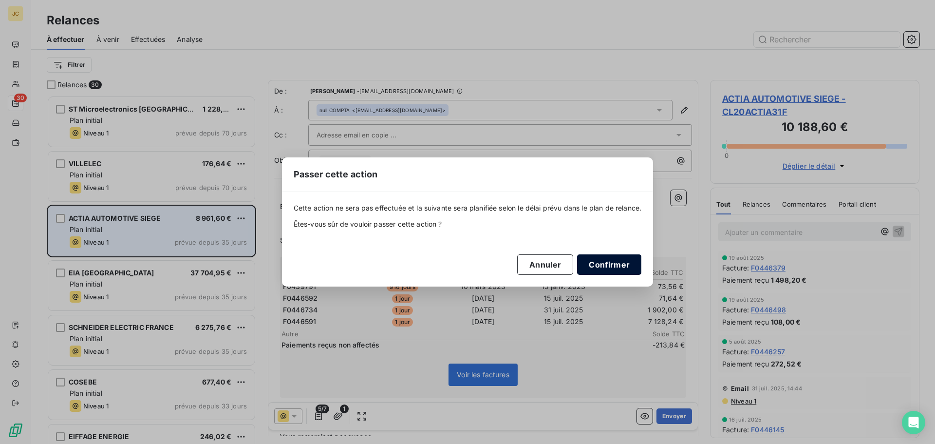
click at [605, 265] on button "Confirmer" at bounding box center [609, 264] width 64 height 20
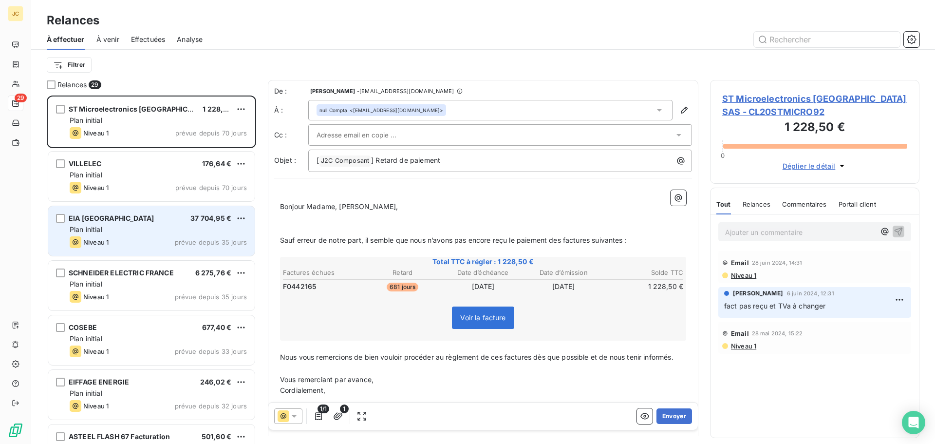
click at [140, 235] on div "EIA GRENOBLE 37 704,95 € Plan initial Niveau 1 prévue depuis 35 jours" at bounding box center [151, 231] width 207 height 50
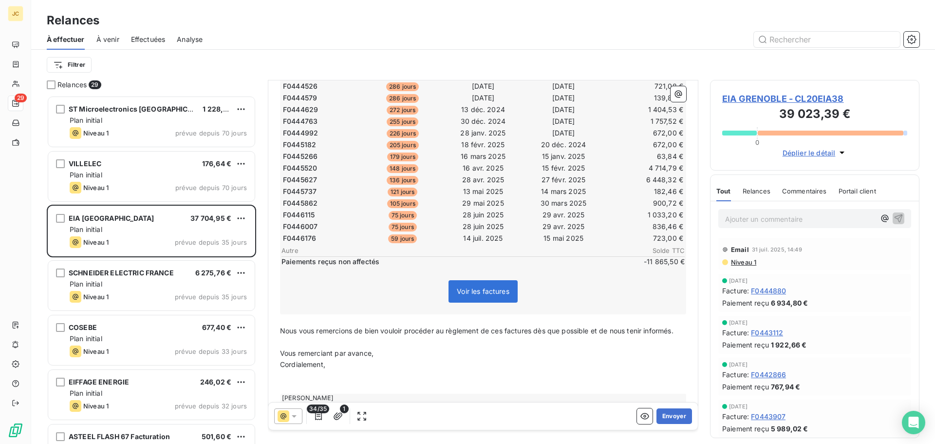
scroll to position [441, 0]
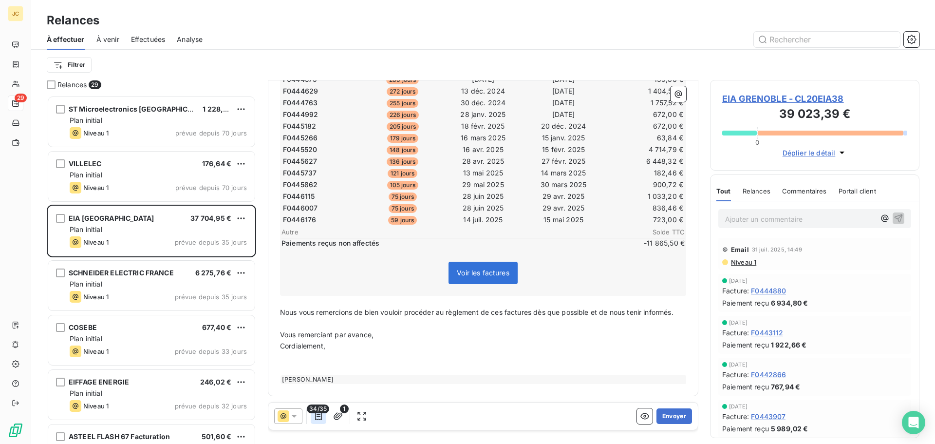
click at [319, 418] on icon "button" at bounding box center [319, 416] width 10 height 10
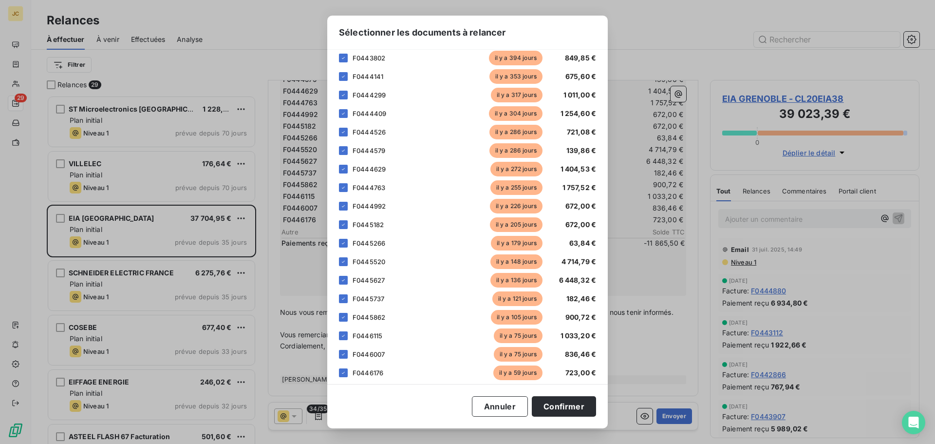
scroll to position [412, 0]
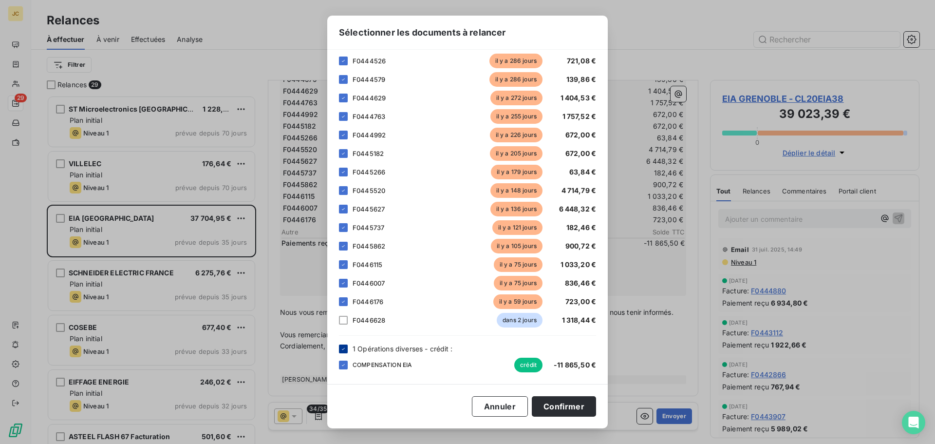
click at [345, 347] on icon at bounding box center [344, 349] width 6 height 6
click at [342, 321] on div at bounding box center [343, 320] width 9 height 9
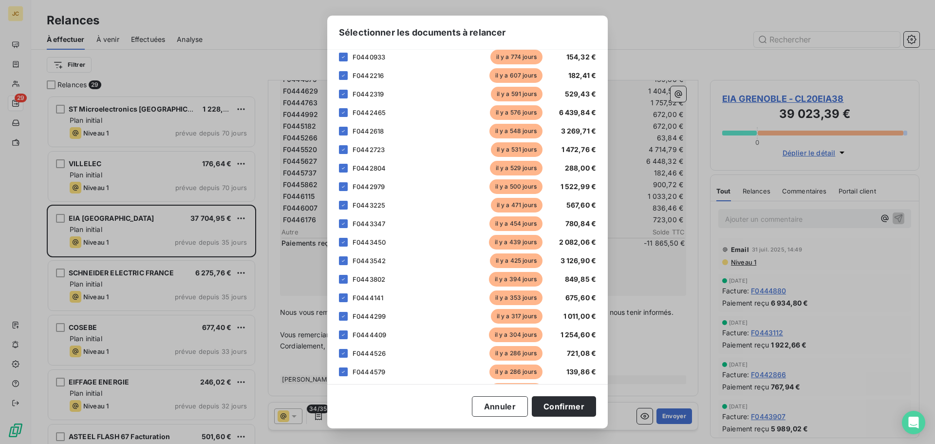
scroll to position [0, 0]
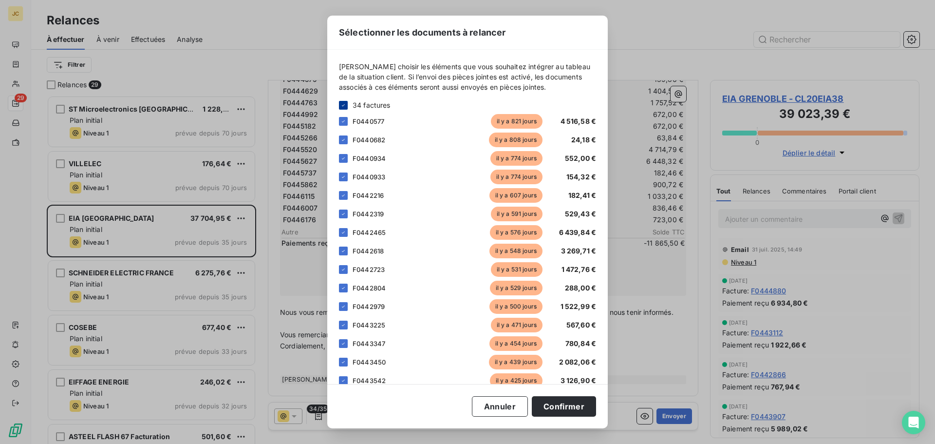
click at [346, 102] on icon at bounding box center [344, 105] width 6 height 6
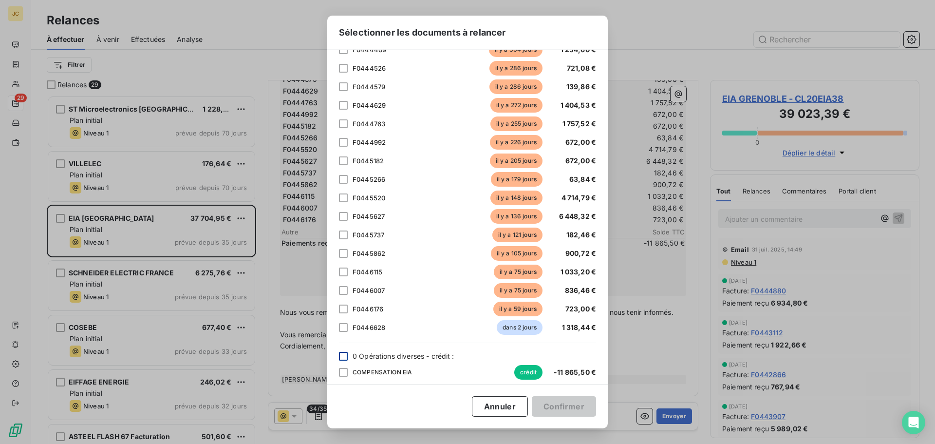
scroll to position [412, 0]
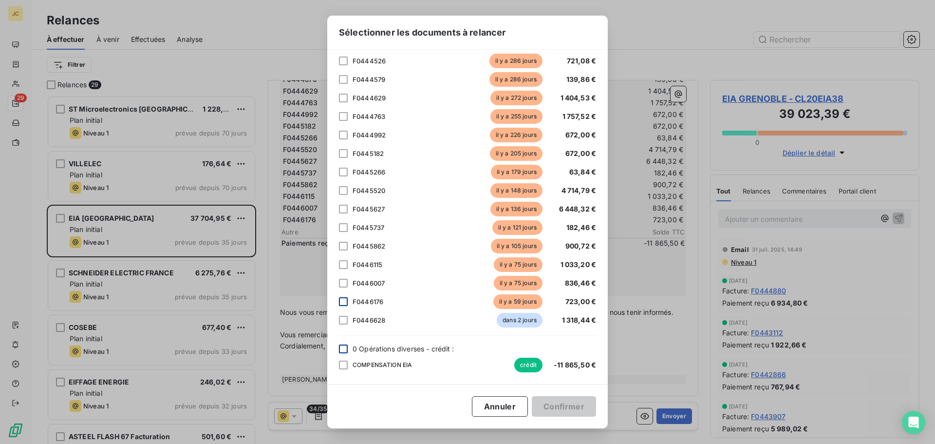
click at [341, 302] on div at bounding box center [343, 301] width 9 height 9
click at [341, 284] on div at bounding box center [343, 283] width 9 height 9
click at [343, 264] on div at bounding box center [343, 264] width 9 height 9
click at [342, 247] on div at bounding box center [343, 246] width 9 height 9
click at [343, 228] on div at bounding box center [343, 227] width 9 height 9
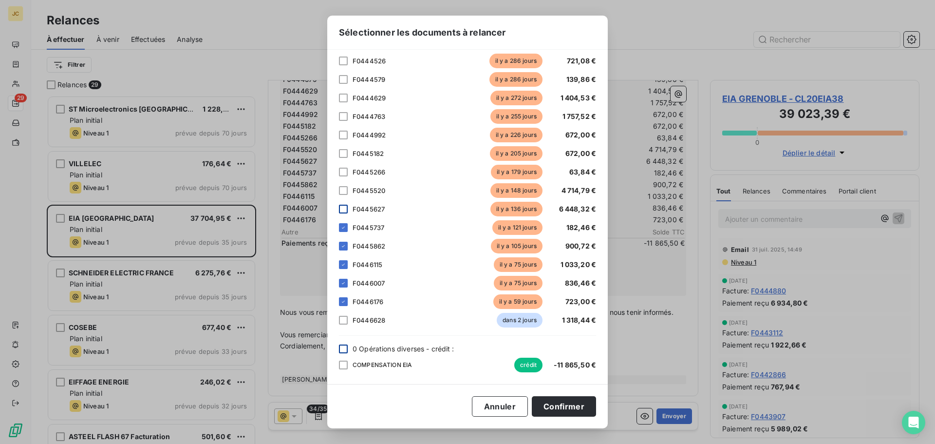
click at [344, 211] on div at bounding box center [343, 209] width 9 height 9
click at [343, 189] on div at bounding box center [343, 190] width 9 height 9
click at [342, 170] on div at bounding box center [343, 172] width 9 height 9
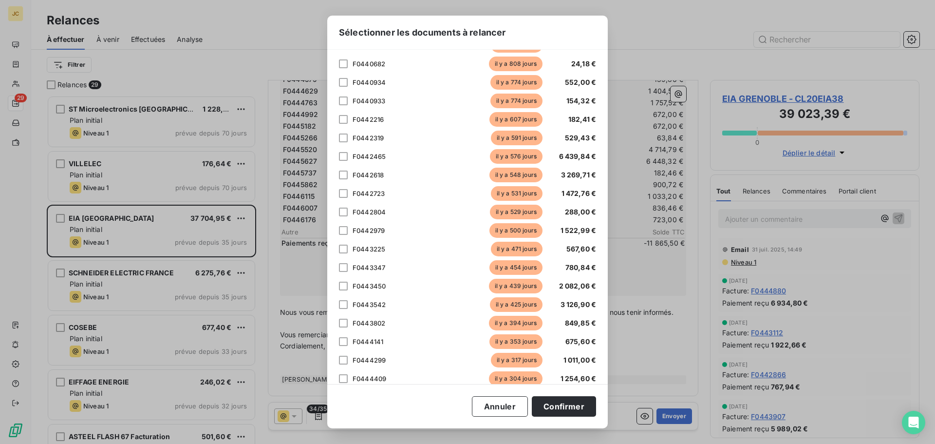
scroll to position [0, 0]
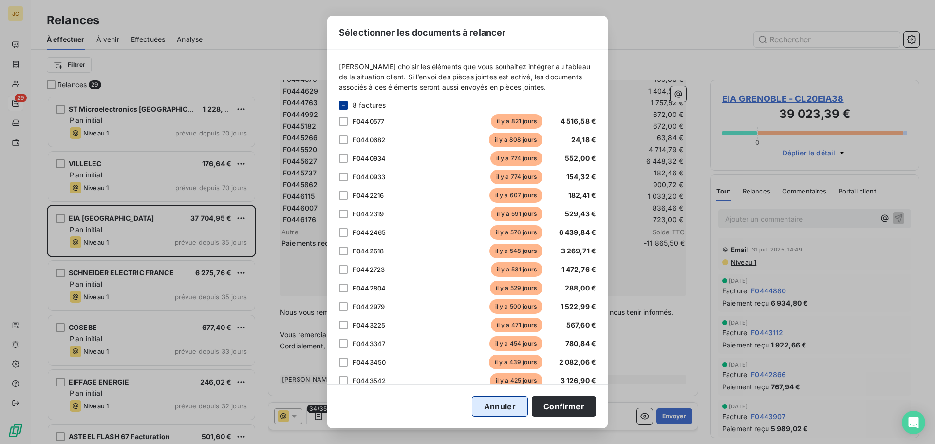
click at [506, 404] on button "Annuler" at bounding box center [500, 406] width 56 height 20
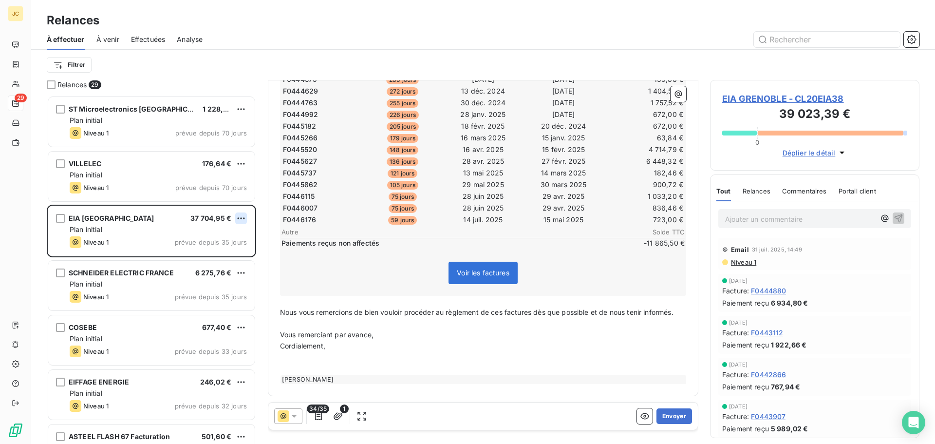
click at [240, 217] on html "JC 29 Relances À effectuer À venir Effectuées Analyse Filtrer Relances 29 ST Mi…" at bounding box center [467, 222] width 935 height 444
click at [210, 256] on div "Passer cette action" at bounding box center [198, 256] width 87 height 16
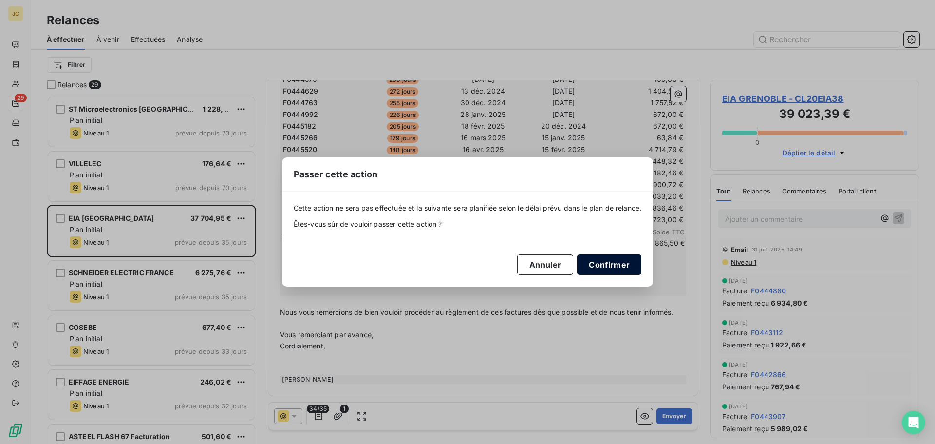
click at [604, 263] on button "Confirmer" at bounding box center [609, 264] width 64 height 20
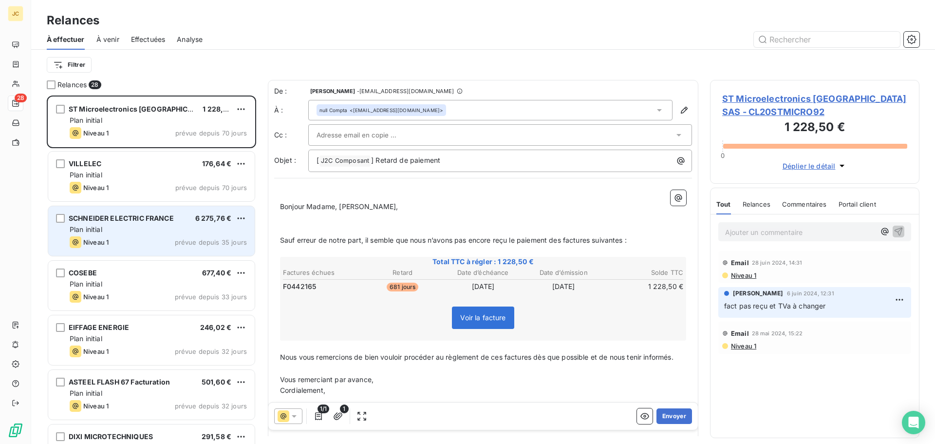
click at [153, 240] on div "Niveau 1 prévue depuis 35 jours" at bounding box center [158, 242] width 177 height 12
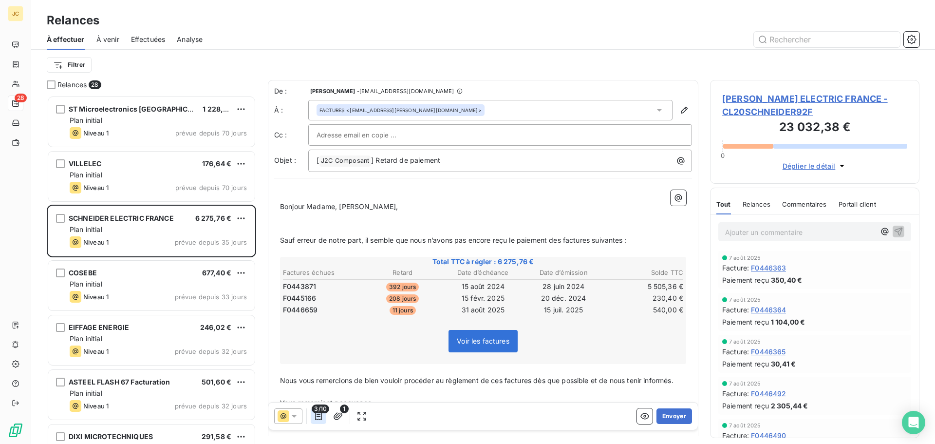
click at [317, 417] on icon "button" at bounding box center [318, 416] width 7 height 8
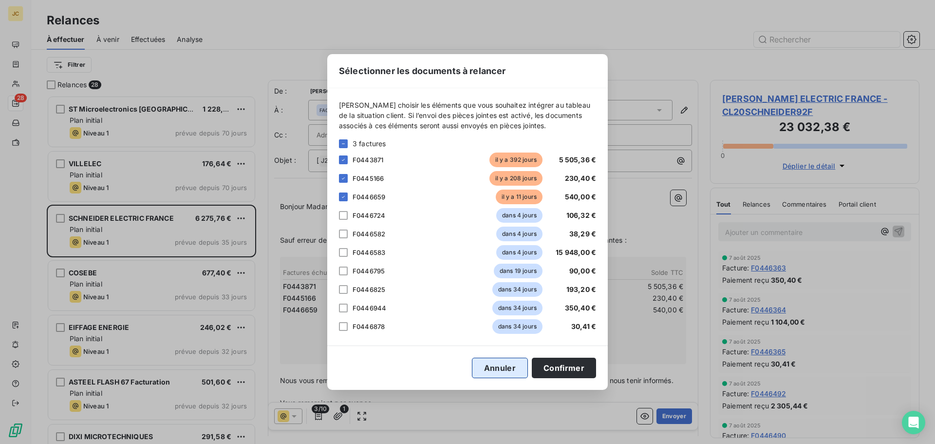
click at [510, 365] on button "Annuler" at bounding box center [500, 368] width 56 height 20
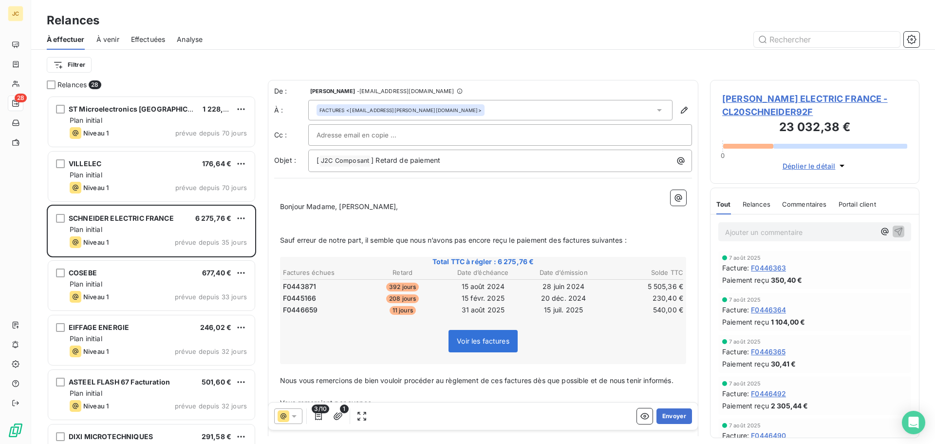
click at [436, 134] on div at bounding box center [500, 135] width 367 height 15
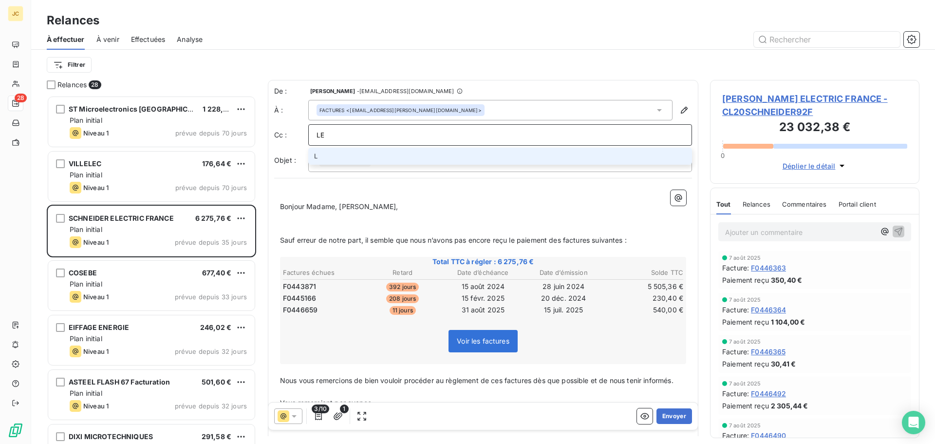
type input "L"
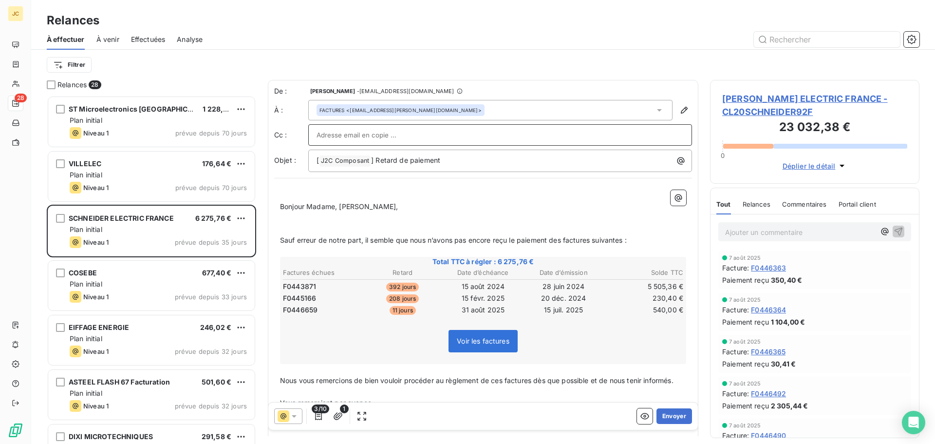
paste input "[EMAIL_ADDRESS][PERSON_NAME][DOMAIN_NAME]"
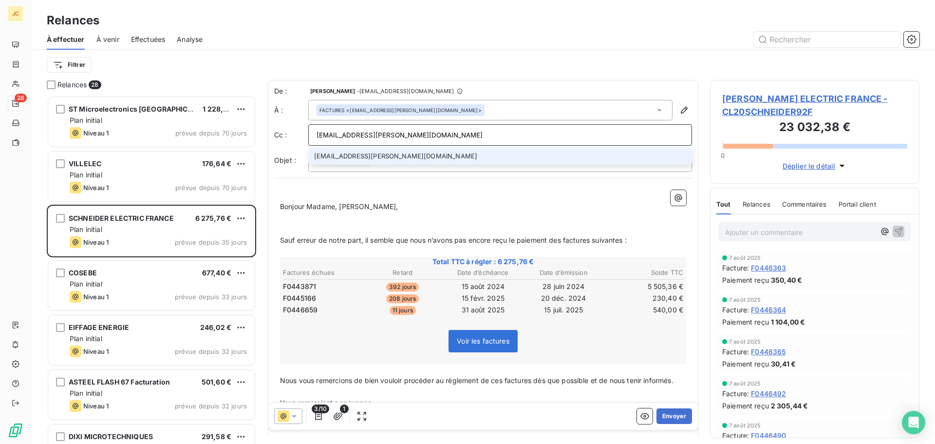
type input "[EMAIL_ADDRESS][PERSON_NAME][DOMAIN_NAME]"
click at [382, 156] on li "[EMAIL_ADDRESS][PERSON_NAME][DOMAIN_NAME]" at bounding box center [500, 156] width 384 height 17
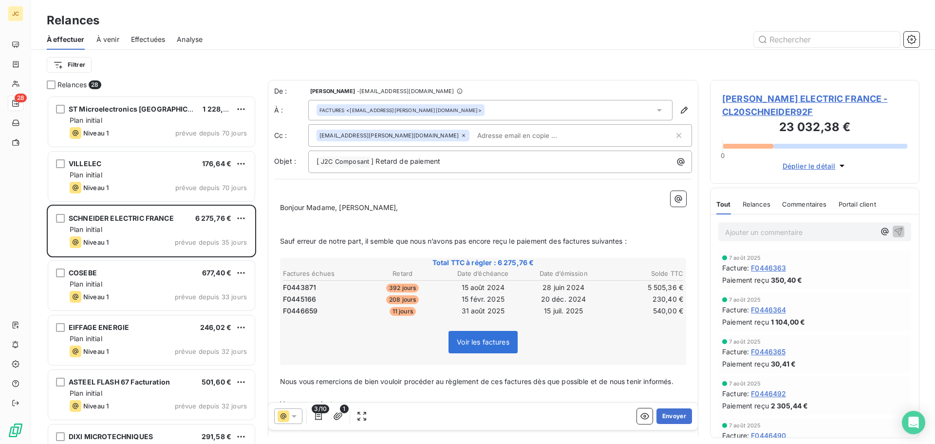
scroll to position [1, 0]
click at [671, 416] on button "Envoyer" at bounding box center [675, 416] width 36 height 16
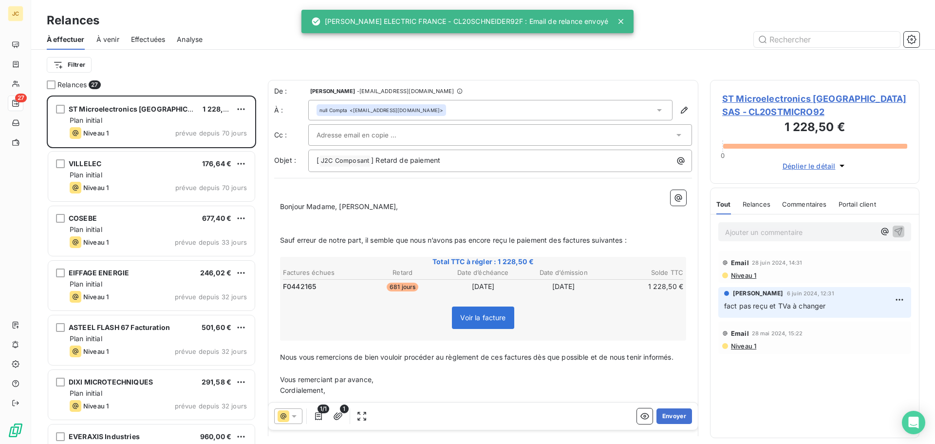
click at [146, 218] on div "COSEBE 677,40 €" at bounding box center [158, 218] width 177 height 9
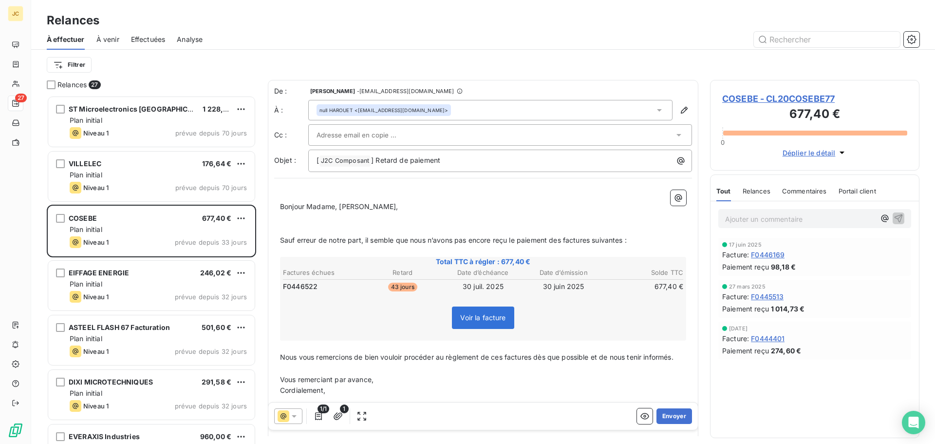
click at [478, 132] on div at bounding box center [496, 135] width 358 height 15
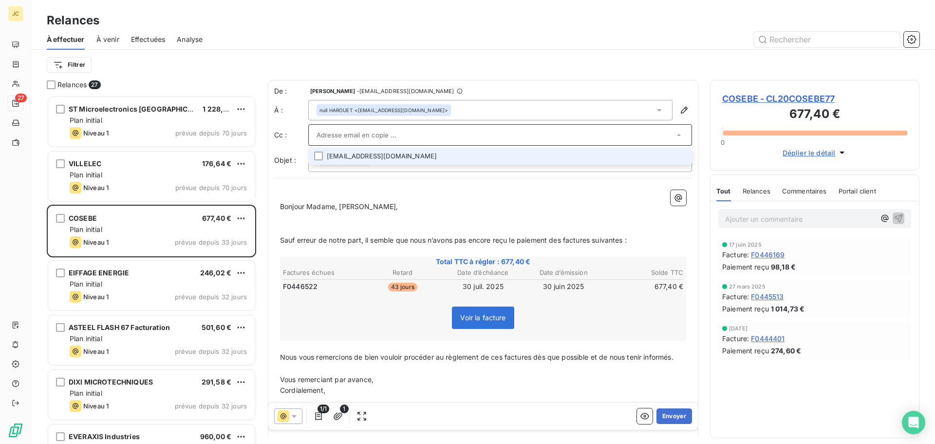
click at [372, 157] on li "[EMAIL_ADDRESS][DOMAIN_NAME]" at bounding box center [500, 156] width 384 height 17
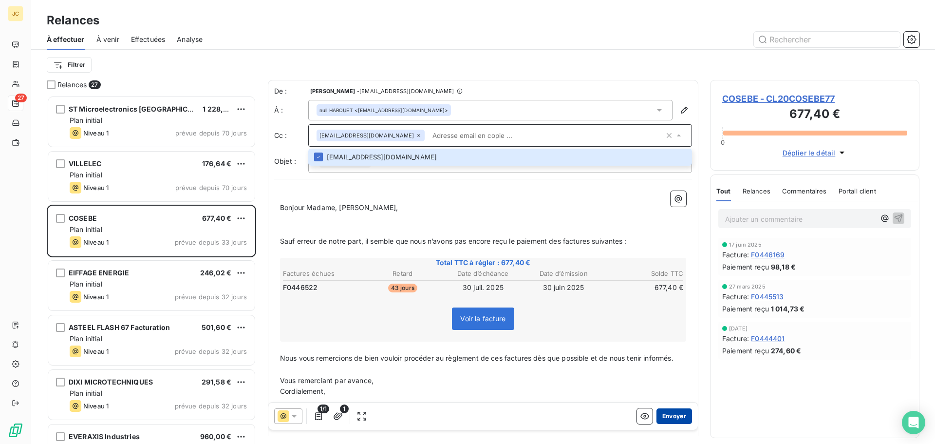
click at [667, 418] on button "Envoyer" at bounding box center [675, 416] width 36 height 16
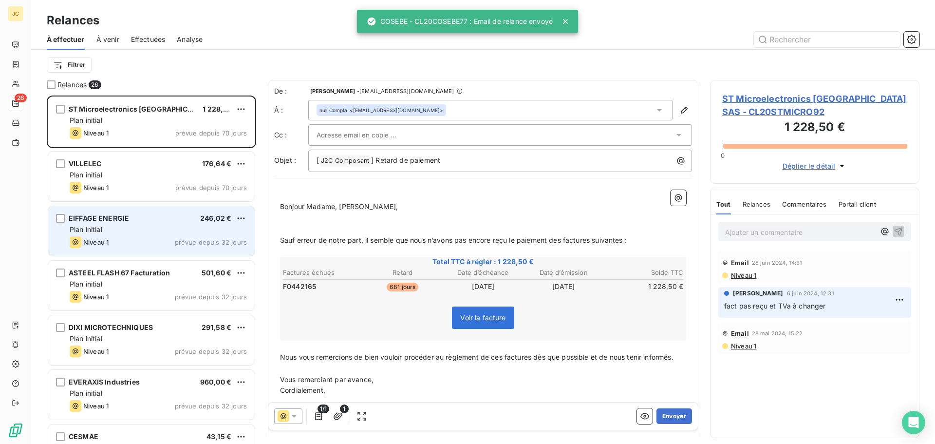
click at [163, 227] on div "Plan initial" at bounding box center [158, 230] width 177 height 10
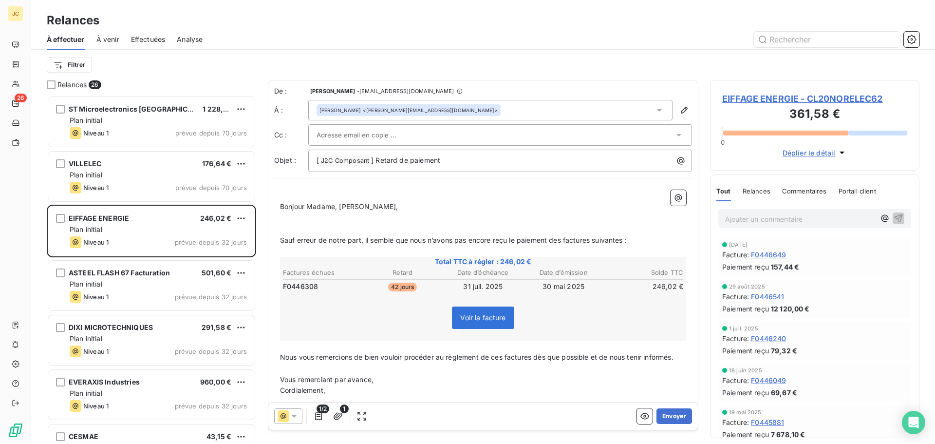
click at [363, 135] on input "text" at bounding box center [369, 135] width 105 height 15
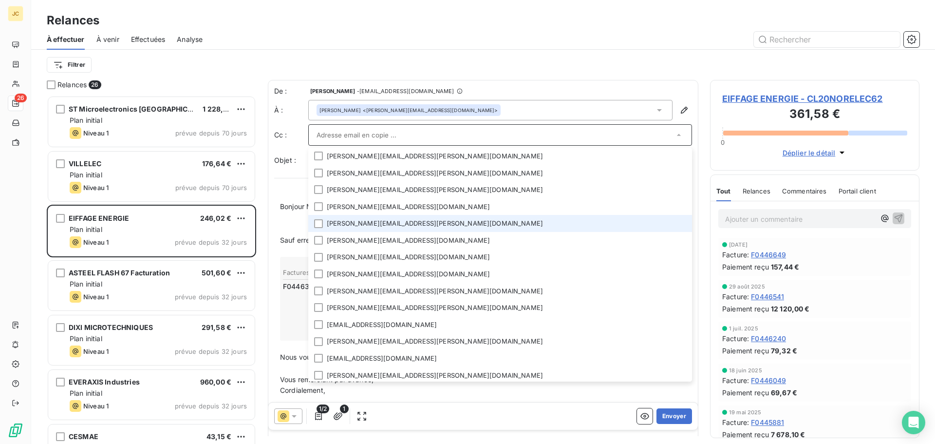
scroll to position [2, 0]
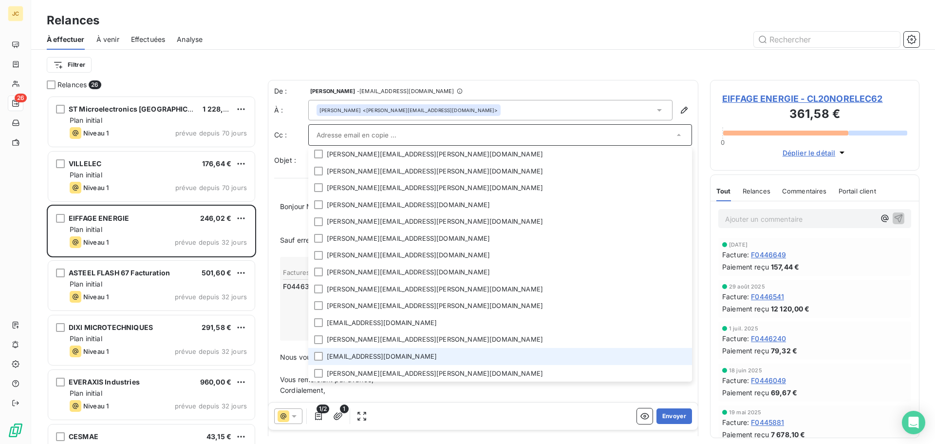
click at [340, 349] on li "[EMAIL_ADDRESS][DOMAIN_NAME]" at bounding box center [500, 356] width 384 height 17
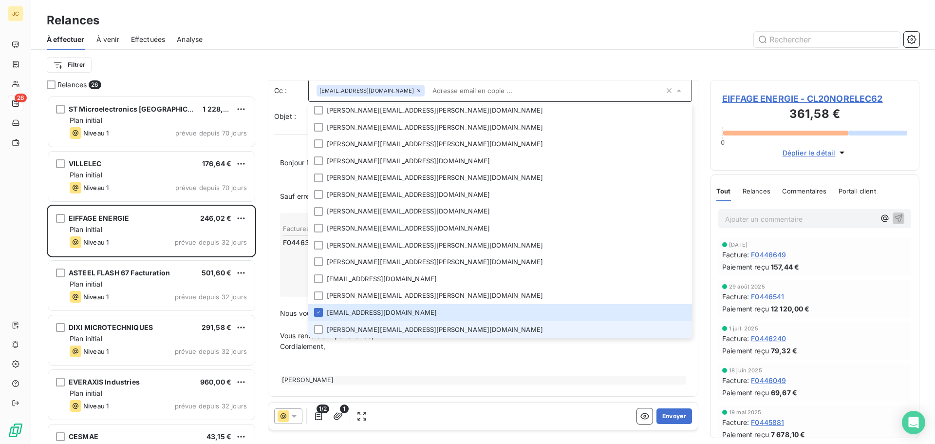
scroll to position [46, 0]
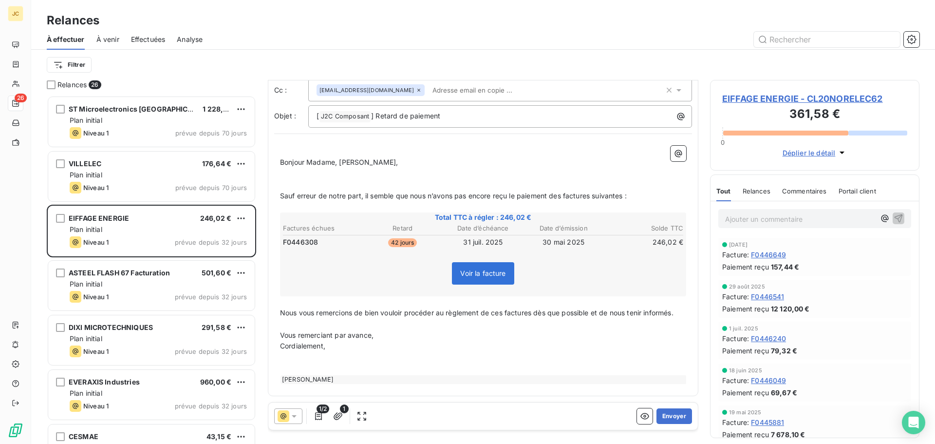
click at [561, 364] on p "﻿" at bounding box center [483, 368] width 406 height 11
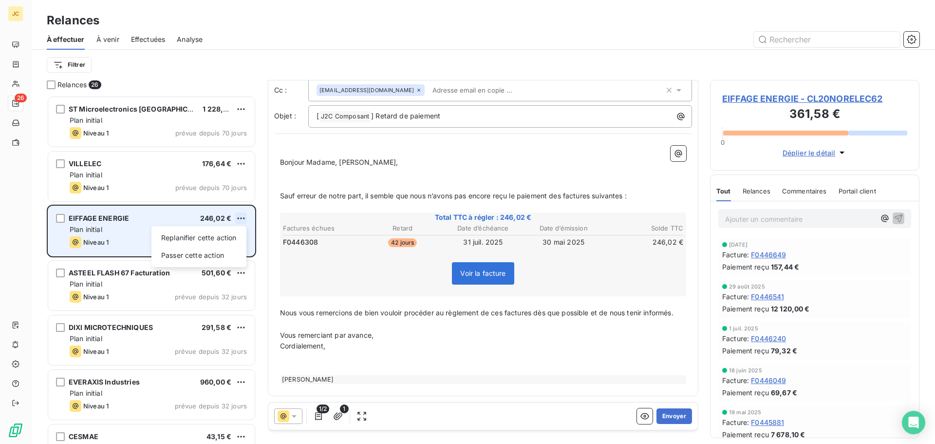
click at [242, 217] on html "JC 26 Relances À effectuer À venir Effectuées Analyse Filtrer Relances 26 ST Mi…" at bounding box center [467, 222] width 935 height 444
click at [223, 254] on div "Passer cette action" at bounding box center [198, 256] width 87 height 16
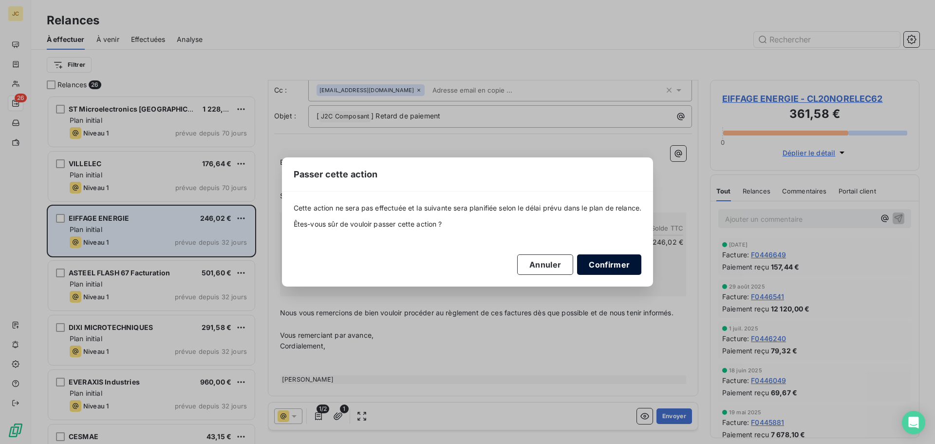
click at [628, 268] on button "Confirmer" at bounding box center [609, 264] width 64 height 20
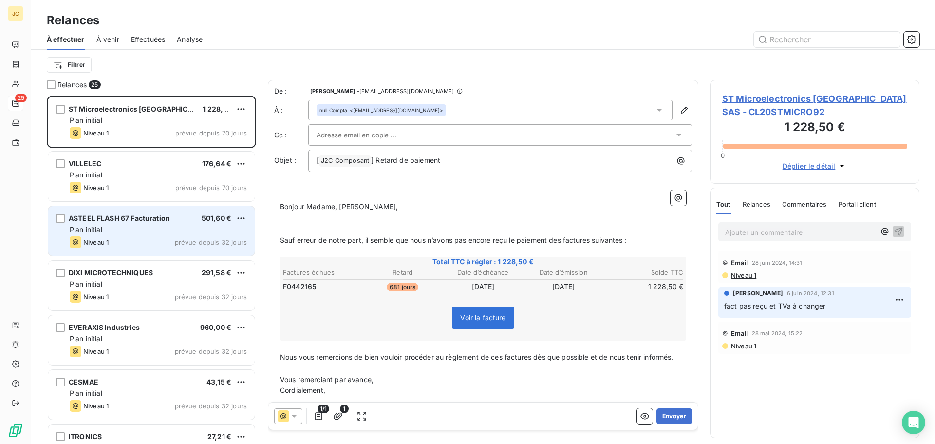
click at [161, 230] on div "Plan initial" at bounding box center [158, 230] width 177 height 10
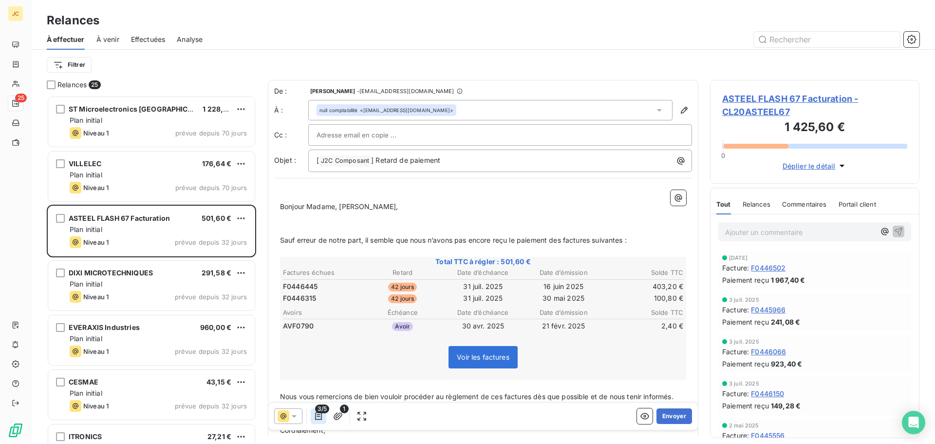
click at [322, 416] on icon "button" at bounding box center [319, 416] width 10 height 10
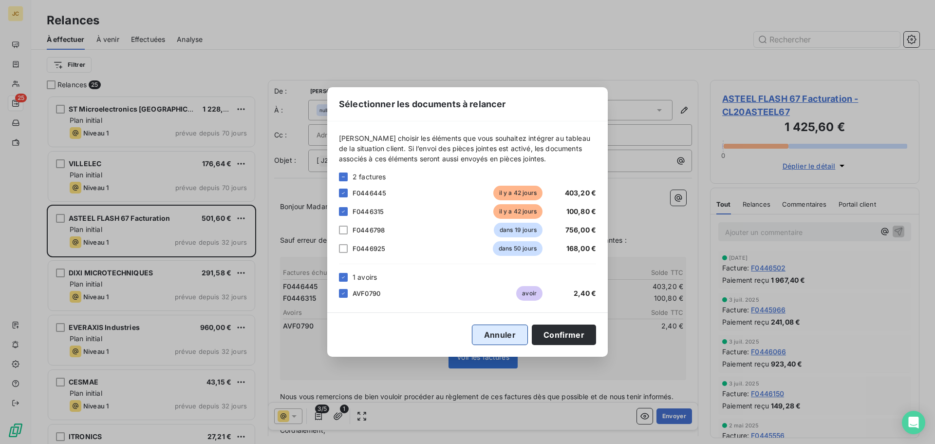
click at [491, 335] on button "Annuler" at bounding box center [500, 334] width 56 height 20
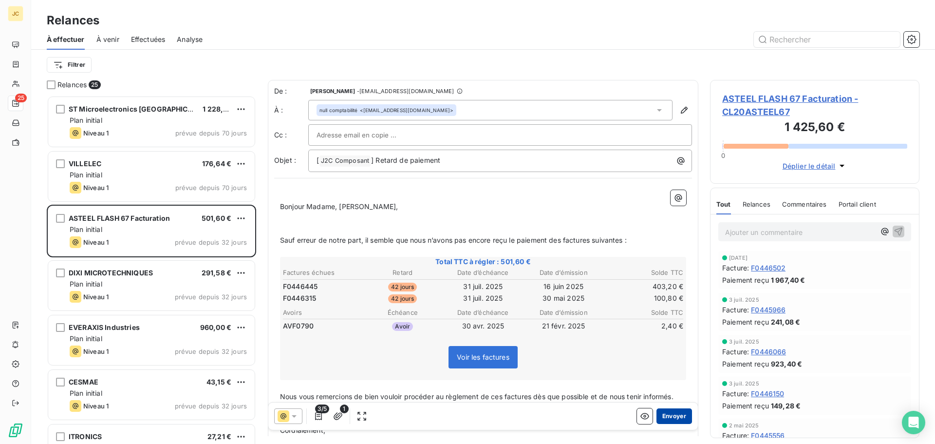
click at [664, 416] on button "Envoyer" at bounding box center [675, 416] width 36 height 16
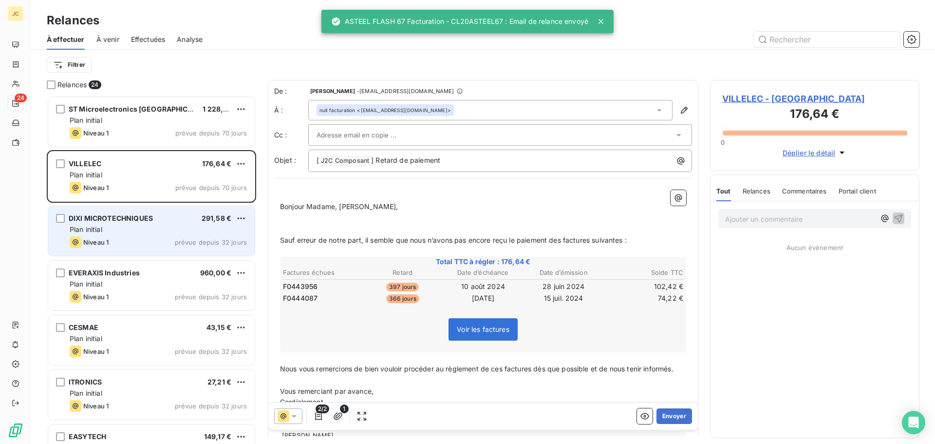
click at [155, 237] on div "Niveau 1 prévue depuis 32 jours" at bounding box center [158, 242] width 177 height 12
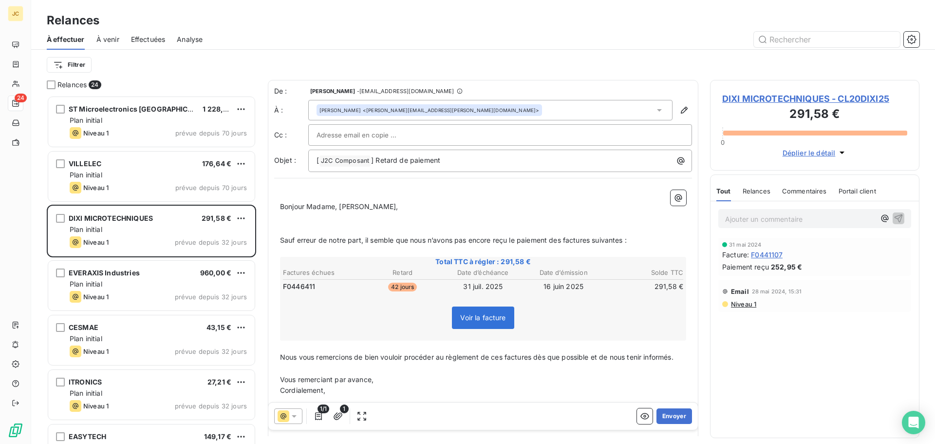
click at [506, 134] on div at bounding box center [500, 135] width 367 height 15
click at [553, 110] on div "[PERSON_NAME] <[PERSON_NAME][EMAIL_ADDRESS][PERSON_NAME][DOMAIN_NAME]>" at bounding box center [490, 110] width 364 height 20
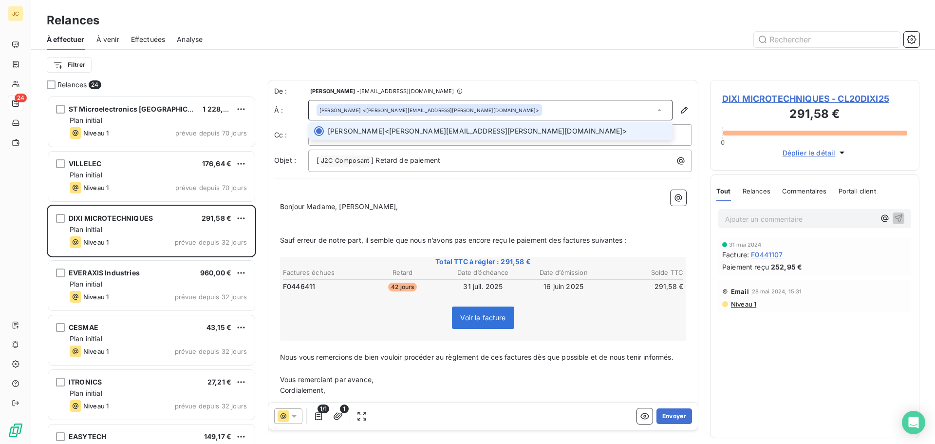
click at [553, 110] on div "[PERSON_NAME] <[PERSON_NAME][EMAIL_ADDRESS][PERSON_NAME][DOMAIN_NAME]>" at bounding box center [490, 110] width 364 height 20
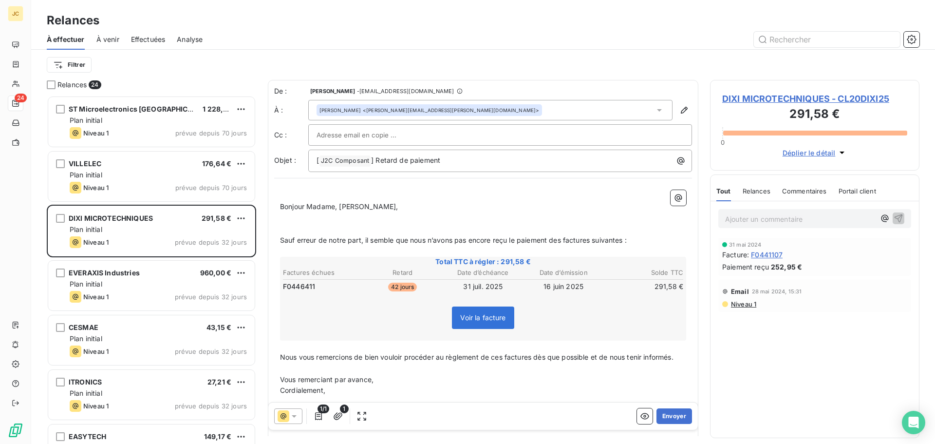
click at [576, 129] on div at bounding box center [500, 135] width 367 height 15
click at [571, 105] on div "[PERSON_NAME] <[PERSON_NAME][EMAIL_ADDRESS][PERSON_NAME][DOMAIN_NAME]>" at bounding box center [490, 110] width 364 height 20
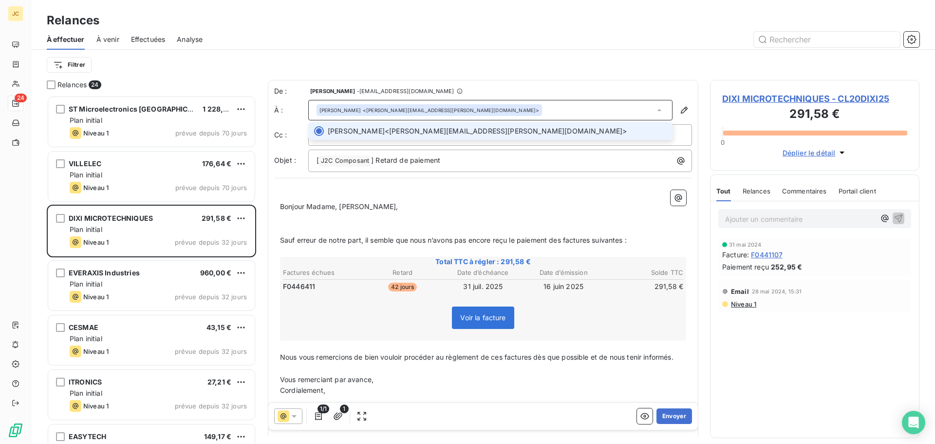
click at [571, 105] on div "[PERSON_NAME] <[PERSON_NAME][EMAIL_ADDRESS][PERSON_NAME][DOMAIN_NAME]>" at bounding box center [490, 110] width 364 height 20
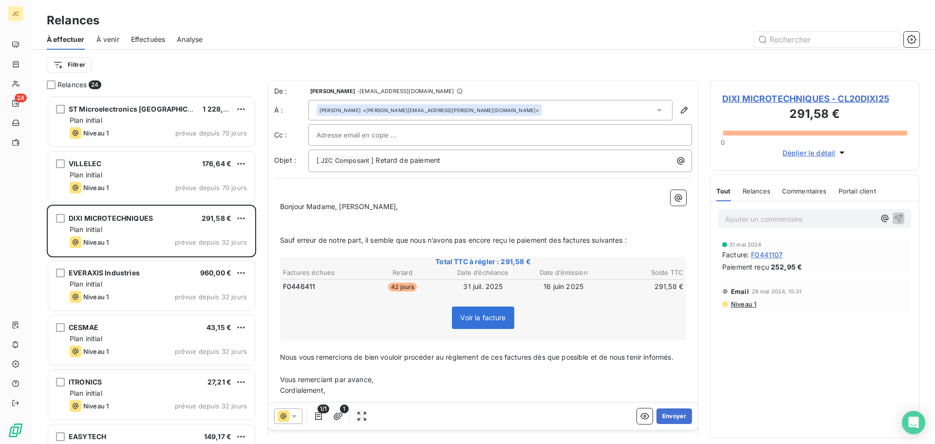
click at [544, 134] on div at bounding box center [500, 135] width 367 height 15
paste input "[PERSON_NAME][EMAIL_ADDRESS][DOMAIN_NAME]"
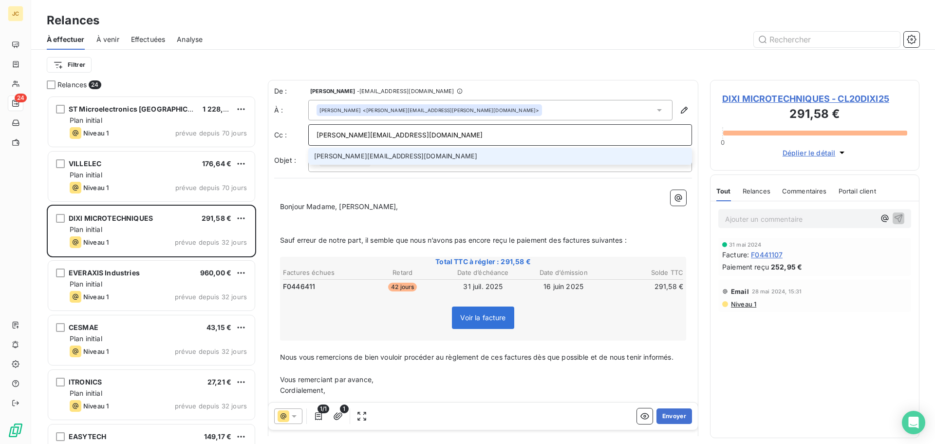
type input "[PERSON_NAME][EMAIL_ADDRESS][DOMAIN_NAME]"
click at [492, 161] on li "[PERSON_NAME][EMAIL_ADDRESS][DOMAIN_NAME]" at bounding box center [500, 156] width 384 height 17
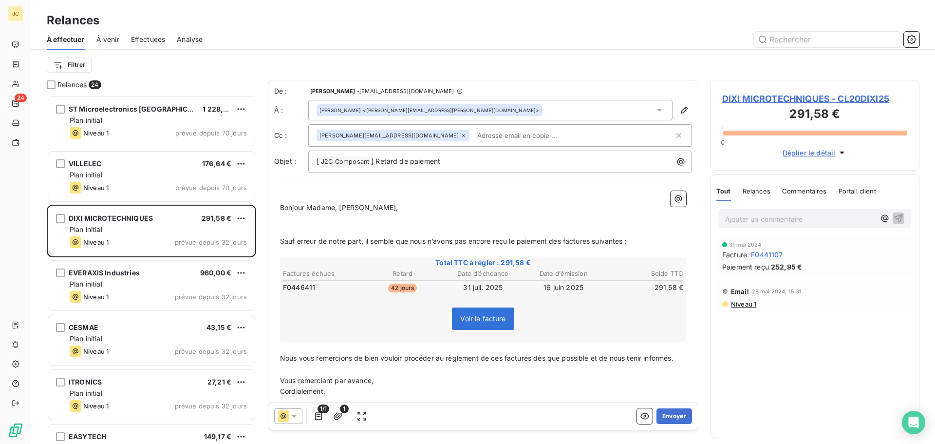
paste input "[PERSON_NAME][EMAIL_ADDRESS][DOMAIN_NAME]"
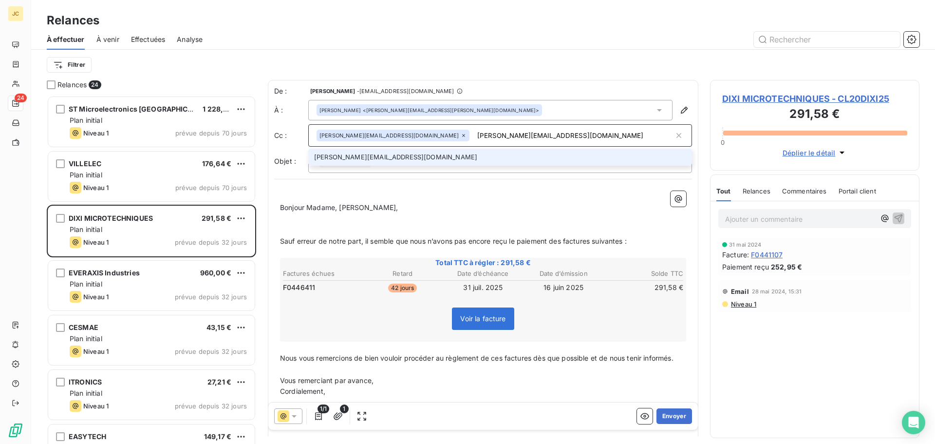
type input "[PERSON_NAME][EMAIL_ADDRESS][DOMAIN_NAME]"
click at [494, 157] on li "[PERSON_NAME][EMAIL_ADDRESS][DOMAIN_NAME]" at bounding box center [500, 157] width 384 height 17
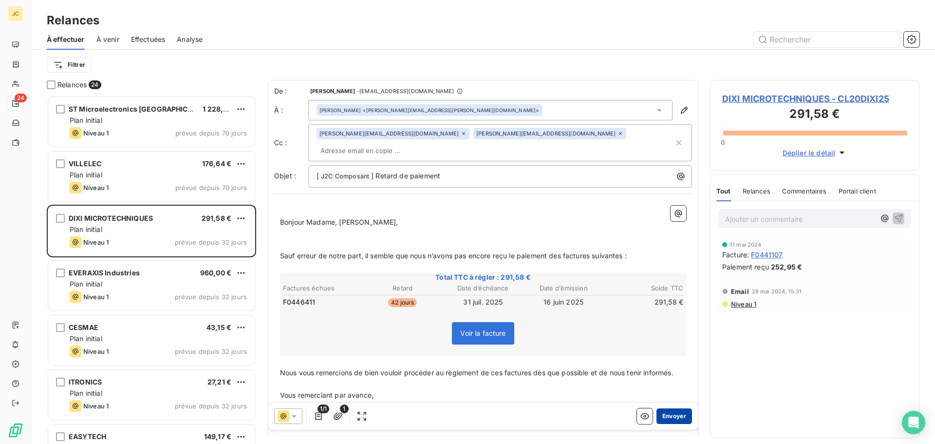
click at [657, 414] on button "Envoyer" at bounding box center [675, 416] width 36 height 16
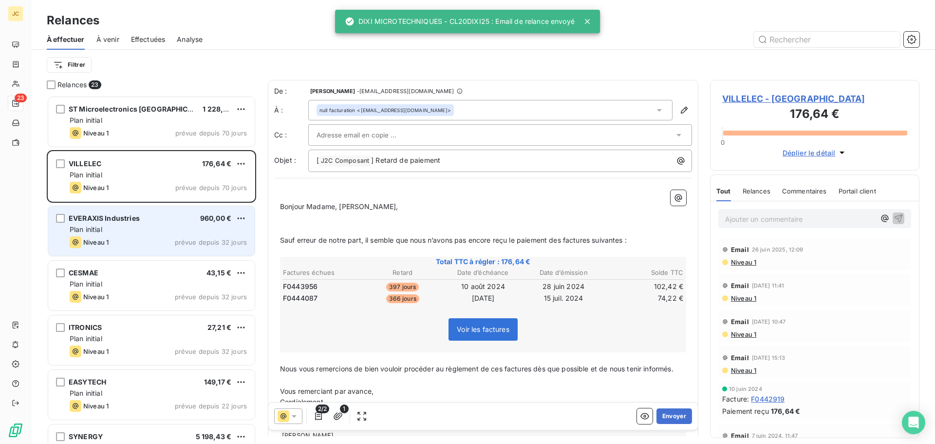
click at [148, 229] on div "Plan initial" at bounding box center [158, 230] width 177 height 10
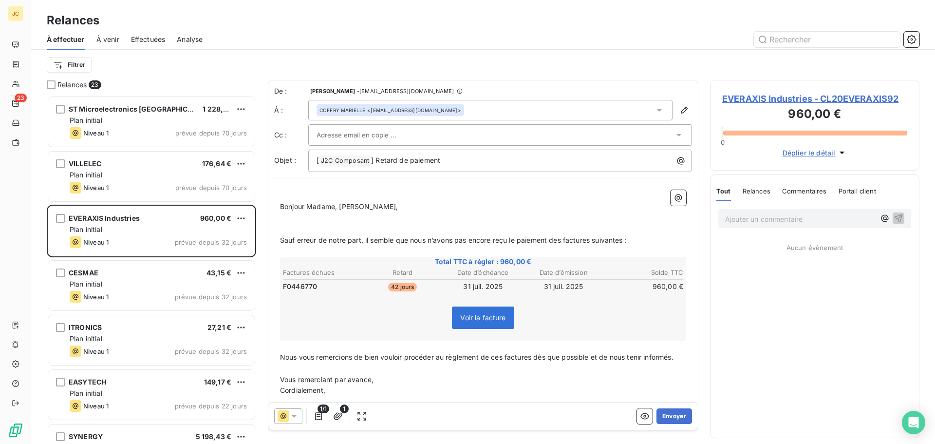
click at [455, 136] on div at bounding box center [496, 135] width 358 height 15
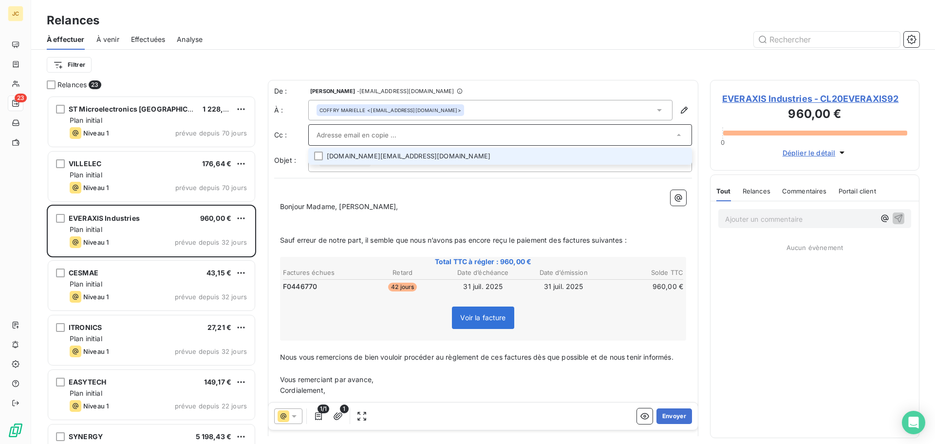
click at [407, 155] on li "[DOMAIN_NAME][EMAIL_ADDRESS][DOMAIN_NAME]" at bounding box center [500, 156] width 384 height 17
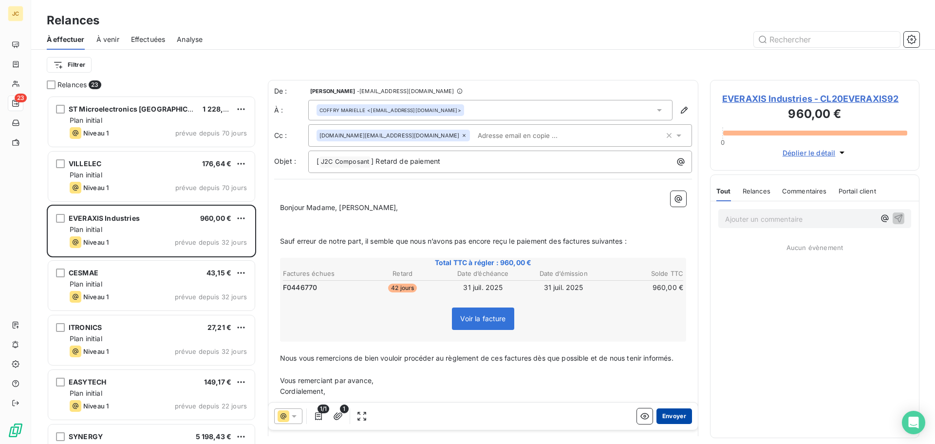
click at [664, 417] on button "Envoyer" at bounding box center [675, 416] width 36 height 16
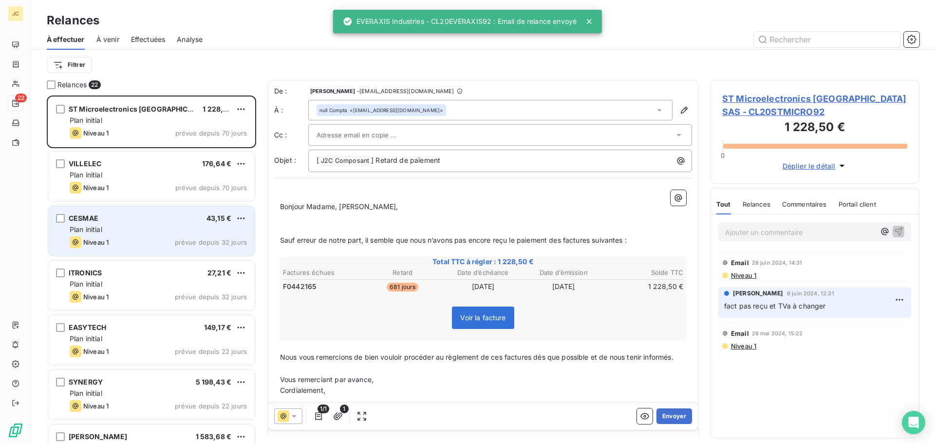
click at [170, 236] on div "CESMAE 43,15 € Plan initial Niveau 1 prévue depuis 32 jours" at bounding box center [151, 231] width 207 height 50
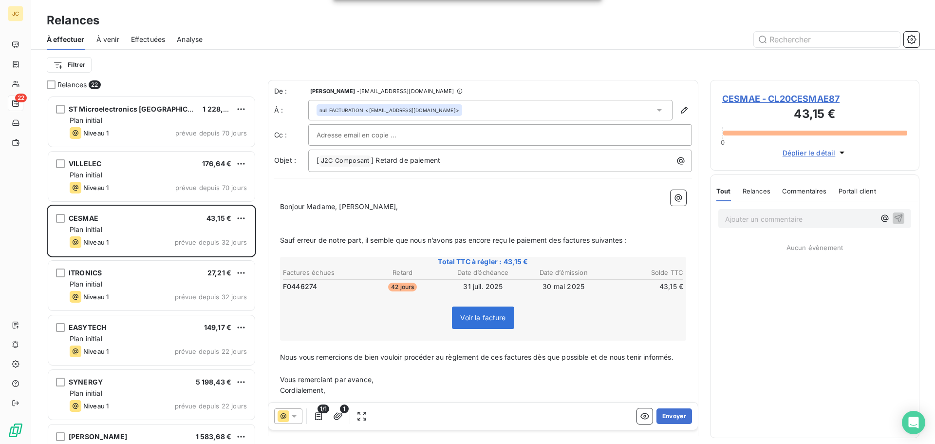
click at [488, 135] on div at bounding box center [500, 135] width 367 height 15
click at [488, 135] on input "text" at bounding box center [500, 135] width 367 height 15
paste input "[EMAIL_ADDRESS][DOMAIN_NAME]"
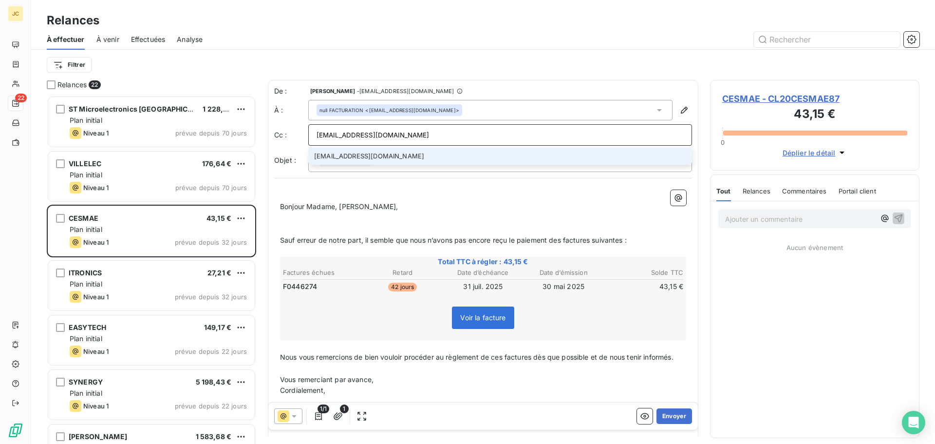
type input "[EMAIL_ADDRESS][DOMAIN_NAME]"
click at [382, 154] on li "[EMAIL_ADDRESS][DOMAIN_NAME]" at bounding box center [500, 156] width 384 height 17
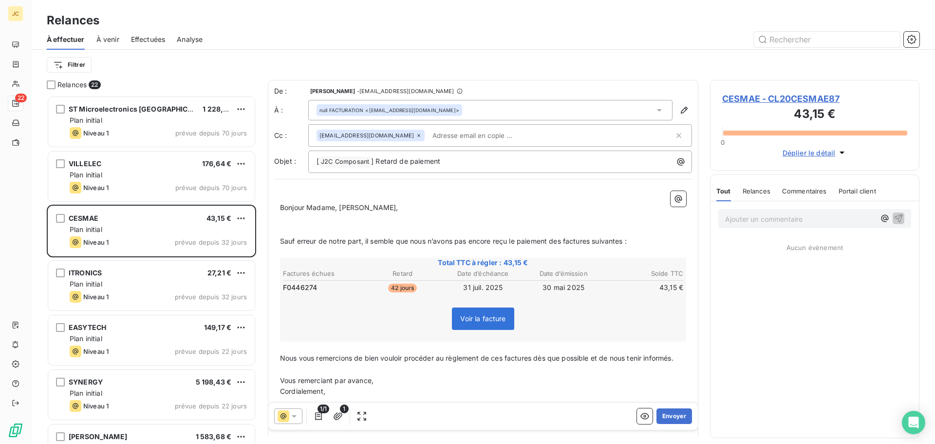
paste input "[EMAIL_ADDRESS][DOMAIN_NAME]"
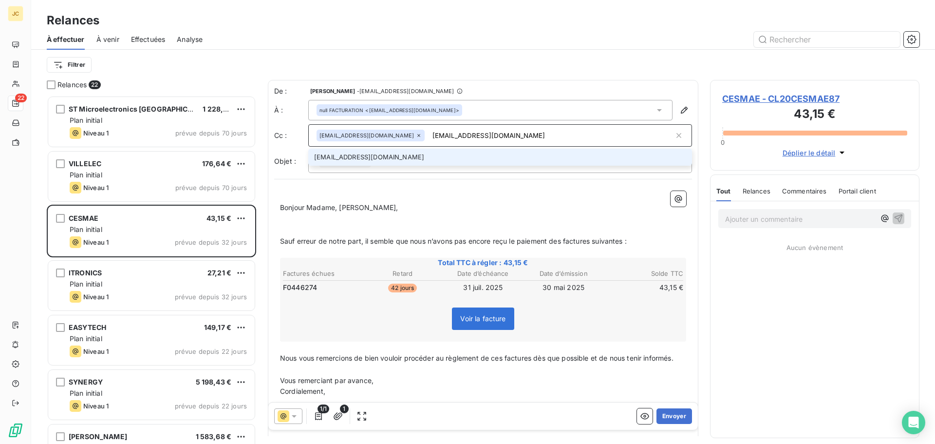
type input "[EMAIL_ADDRESS][DOMAIN_NAME]"
click at [440, 155] on li "[EMAIL_ADDRESS][DOMAIN_NAME]" at bounding box center [500, 157] width 384 height 17
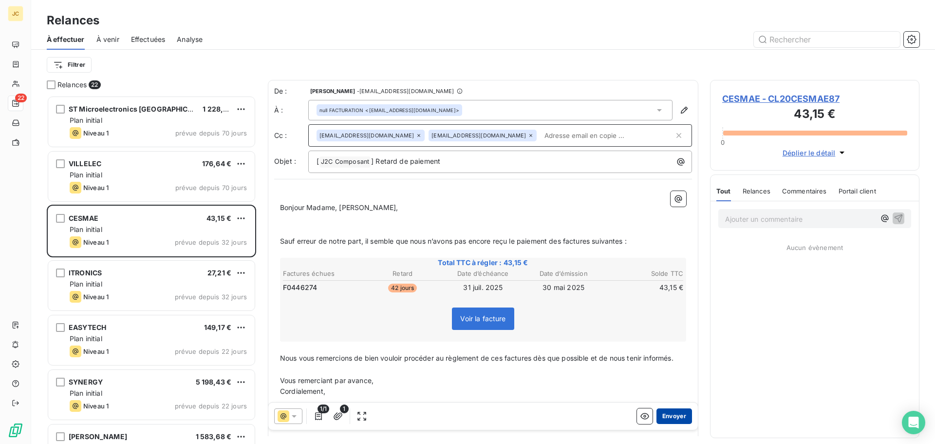
click at [672, 415] on button "Envoyer" at bounding box center [675, 416] width 36 height 16
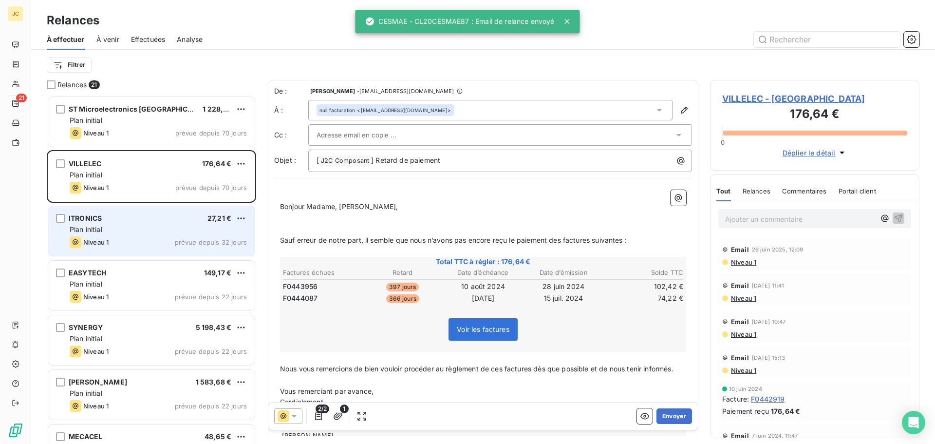
click at [182, 230] on div "Plan initial" at bounding box center [158, 230] width 177 height 10
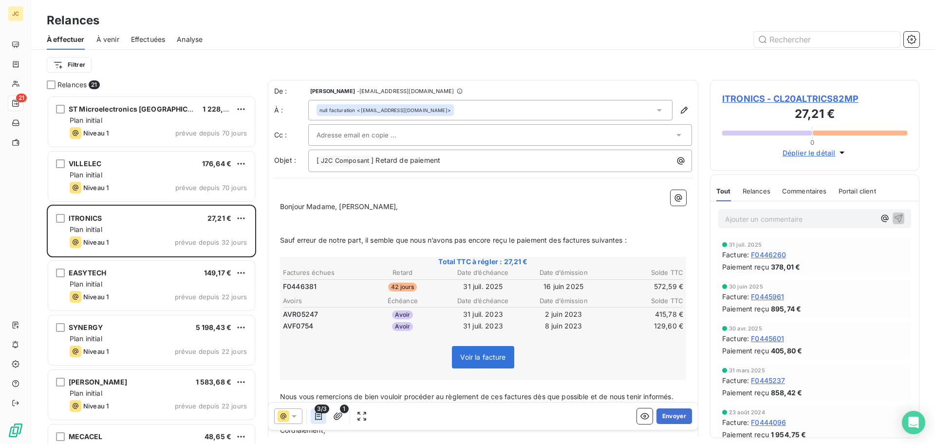
click at [316, 416] on icon "button" at bounding box center [319, 416] width 10 height 10
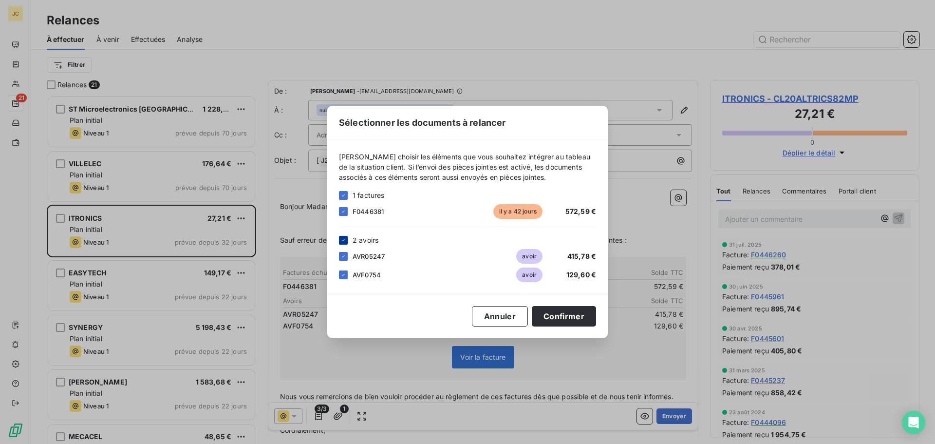
click at [345, 241] on icon at bounding box center [344, 240] width 6 height 6
click at [566, 315] on button "Confirmer" at bounding box center [564, 316] width 64 height 20
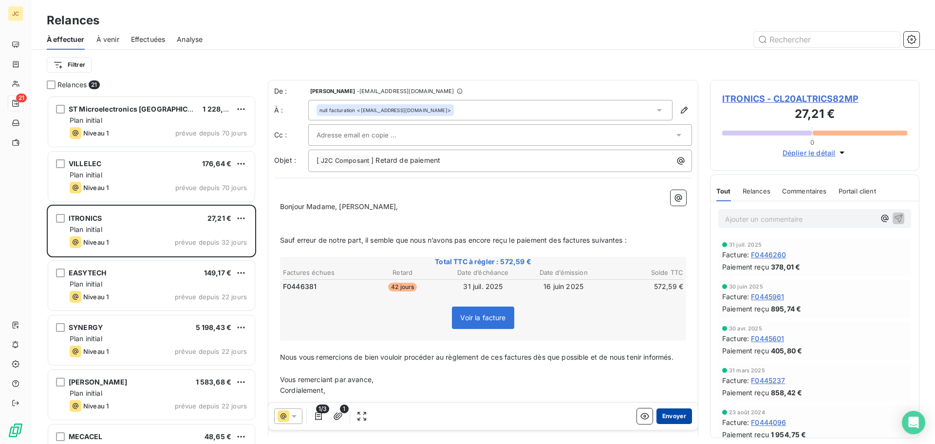
click at [668, 418] on button "Envoyer" at bounding box center [675, 416] width 36 height 16
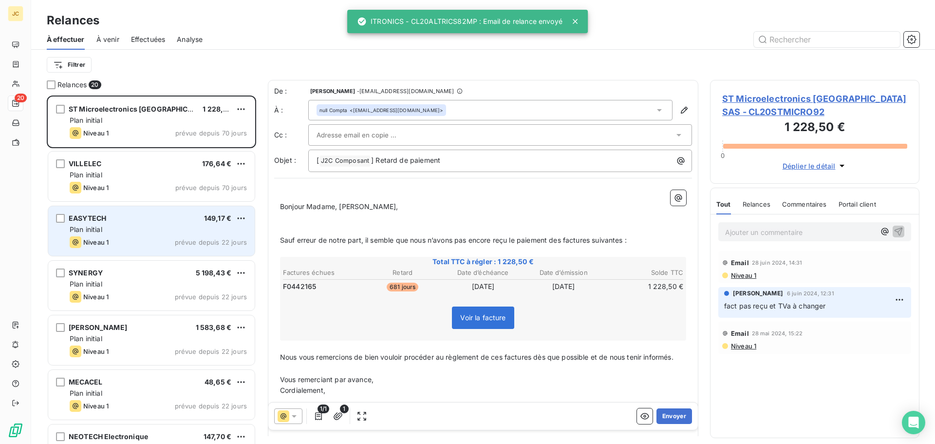
click at [122, 223] on div "EASYTECH 149,17 € Plan initial Niveau 1 prévue depuis 22 jours" at bounding box center [151, 231] width 207 height 50
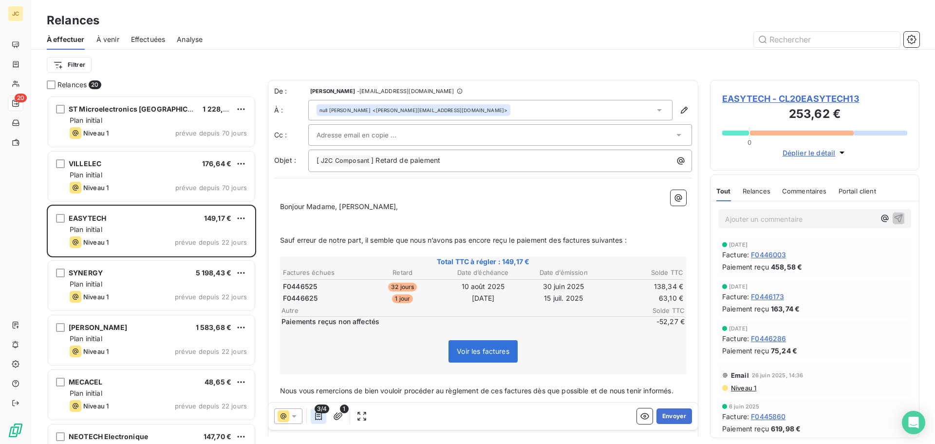
click at [321, 417] on icon "button" at bounding box center [319, 416] width 10 height 10
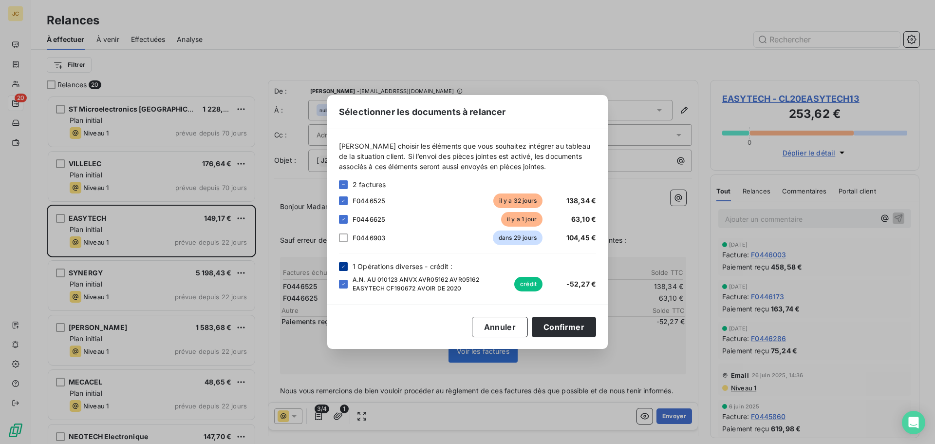
click at [342, 267] on icon at bounding box center [344, 267] width 6 height 6
click at [345, 236] on div at bounding box center [343, 237] width 9 height 9
click at [556, 323] on button "Confirmer" at bounding box center [564, 327] width 64 height 20
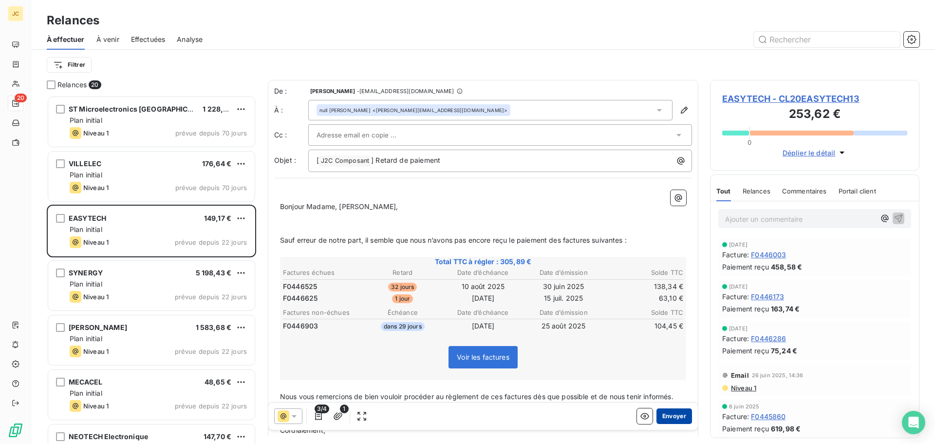
click at [668, 417] on button "Envoyer" at bounding box center [675, 416] width 36 height 16
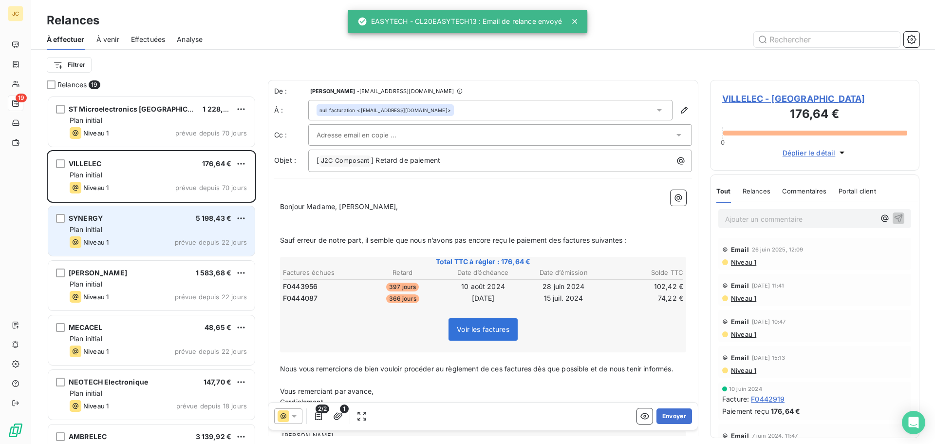
click at [164, 229] on div "Plan initial" at bounding box center [158, 230] width 177 height 10
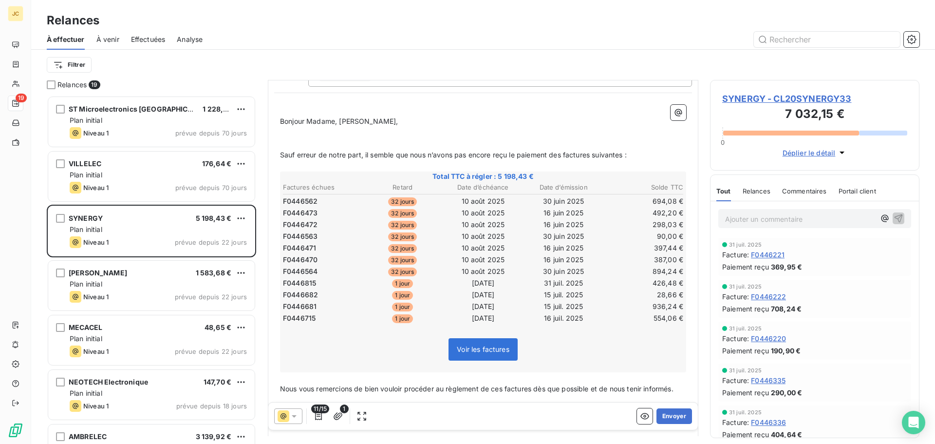
scroll to position [147, 0]
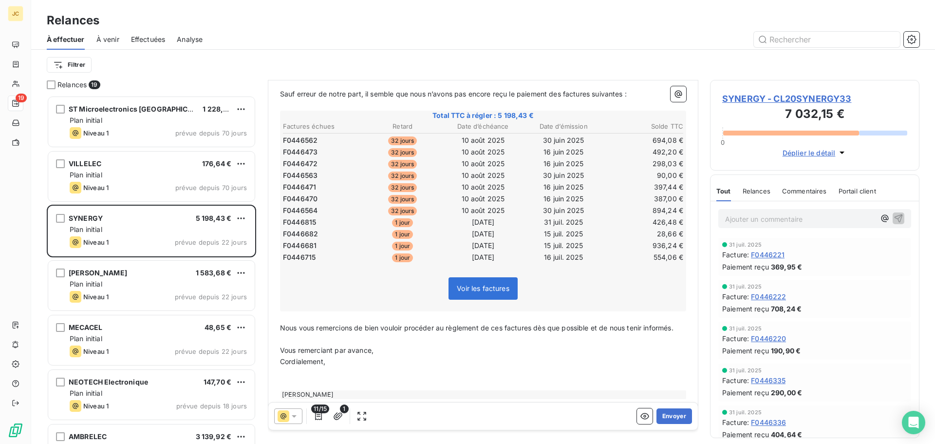
click at [324, 413] on span "11/15" at bounding box center [320, 408] width 18 height 9
click at [320, 414] on icon "button" at bounding box center [318, 416] width 7 height 8
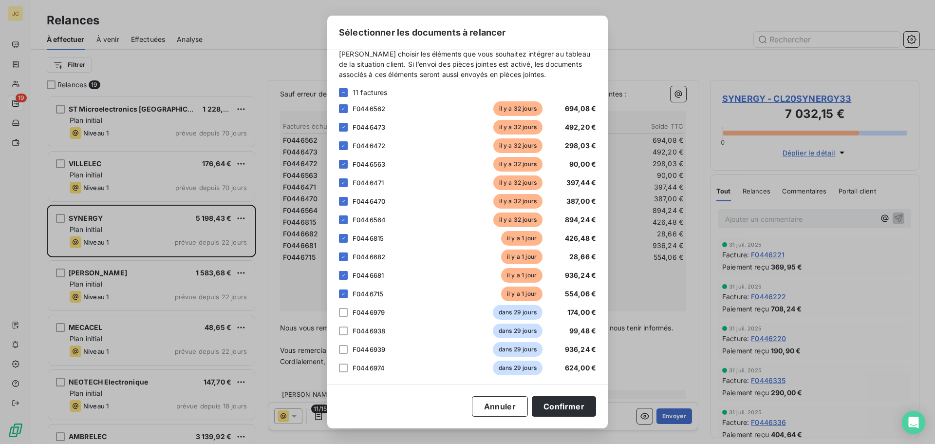
scroll to position [16, 0]
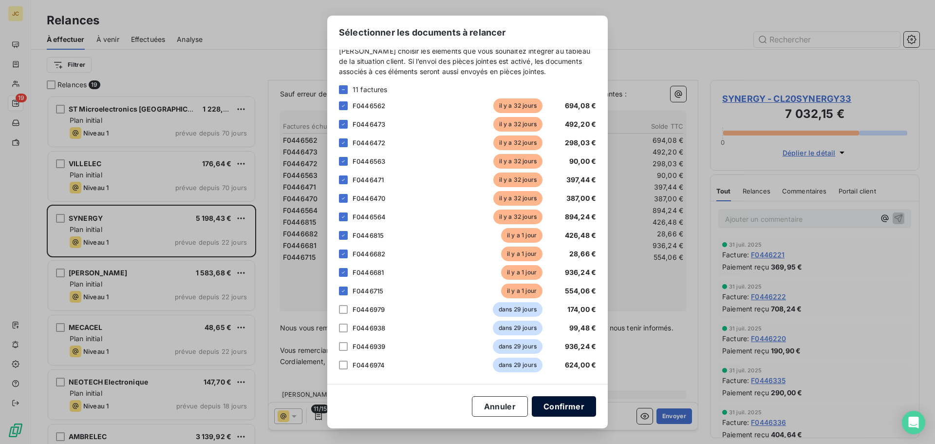
click at [563, 403] on button "Confirmer" at bounding box center [564, 406] width 64 height 20
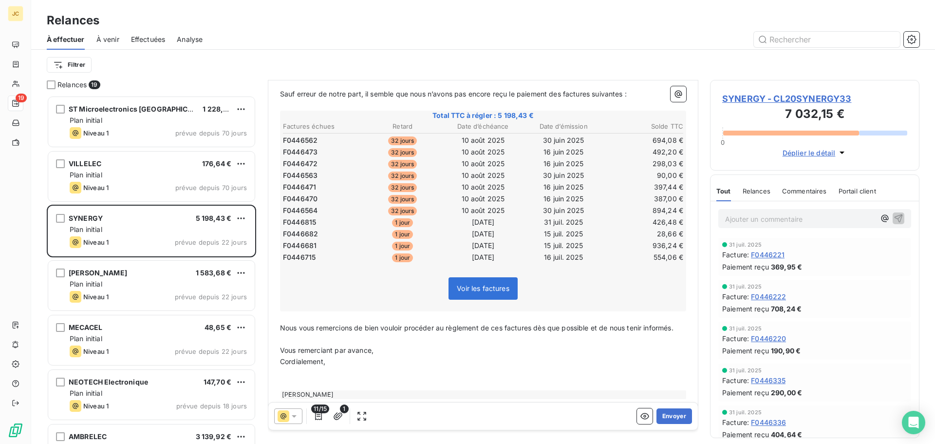
scroll to position [0, 0]
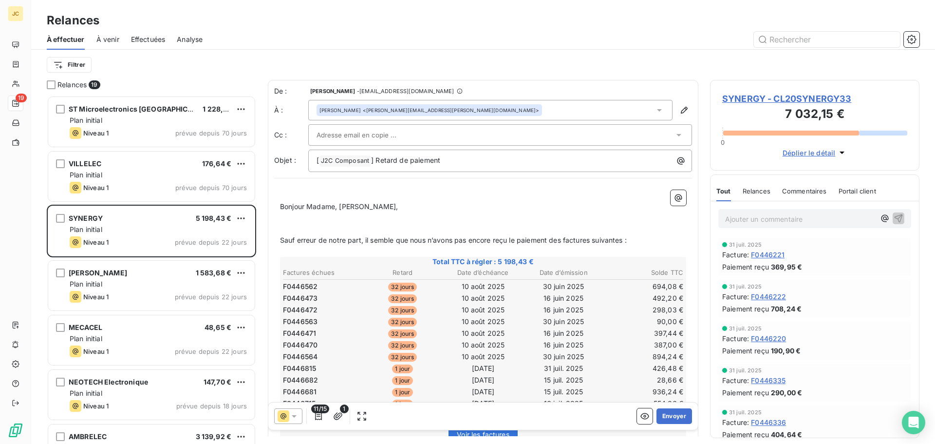
click at [410, 131] on div at bounding box center [496, 135] width 358 height 15
click at [338, 312] on td "F0446472" at bounding box center [322, 310] width 79 height 11
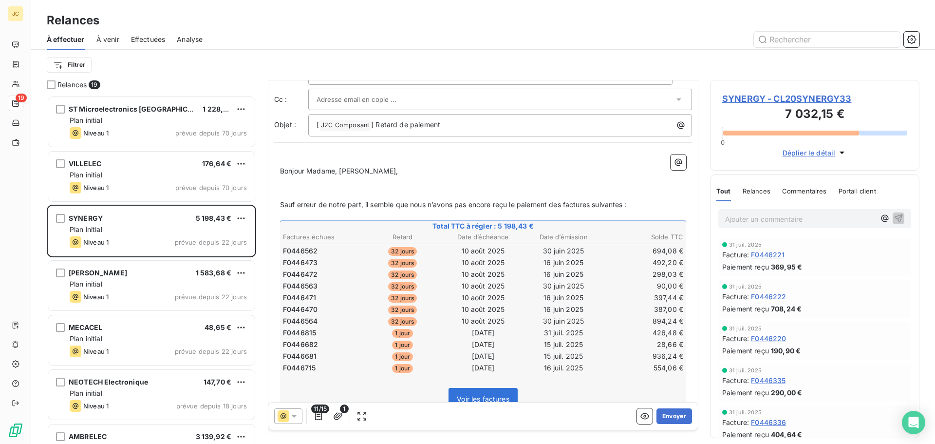
scroll to position [147, 0]
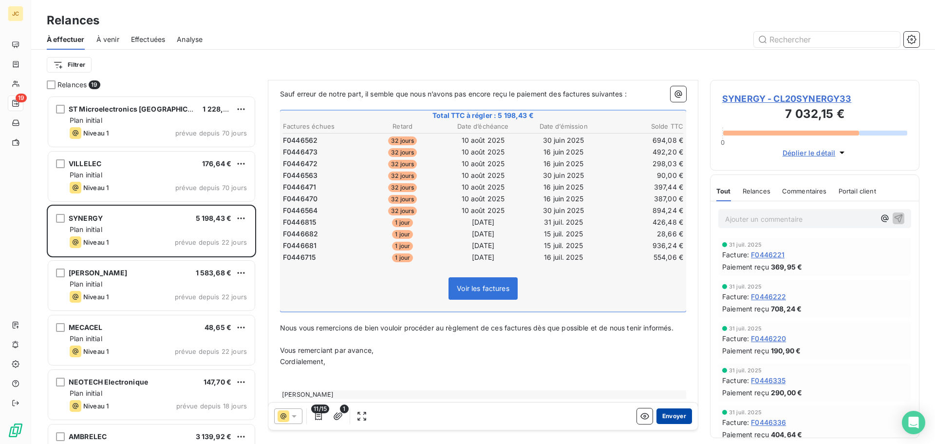
click at [673, 418] on button "Envoyer" at bounding box center [675, 416] width 36 height 16
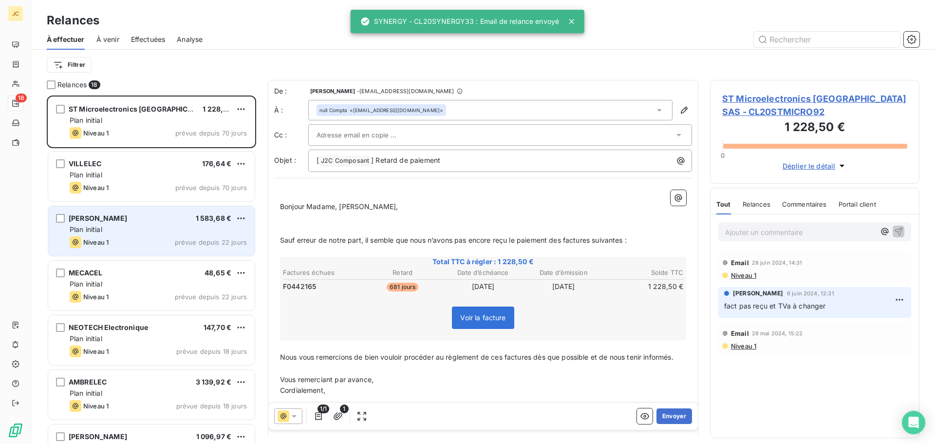
click at [139, 227] on div "Plan initial" at bounding box center [158, 230] width 177 height 10
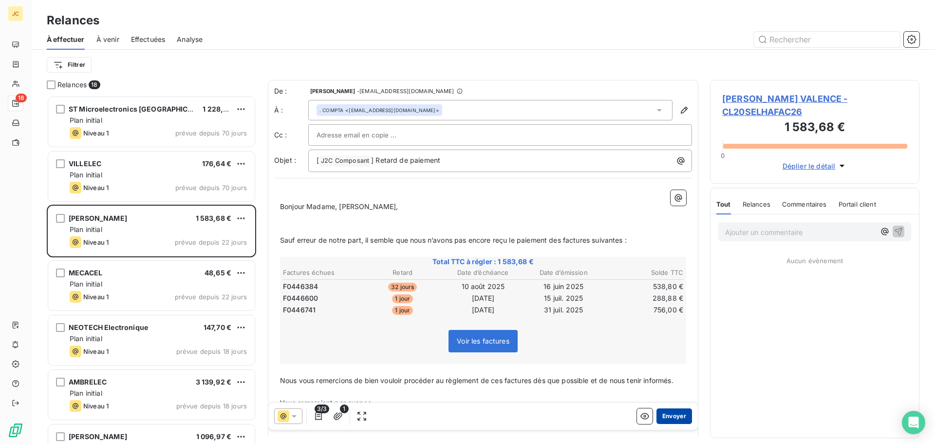
click at [663, 417] on button "Envoyer" at bounding box center [675, 416] width 36 height 16
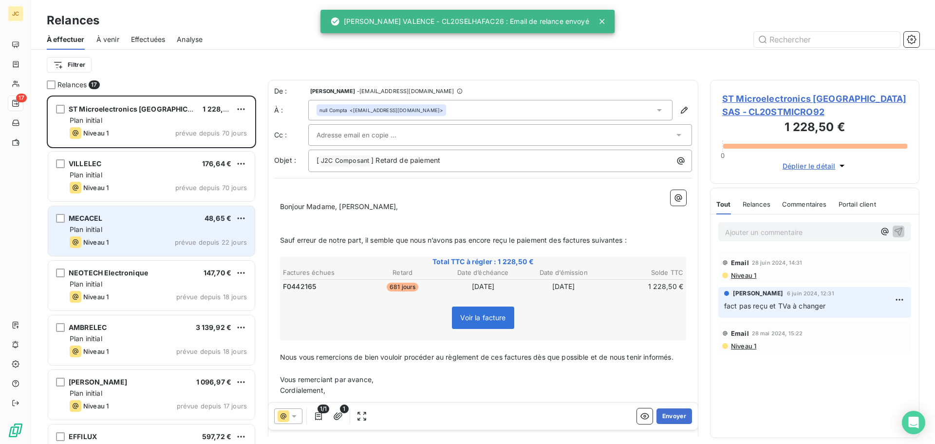
click at [156, 229] on div "Plan initial" at bounding box center [158, 230] width 177 height 10
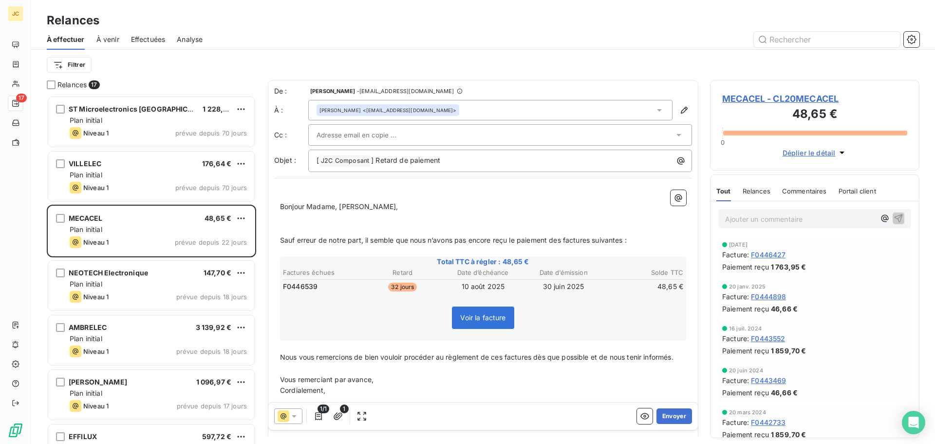
click at [415, 106] on div "[PERSON_NAME] <[EMAIL_ADDRESS][DOMAIN_NAME]>" at bounding box center [490, 110] width 364 height 20
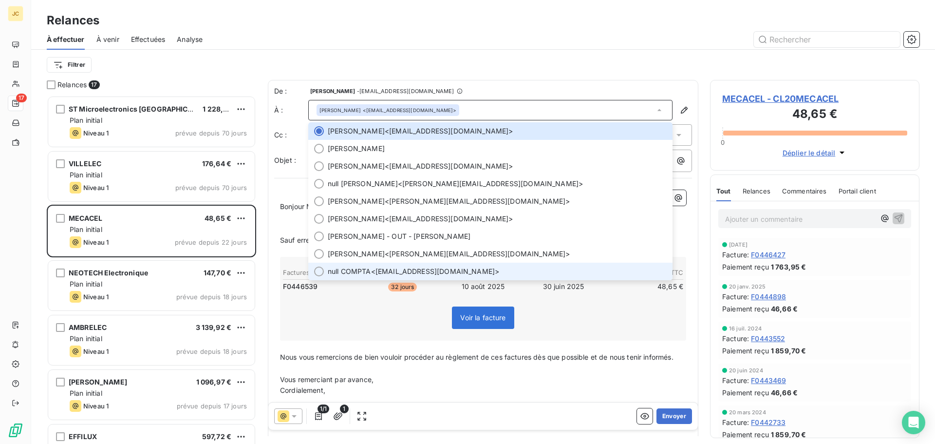
click at [469, 267] on span "null COMPTA <[EMAIL_ADDRESS][DOMAIN_NAME]>" at bounding box center [497, 272] width 339 height 10
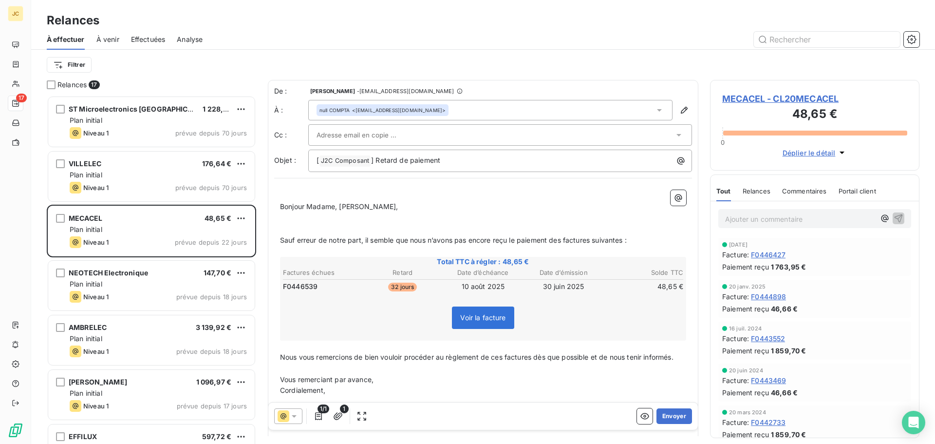
click at [433, 137] on div at bounding box center [496, 135] width 358 height 15
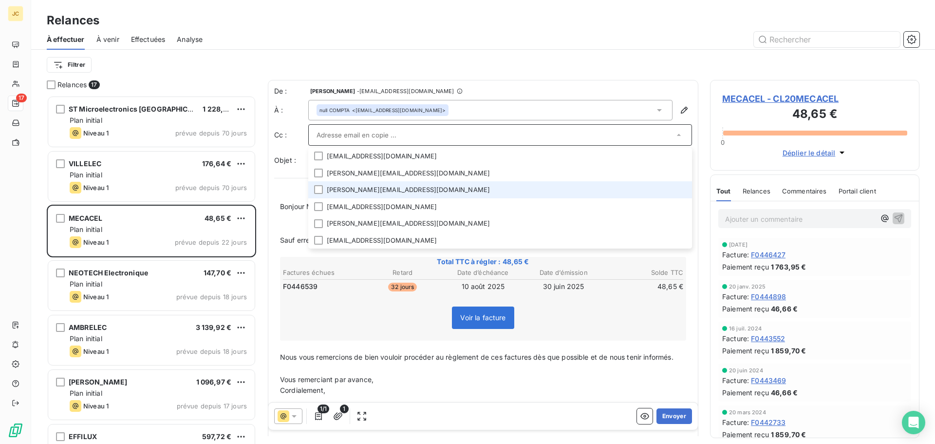
click at [417, 191] on li "[PERSON_NAME][EMAIL_ADDRESS][DOMAIN_NAME]" at bounding box center [500, 189] width 384 height 17
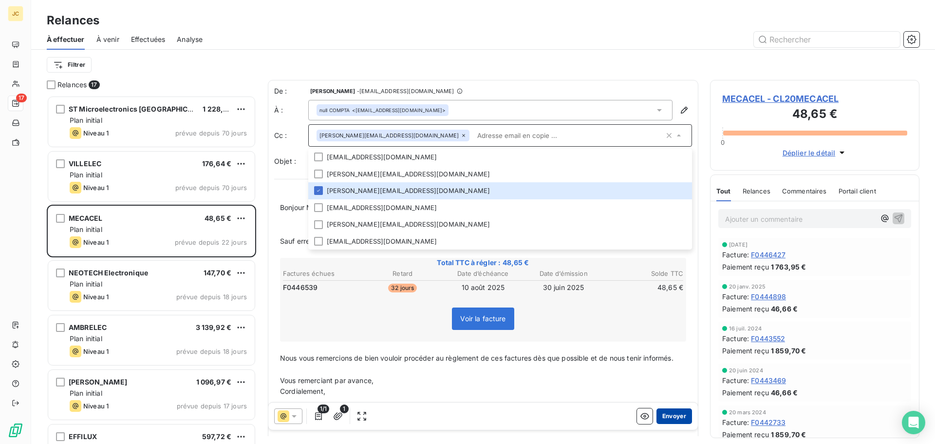
click at [669, 414] on button "Envoyer" at bounding box center [675, 416] width 36 height 16
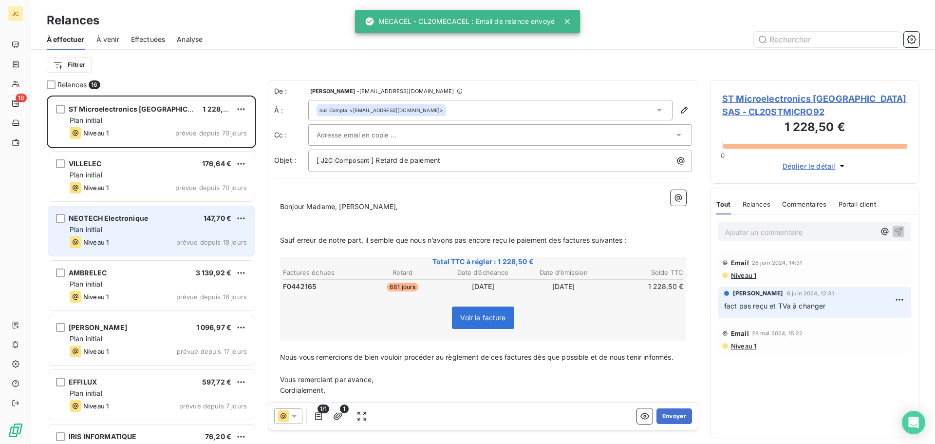
click at [172, 231] on div "Plan initial" at bounding box center [158, 230] width 177 height 10
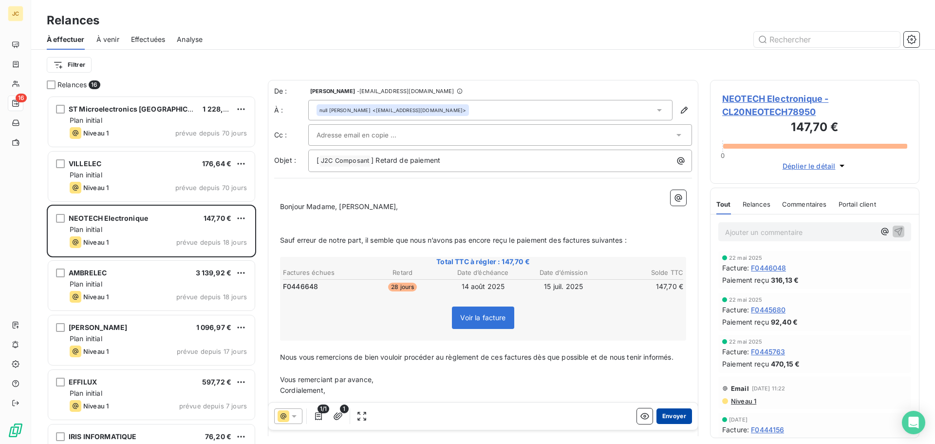
click at [670, 417] on button "Envoyer" at bounding box center [675, 416] width 36 height 16
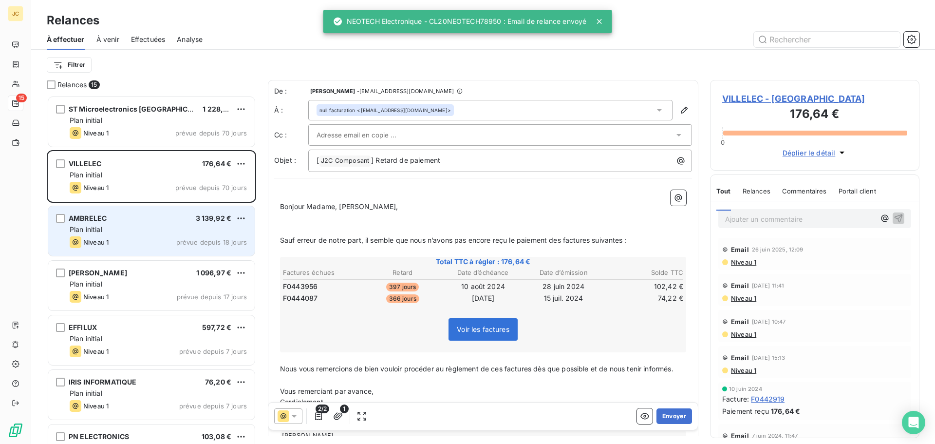
click at [157, 238] on div "Niveau 1 prévue depuis 18 jours" at bounding box center [158, 242] width 177 height 12
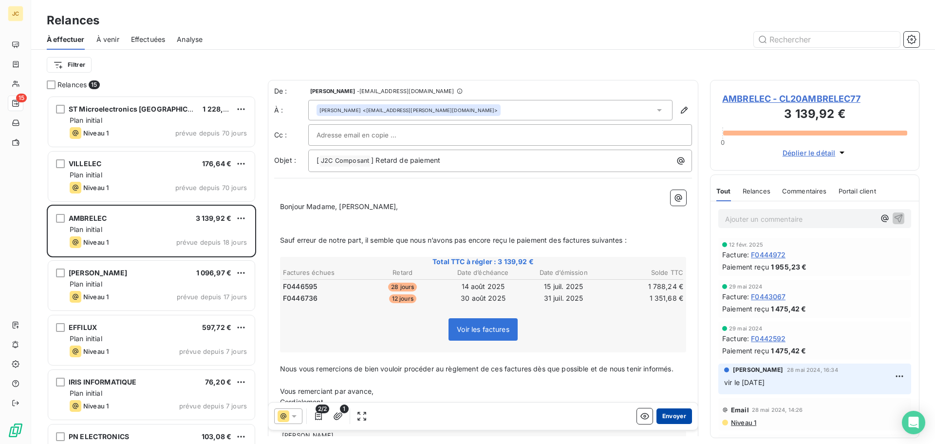
click at [671, 416] on button "Envoyer" at bounding box center [675, 416] width 36 height 16
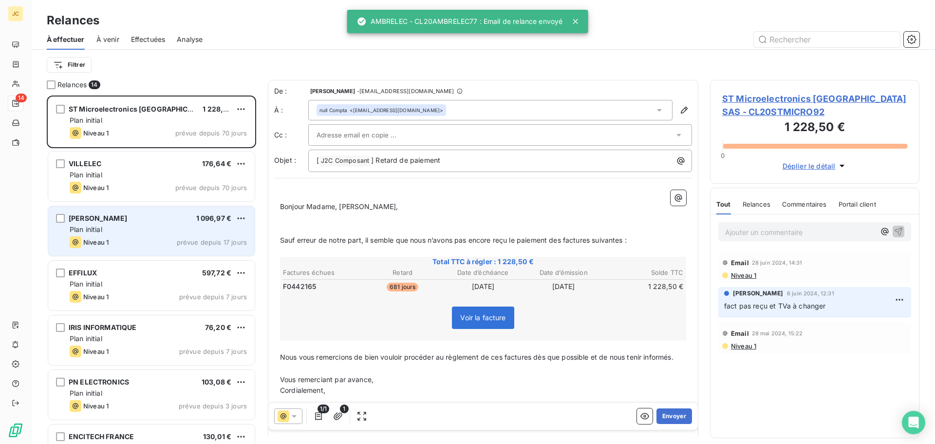
click at [133, 229] on div "Plan initial" at bounding box center [158, 230] width 177 height 10
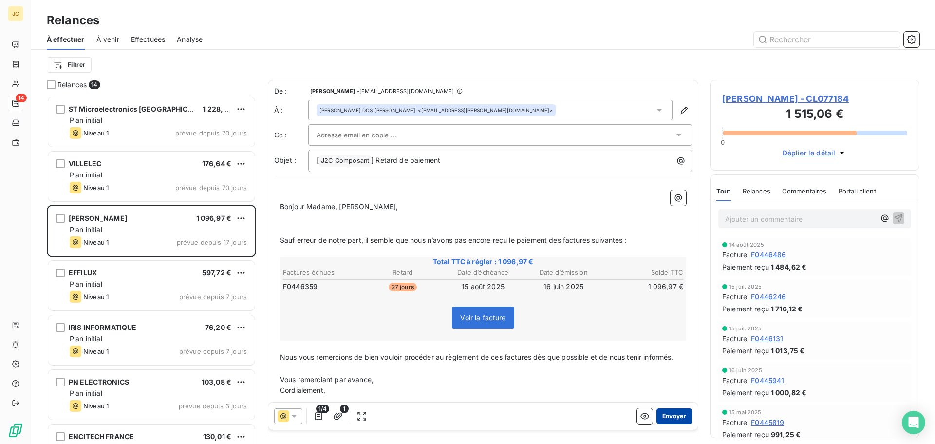
click at [666, 416] on button "Envoyer" at bounding box center [675, 416] width 36 height 16
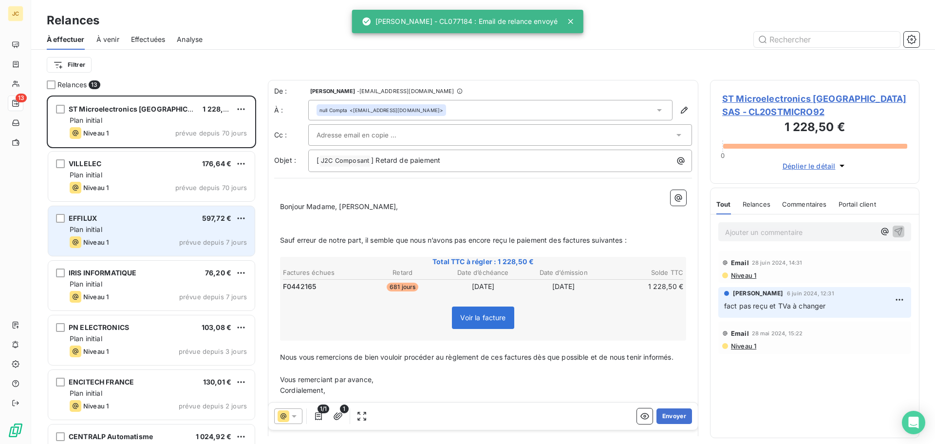
click at [154, 233] on div "Plan initial" at bounding box center [158, 230] width 177 height 10
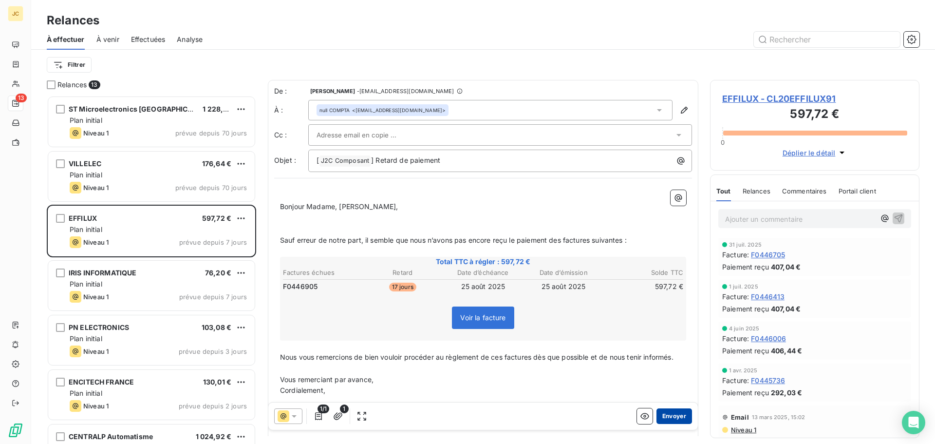
click at [668, 415] on button "Envoyer" at bounding box center [675, 416] width 36 height 16
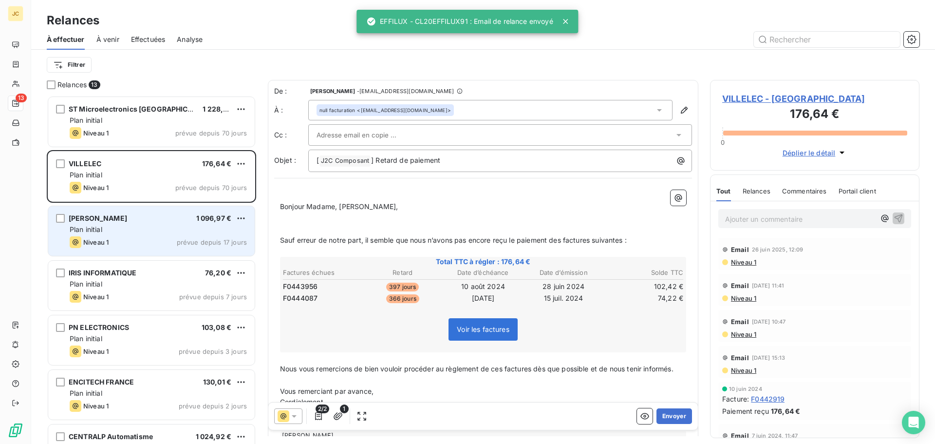
click at [149, 238] on div "Niveau 1 prévue depuis 17 jours" at bounding box center [158, 242] width 177 height 12
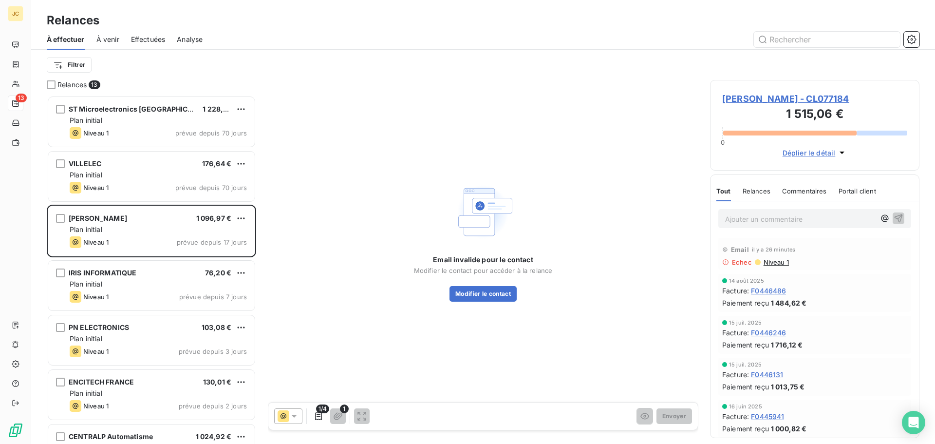
click at [742, 95] on span "[PERSON_NAME] - CL077184" at bounding box center [815, 98] width 185 height 13
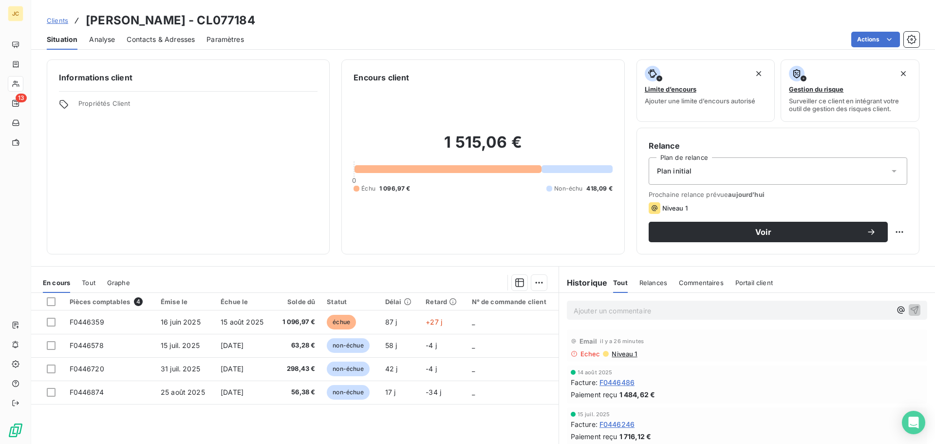
click at [140, 35] on span "Contacts & Adresses" at bounding box center [161, 40] width 68 height 10
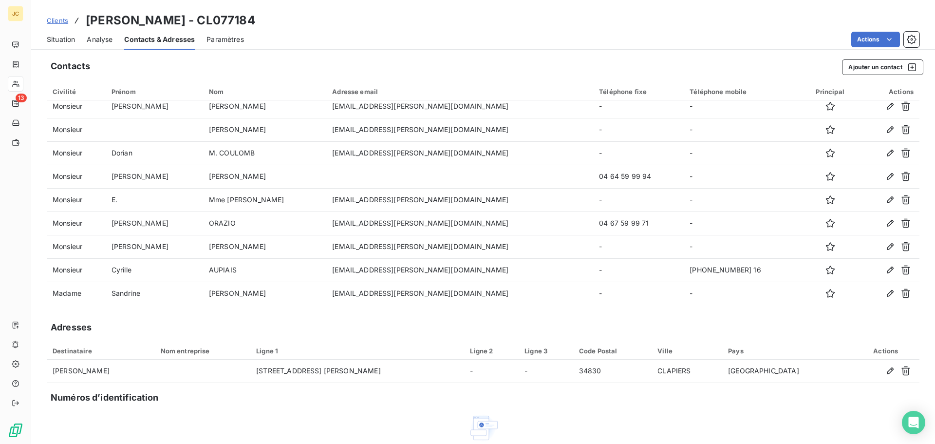
scroll to position [170, 0]
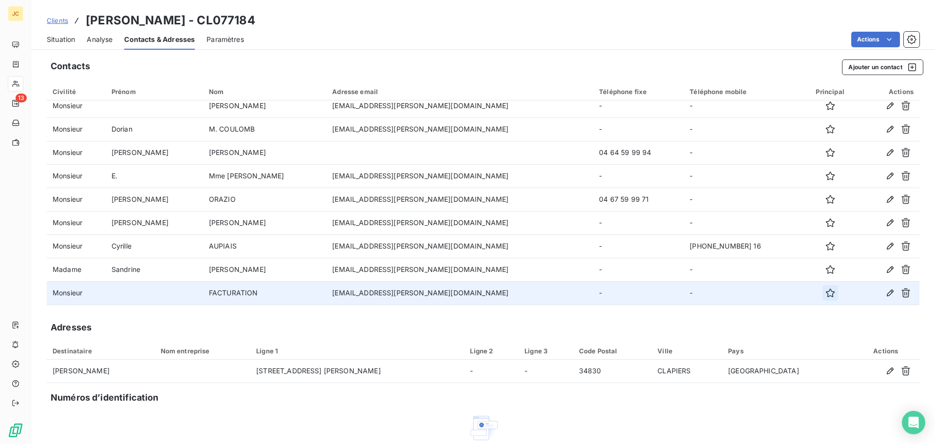
click at [826, 294] on icon "button" at bounding box center [831, 293] width 10 height 10
click at [59, 39] on span "Situation" at bounding box center [61, 40] width 28 height 10
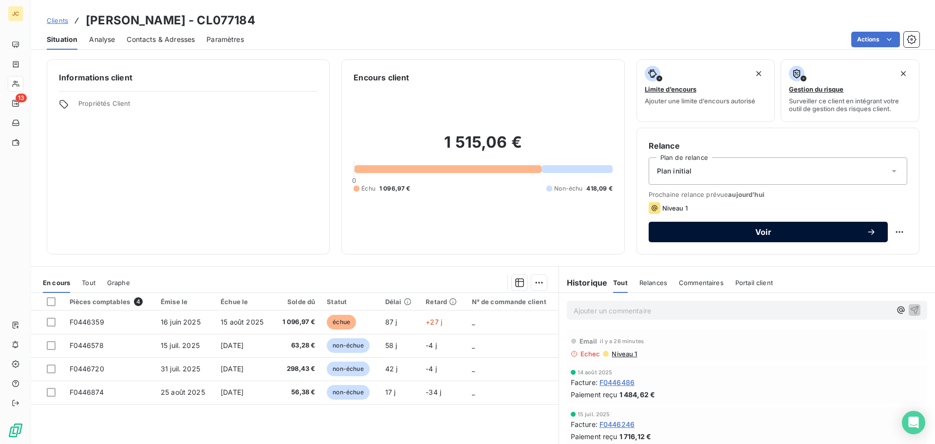
click at [685, 234] on span "Voir" at bounding box center [764, 232] width 206 height 8
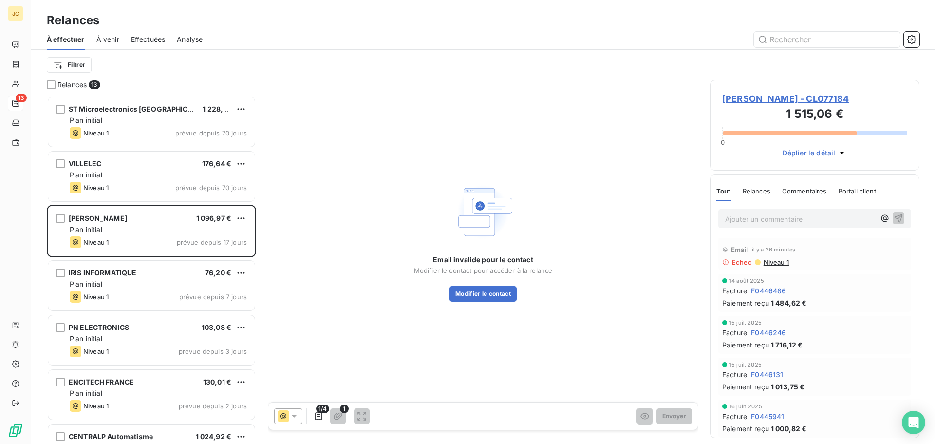
scroll to position [341, 202]
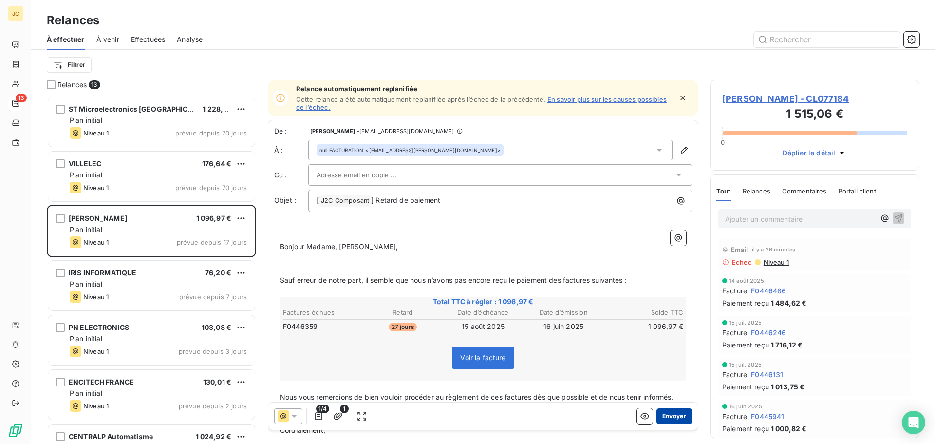
click at [668, 414] on button "Envoyer" at bounding box center [675, 416] width 36 height 16
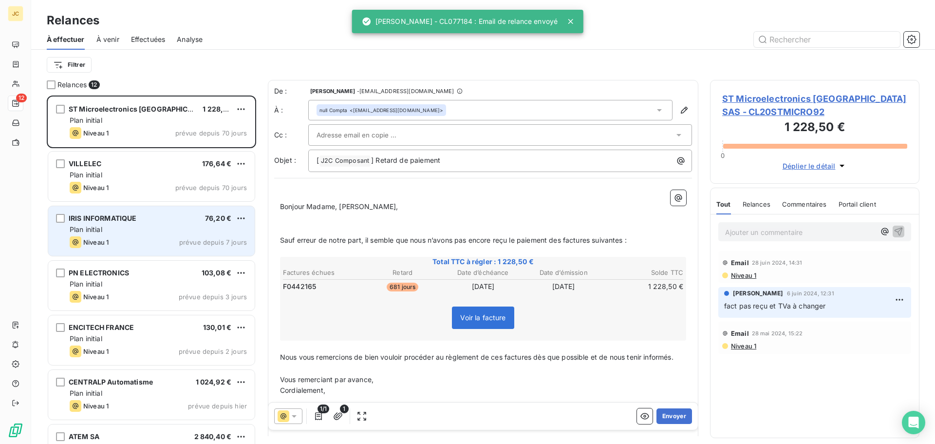
click at [164, 231] on div "Plan initial" at bounding box center [158, 230] width 177 height 10
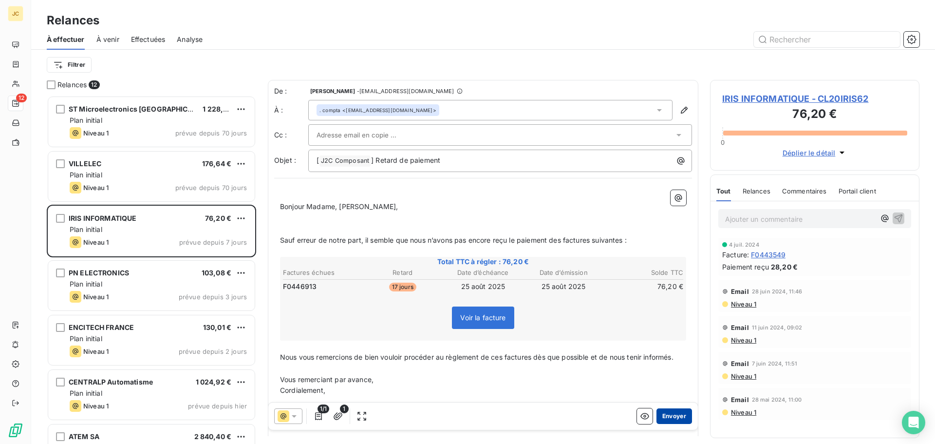
click at [663, 415] on button "Envoyer" at bounding box center [675, 416] width 36 height 16
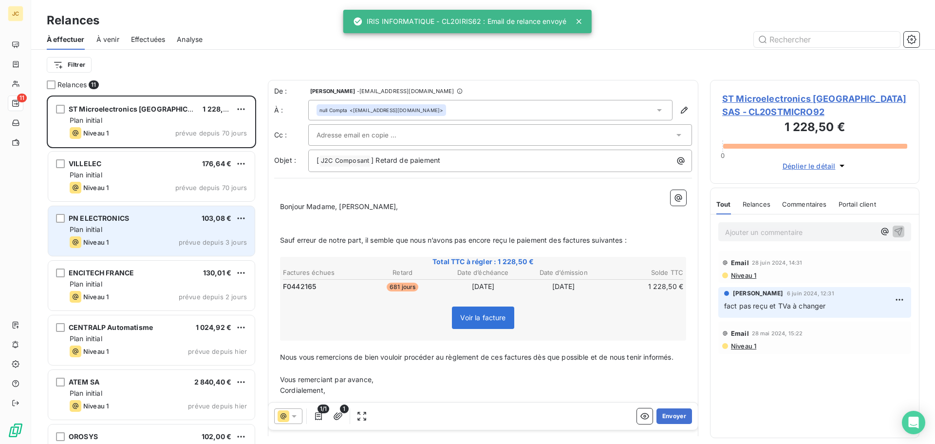
click at [150, 235] on div "PN ELECTRONICS 103,08 € Plan initial Niveau 1 prévue depuis 3 jours" at bounding box center [151, 231] width 207 height 50
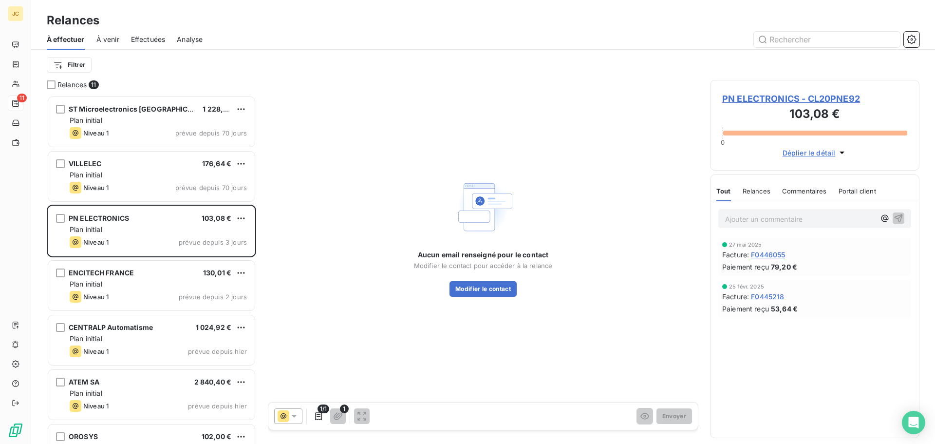
click at [762, 97] on span "PN ELECTRONICS - CL20PNE92" at bounding box center [815, 98] width 185 height 13
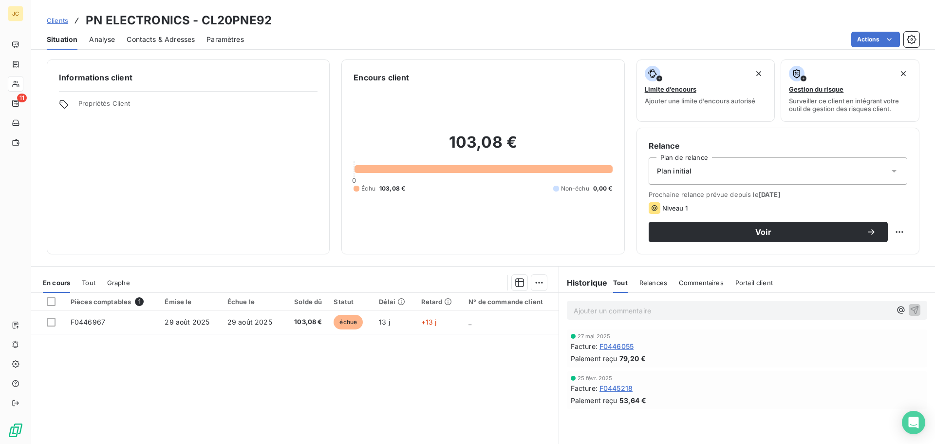
click at [149, 36] on span "Contacts & Adresses" at bounding box center [161, 40] width 68 height 10
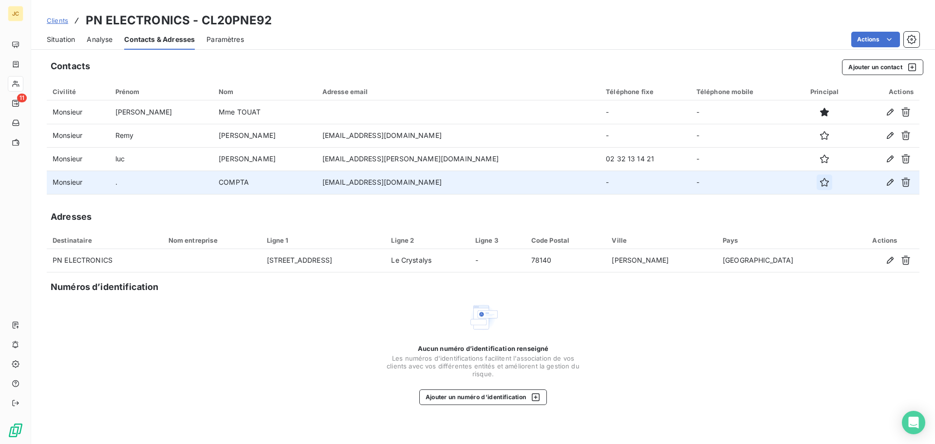
click at [820, 184] on icon "button" at bounding box center [825, 182] width 10 height 10
click at [60, 40] on span "Situation" at bounding box center [61, 40] width 28 height 10
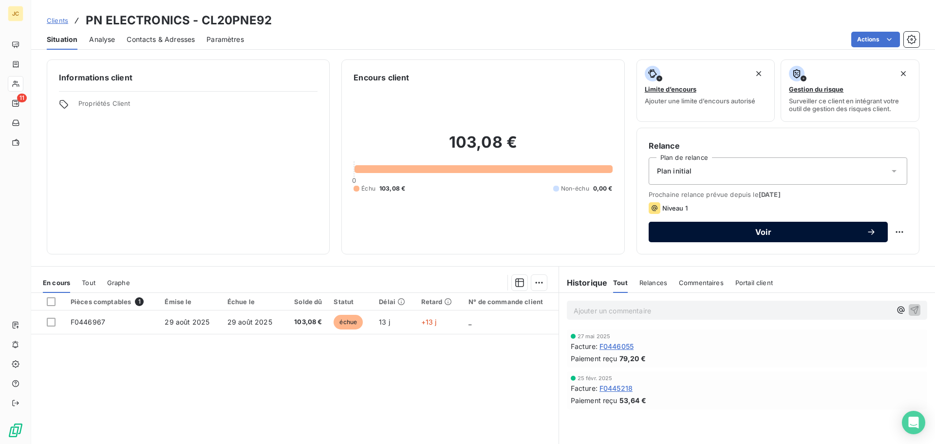
click at [701, 234] on span "Voir" at bounding box center [764, 232] width 206 height 8
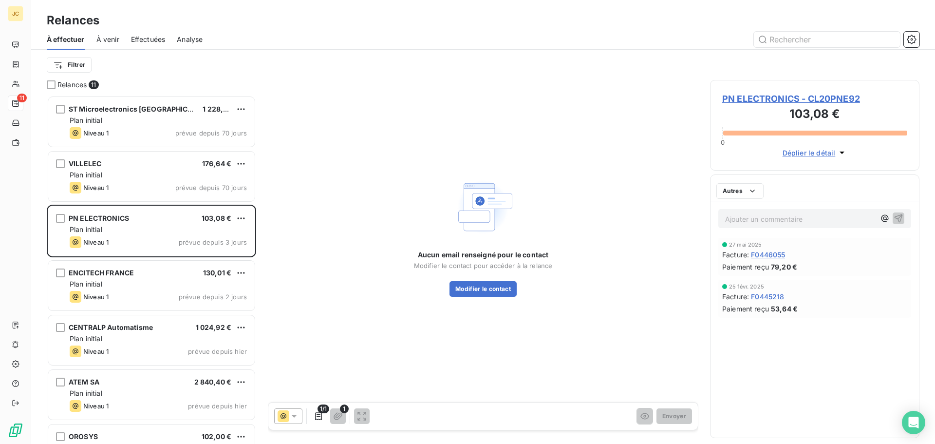
scroll to position [341, 202]
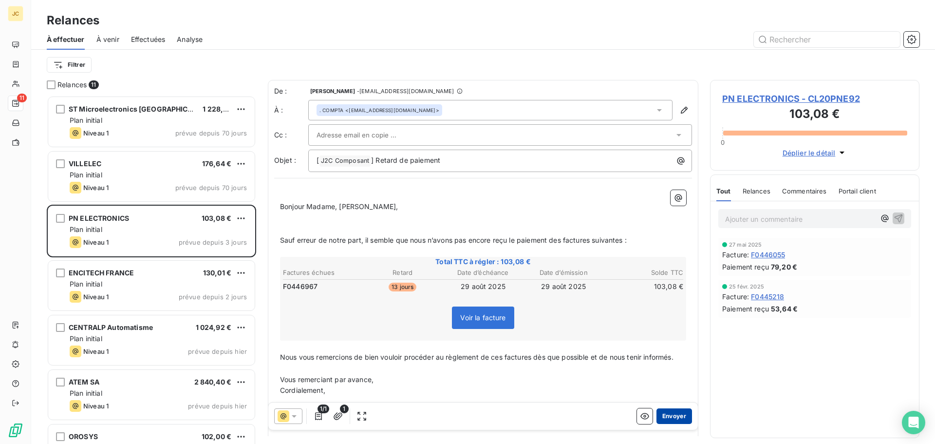
click at [670, 419] on button "Envoyer" at bounding box center [675, 416] width 36 height 16
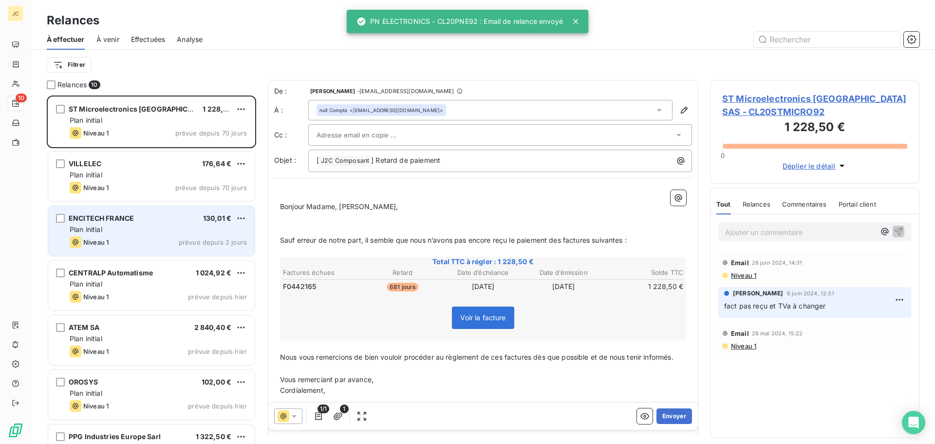
click at [146, 233] on div "Plan initial" at bounding box center [158, 230] width 177 height 10
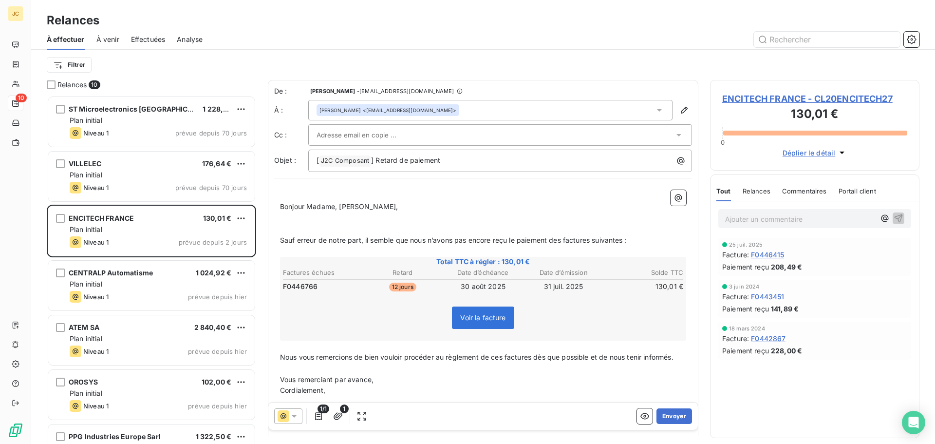
click at [520, 134] on div at bounding box center [496, 135] width 358 height 15
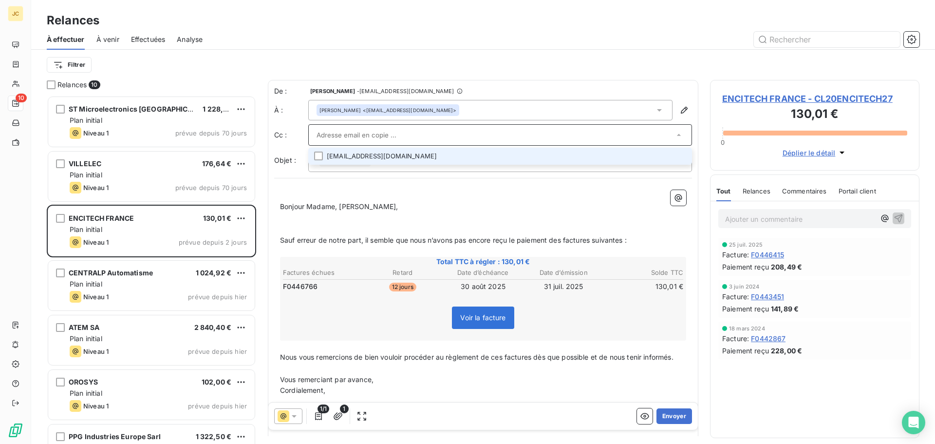
click at [520, 134] on input "text" at bounding box center [496, 135] width 358 height 15
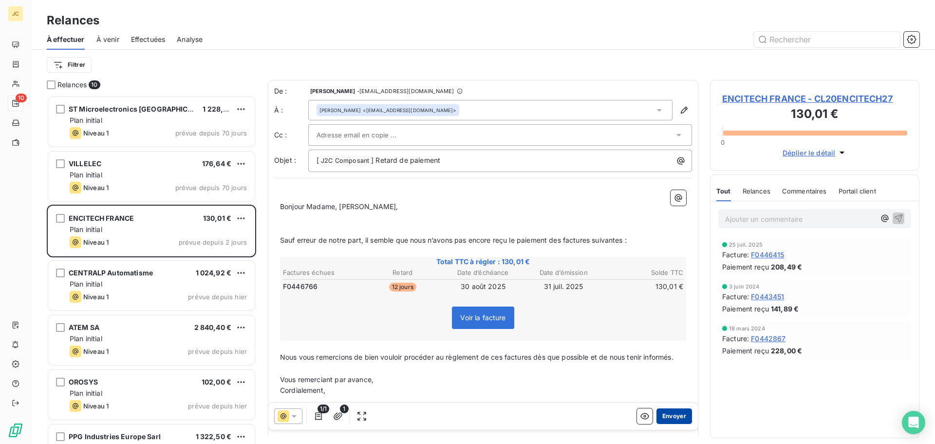
click at [669, 414] on button "Envoyer" at bounding box center [675, 416] width 36 height 16
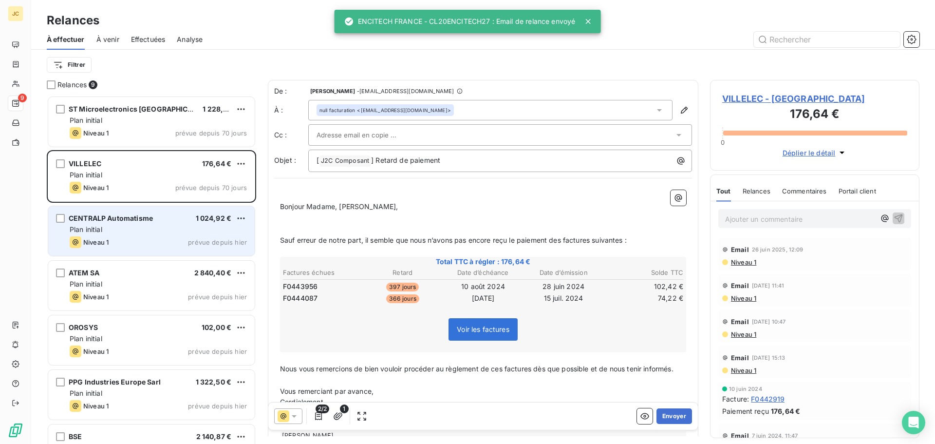
click at [149, 233] on div "Plan initial" at bounding box center [158, 230] width 177 height 10
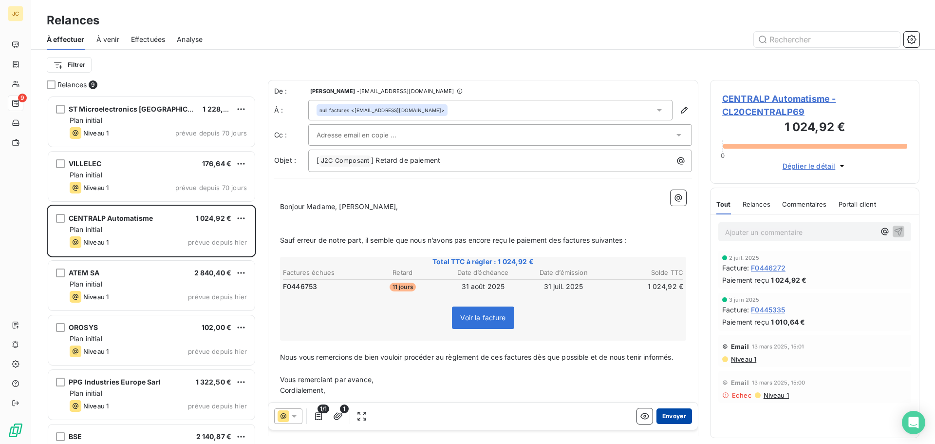
click at [670, 417] on button "Envoyer" at bounding box center [675, 416] width 36 height 16
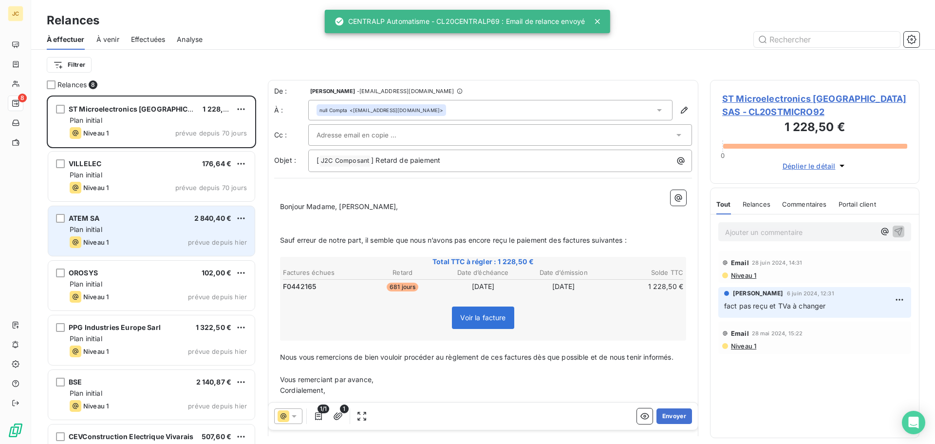
click at [153, 229] on div "Plan initial" at bounding box center [158, 230] width 177 height 10
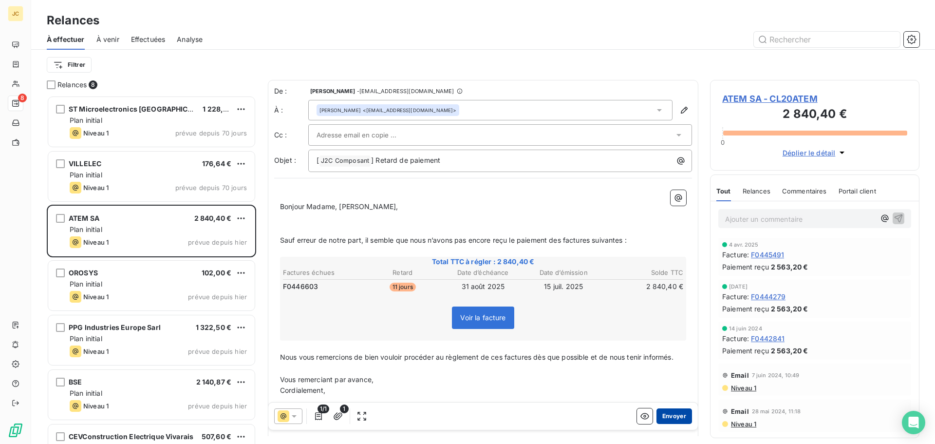
click at [669, 413] on button "Envoyer" at bounding box center [675, 416] width 36 height 16
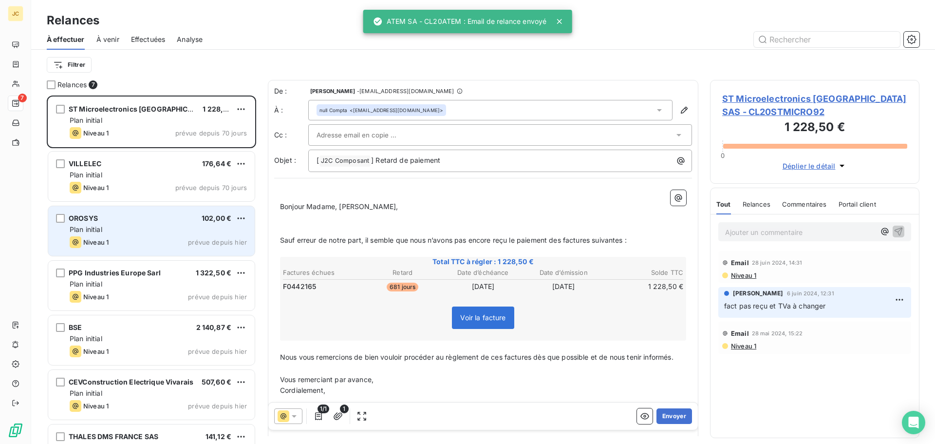
click at [164, 240] on div "Niveau 1 prévue depuis hier" at bounding box center [158, 242] width 177 height 12
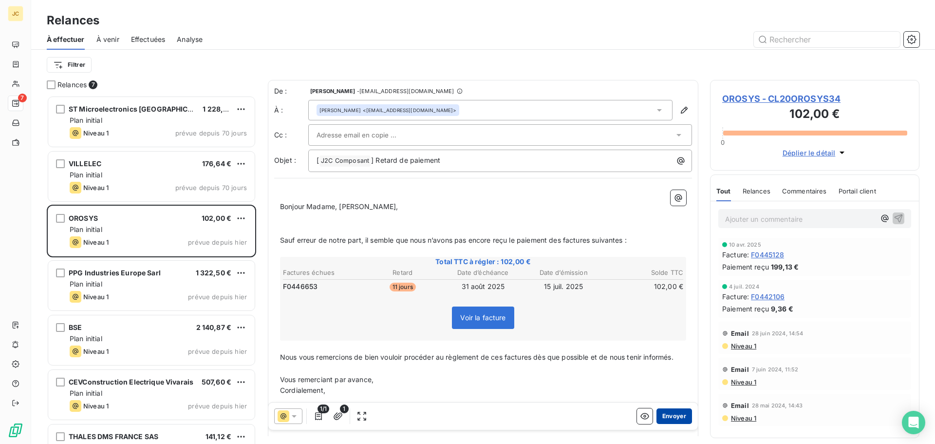
click at [668, 414] on button "Envoyer" at bounding box center [675, 416] width 36 height 16
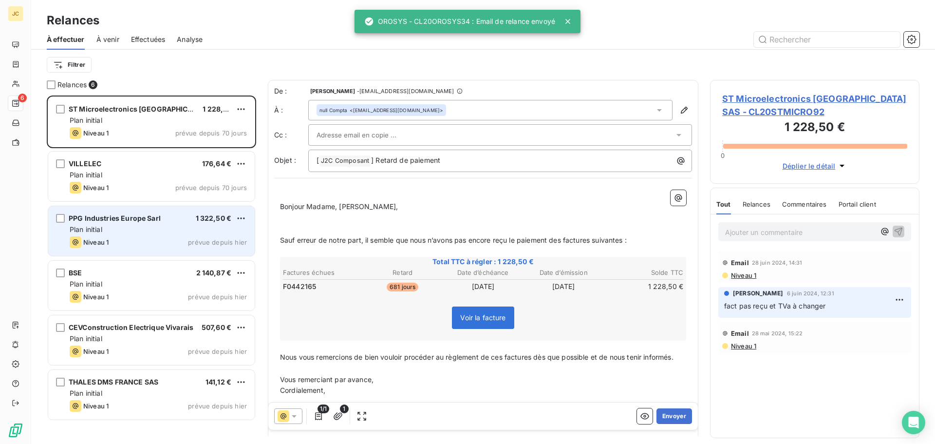
click at [152, 236] on div "Niveau 1 prévue depuis hier" at bounding box center [158, 242] width 177 height 12
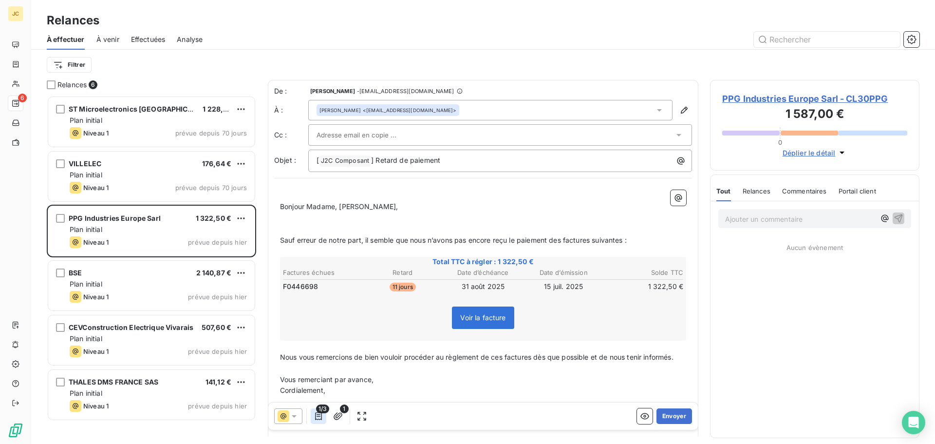
click at [322, 418] on icon "button" at bounding box center [318, 416] width 7 height 8
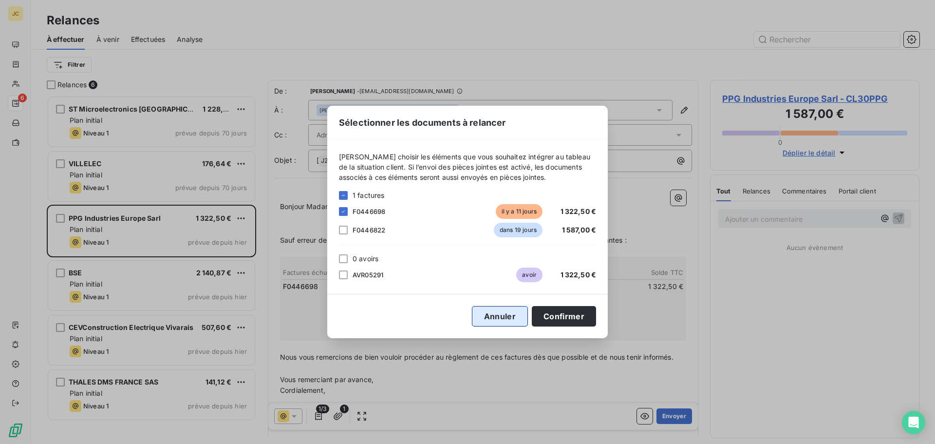
click at [491, 316] on button "Annuler" at bounding box center [500, 316] width 56 height 20
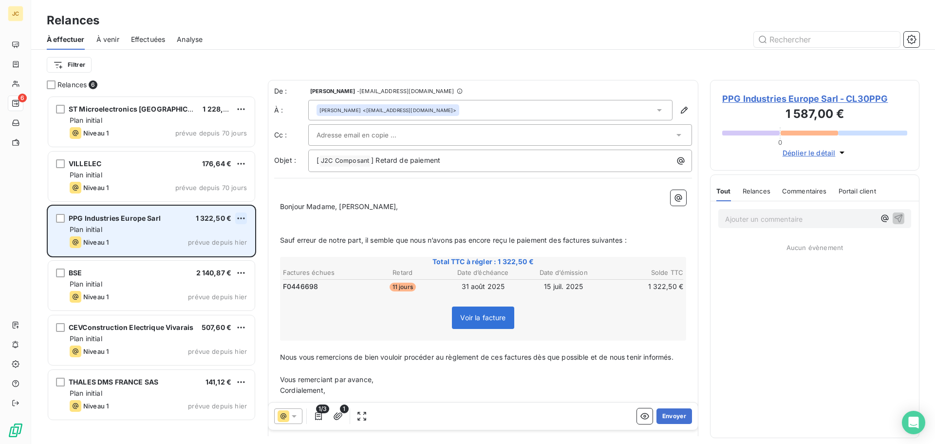
click at [242, 216] on html "JC 6 Relances À effectuer À venir Effectuées Analyse Filtrer Relances 6 ST Micr…" at bounding box center [467, 222] width 935 height 444
click at [217, 257] on div "Passer cette action" at bounding box center [198, 256] width 87 height 16
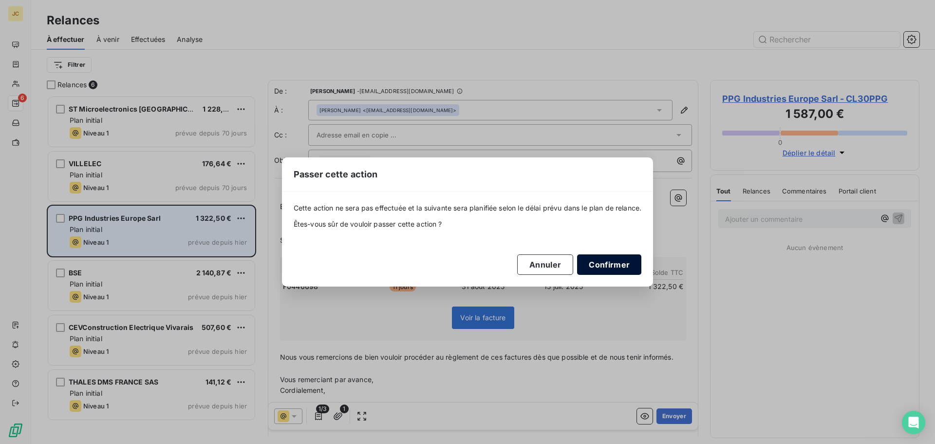
click at [610, 259] on button "Confirmer" at bounding box center [609, 264] width 64 height 20
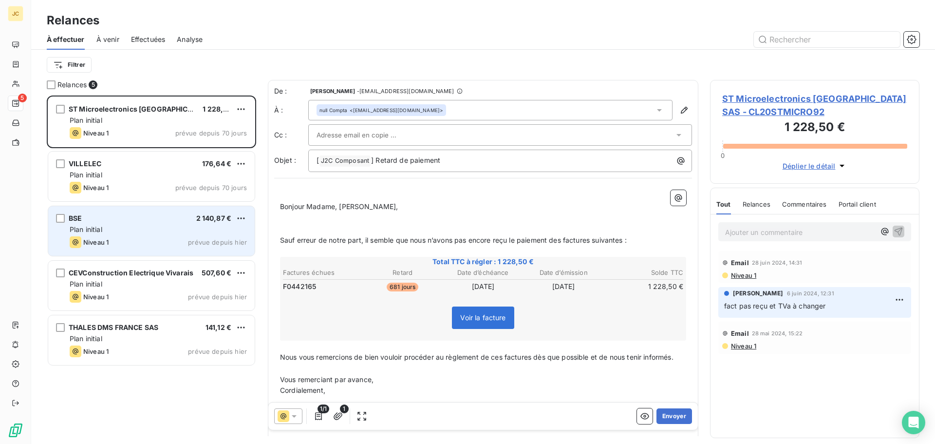
click at [114, 225] on div "Plan initial" at bounding box center [158, 230] width 177 height 10
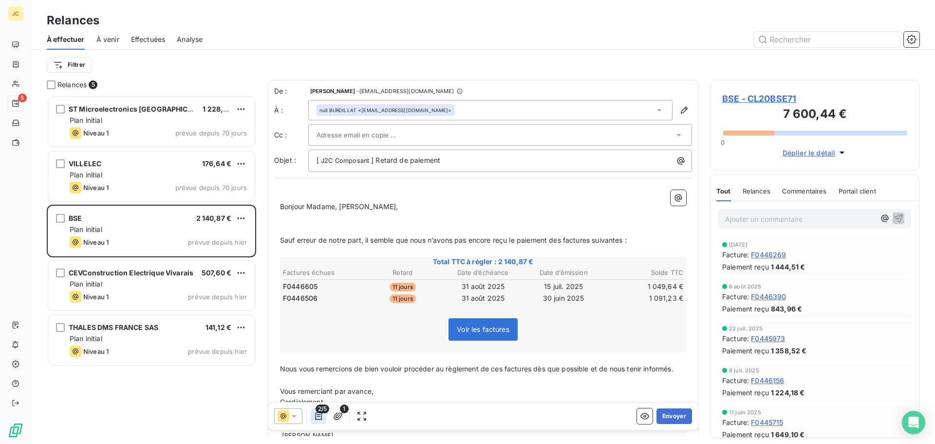
click at [318, 416] on icon "button" at bounding box center [318, 416] width 7 height 8
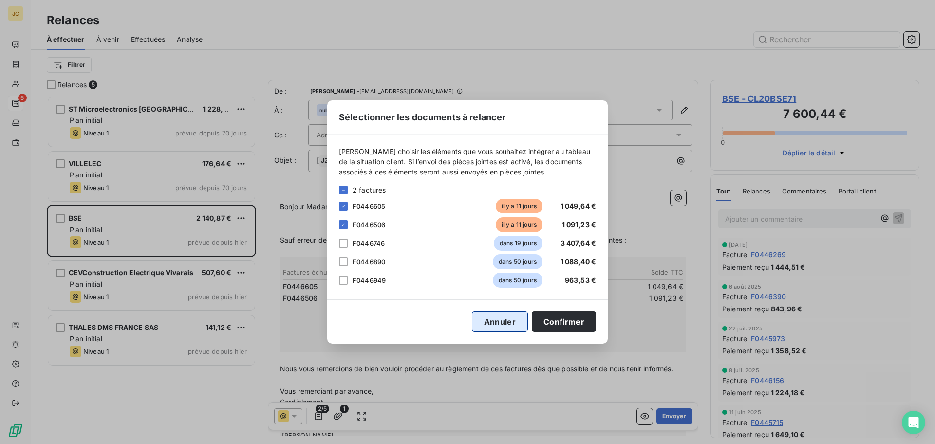
click at [498, 321] on button "Annuler" at bounding box center [500, 321] width 56 height 20
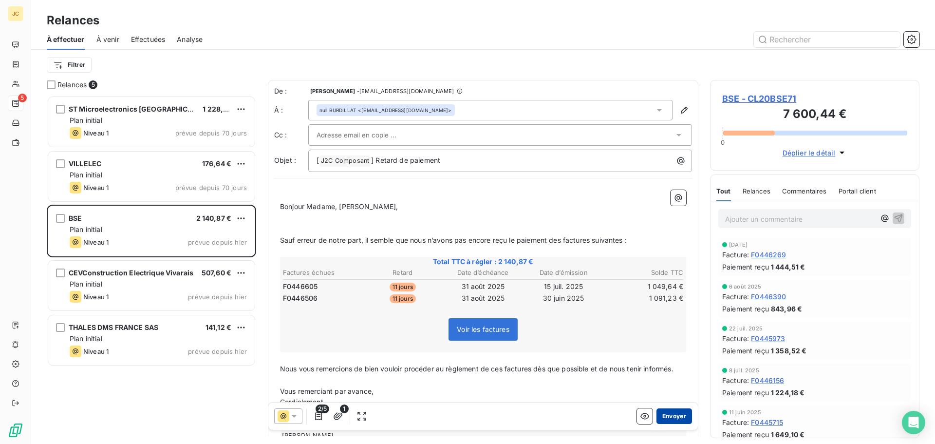
click at [663, 415] on button "Envoyer" at bounding box center [675, 416] width 36 height 16
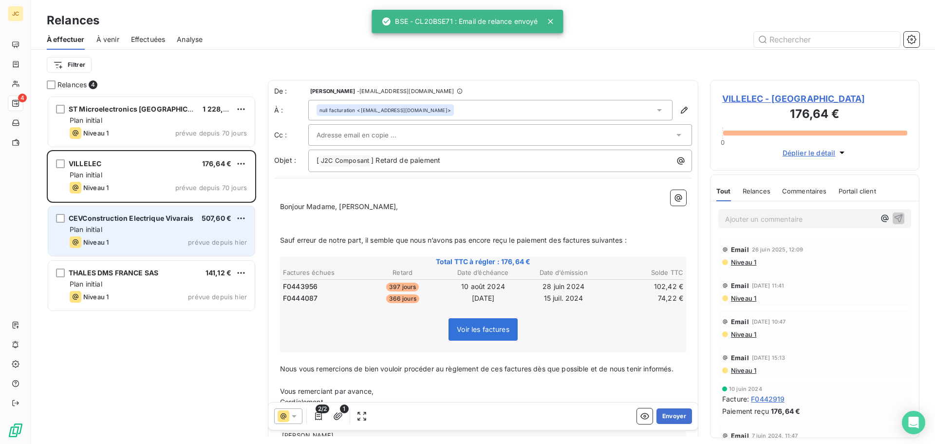
click at [174, 231] on div "Plan initial" at bounding box center [158, 230] width 177 height 10
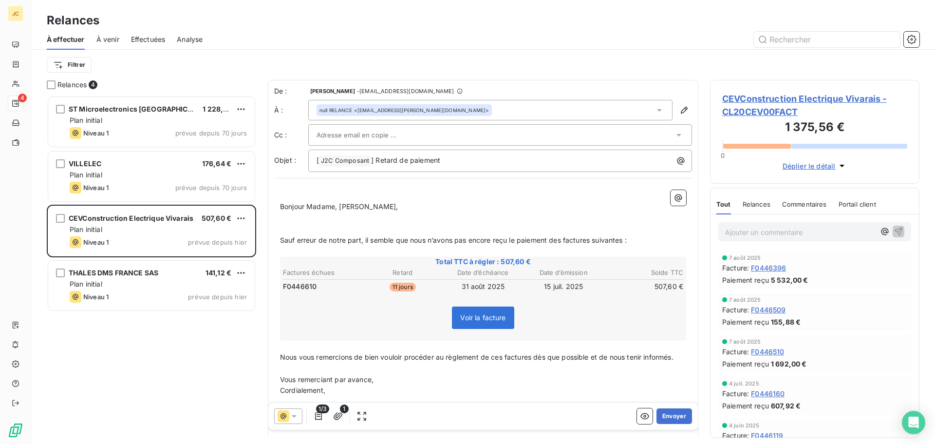
click at [417, 132] on div at bounding box center [496, 135] width 358 height 15
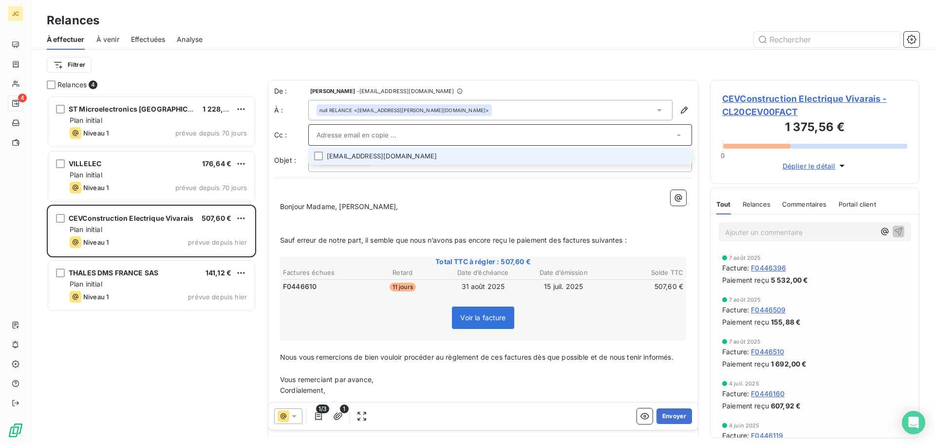
click at [417, 132] on input "text" at bounding box center [496, 135] width 358 height 15
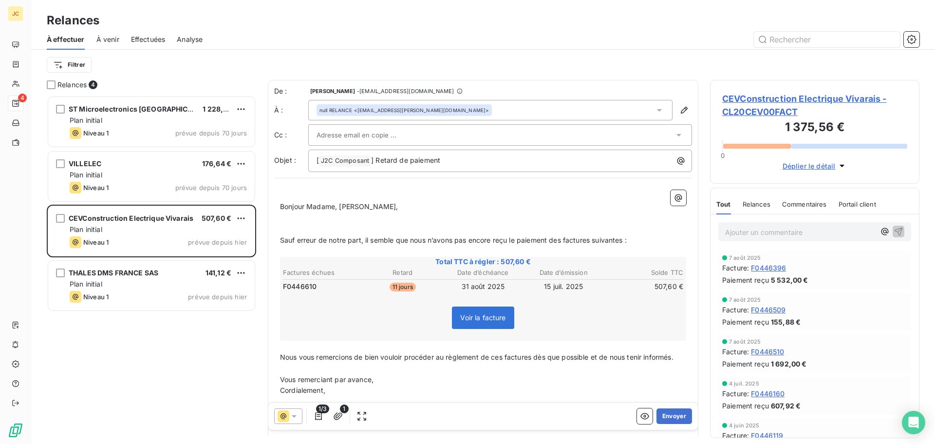
click at [655, 109] on icon at bounding box center [660, 110] width 10 height 10
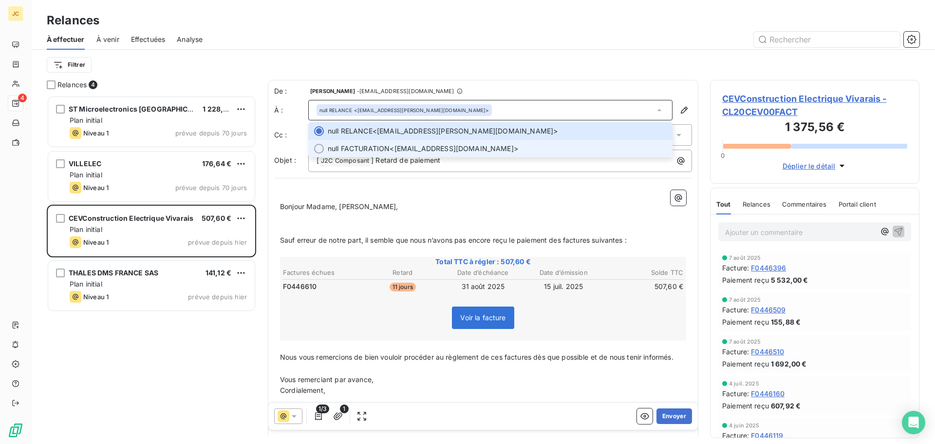
click at [577, 150] on span "null FACTURATION <[EMAIL_ADDRESS][DOMAIN_NAME]>" at bounding box center [497, 149] width 339 height 10
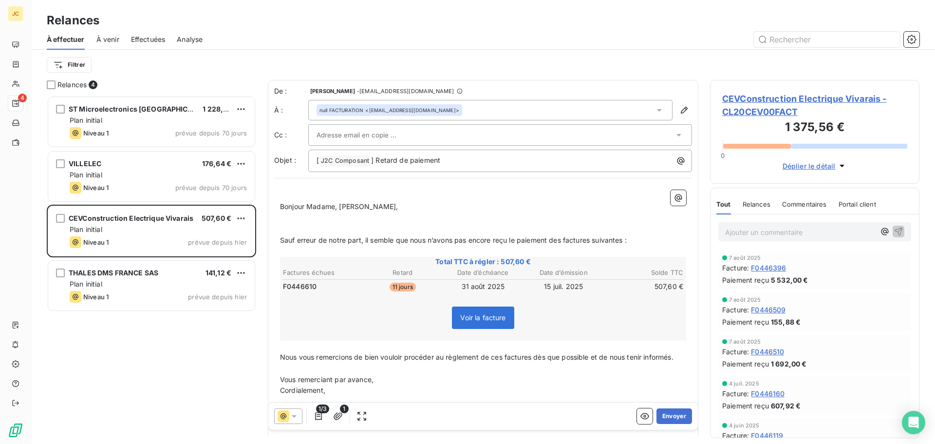
click at [766, 95] on span "CEVConstruction Electrique Vivarais - CL20CEV00FACT" at bounding box center [815, 105] width 185 height 26
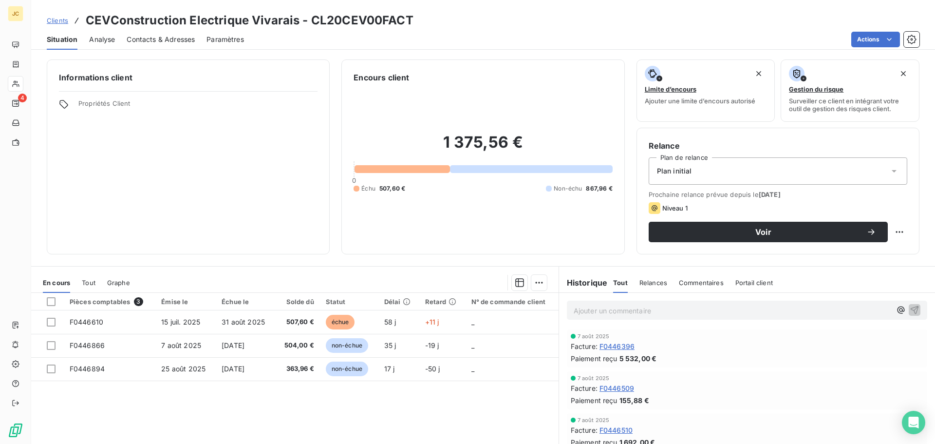
click at [159, 35] on span "Contacts & Adresses" at bounding box center [161, 40] width 68 height 10
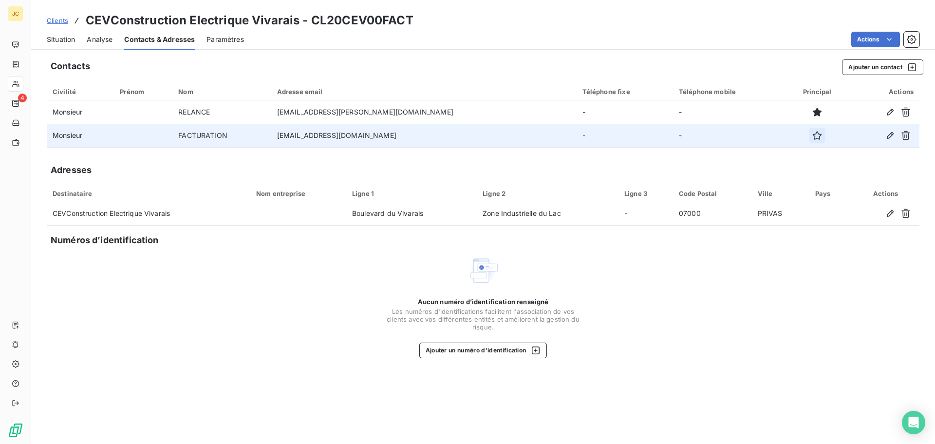
click at [813, 135] on icon "button" at bounding box center [818, 136] width 10 height 10
click at [72, 40] on span "Situation" at bounding box center [61, 40] width 28 height 10
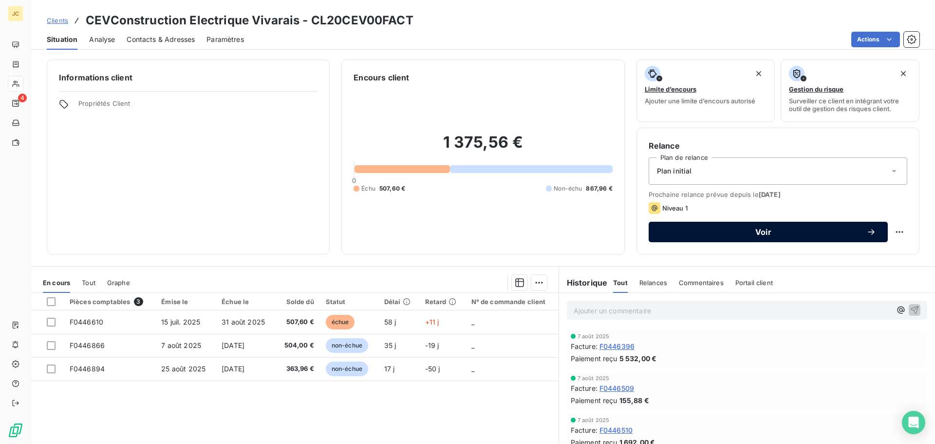
click at [714, 229] on span "Voir" at bounding box center [764, 232] width 206 height 8
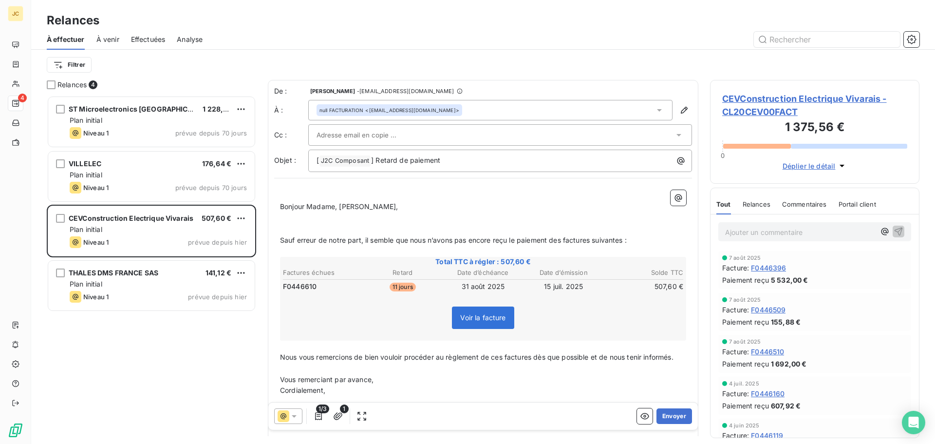
scroll to position [341, 202]
click at [321, 415] on icon "button" at bounding box center [319, 416] width 10 height 10
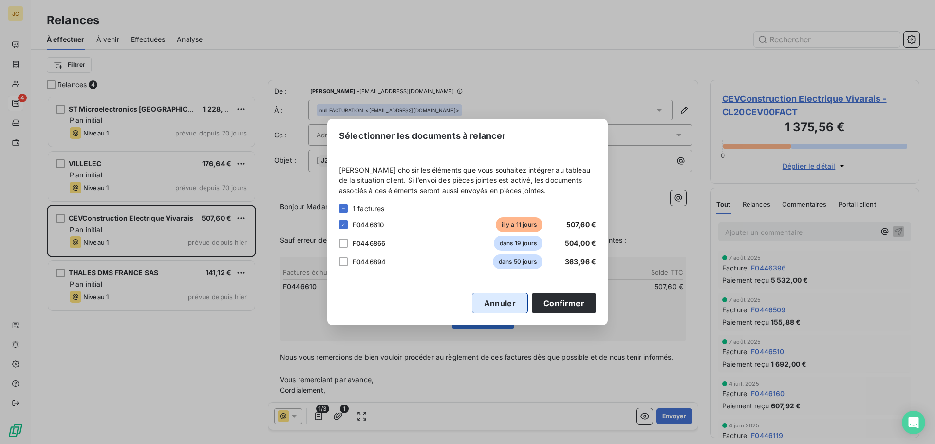
click at [518, 299] on button "Annuler" at bounding box center [500, 303] width 56 height 20
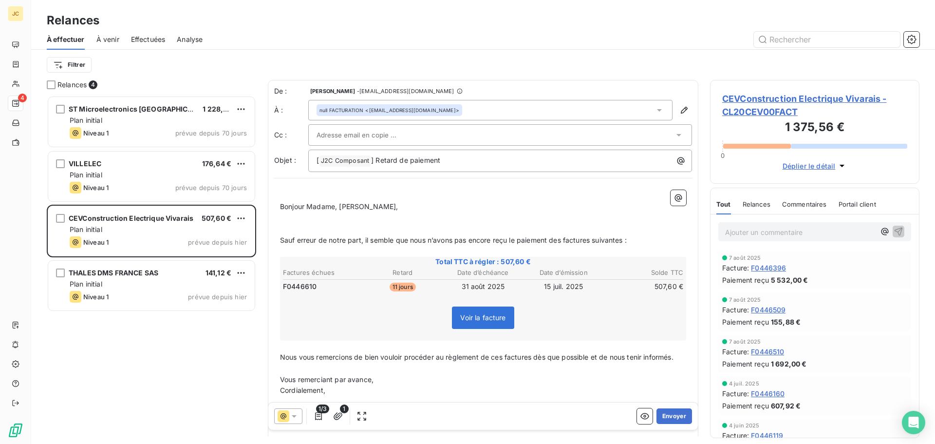
click at [385, 136] on input "text" at bounding box center [369, 135] width 105 height 15
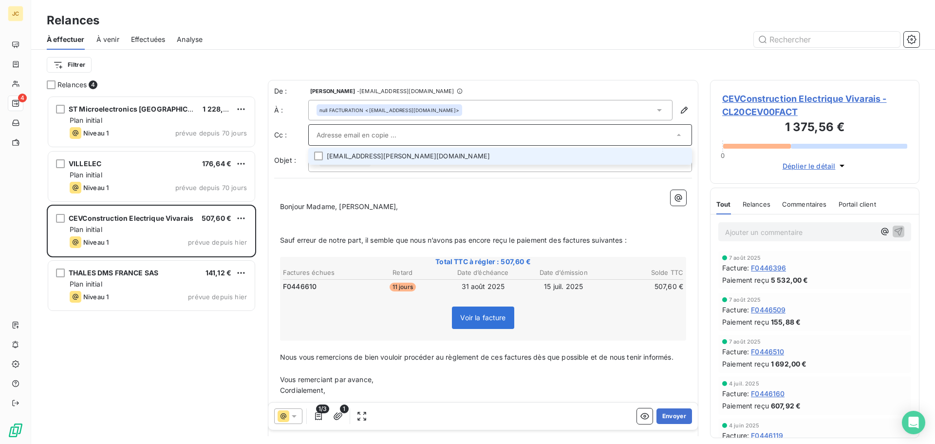
paste input "[EMAIL_ADDRESS][DOMAIN_NAME]"
type input "[EMAIL_ADDRESS][DOMAIN_NAME]"
click at [385, 156] on li "[EMAIL_ADDRESS][DOMAIN_NAME]" at bounding box center [500, 156] width 384 height 17
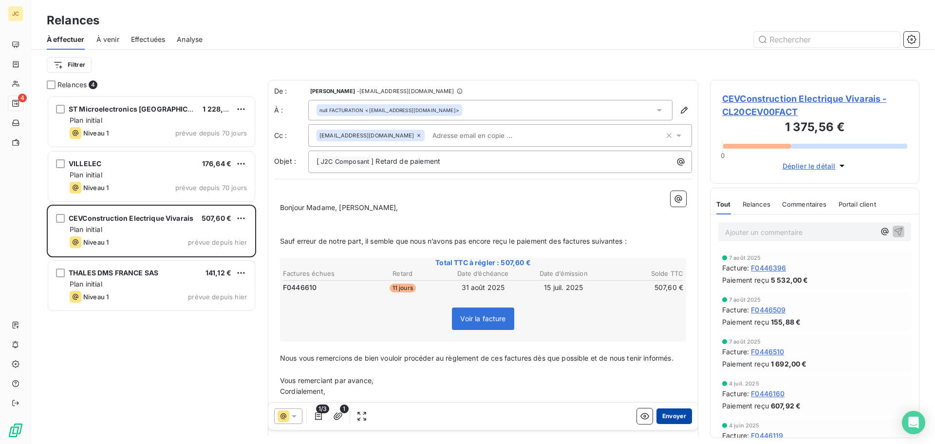
click at [673, 415] on button "Envoyer" at bounding box center [675, 416] width 36 height 16
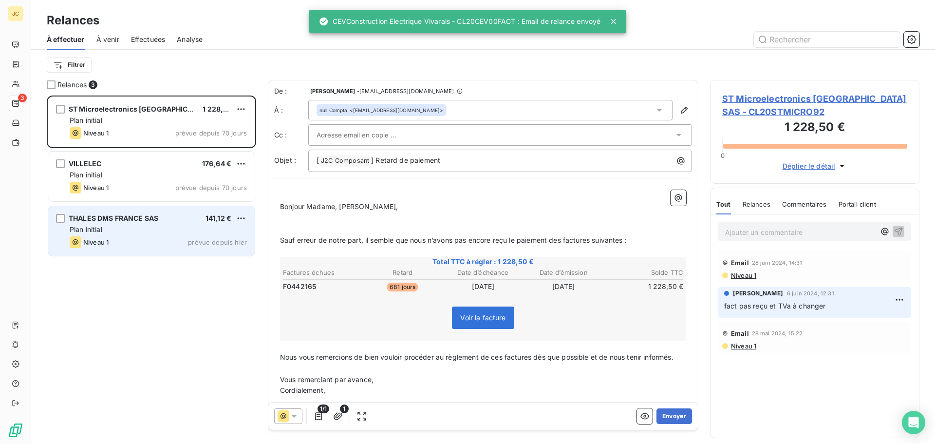
click at [153, 237] on div "Niveau 1 prévue depuis hier" at bounding box center [158, 242] width 177 height 12
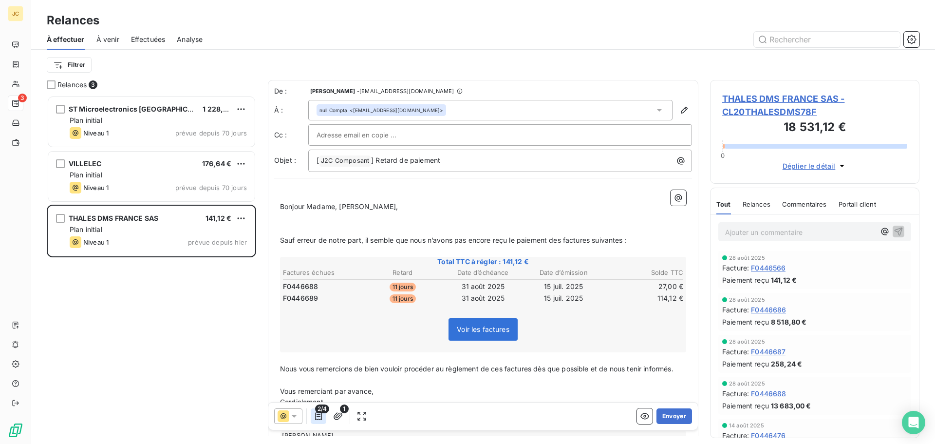
click at [321, 418] on icon "button" at bounding box center [319, 416] width 10 height 10
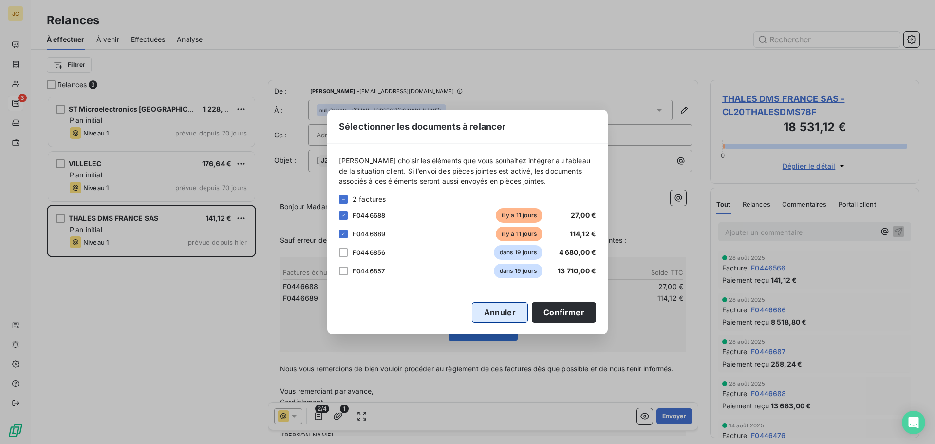
click at [510, 308] on button "Annuler" at bounding box center [500, 312] width 56 height 20
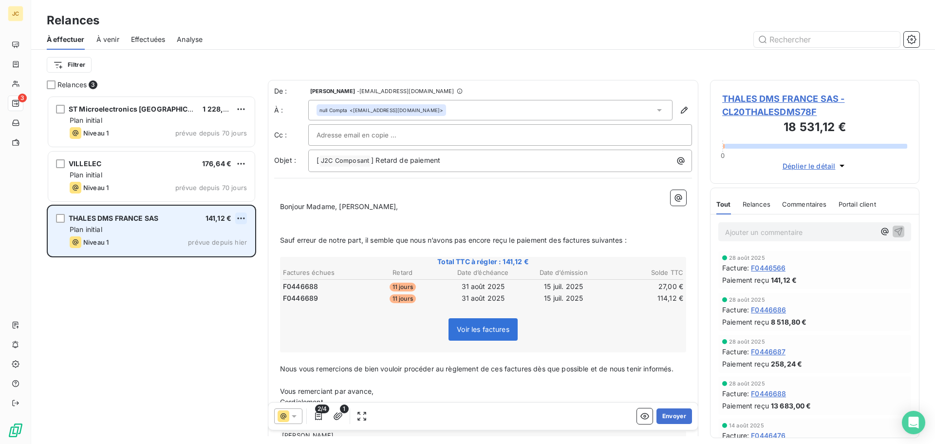
click at [245, 219] on html "JC 3 Relances À effectuer À venir Effectuées Analyse Filtrer Relances 3 ST Micr…" at bounding box center [467, 222] width 935 height 444
click at [217, 257] on div "Passer cette action" at bounding box center [198, 256] width 87 height 16
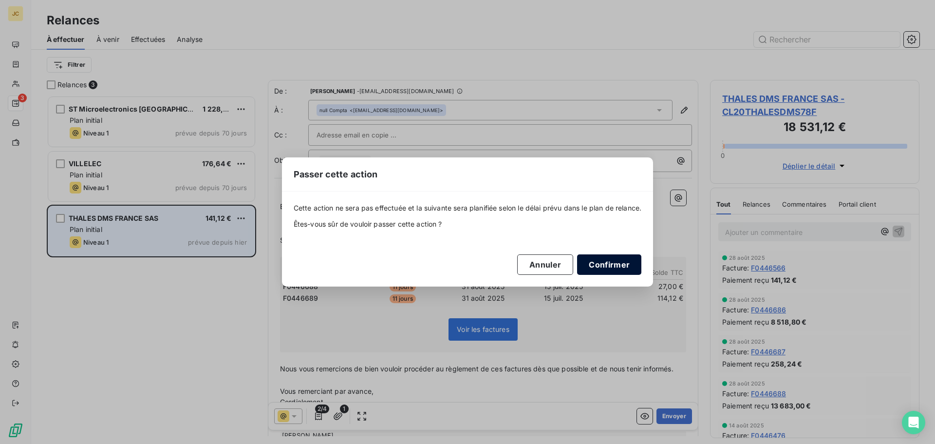
click at [641, 265] on button "Confirmer" at bounding box center [609, 264] width 64 height 20
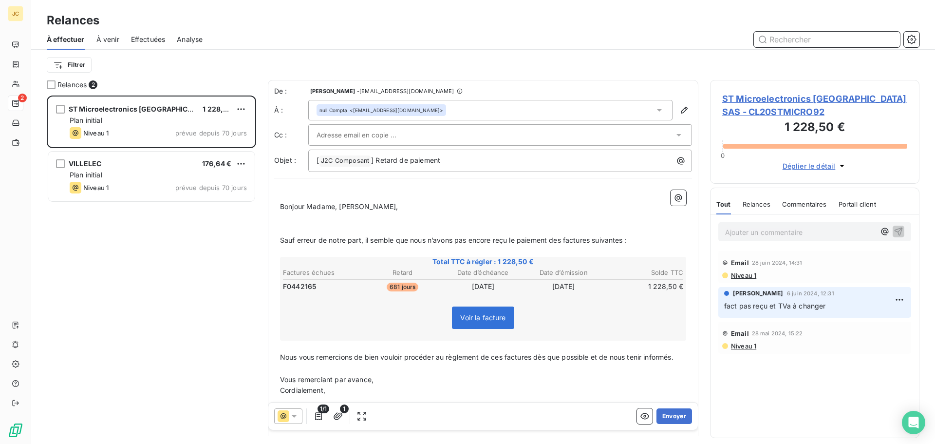
click at [867, 39] on input "text" at bounding box center [827, 40] width 146 height 16
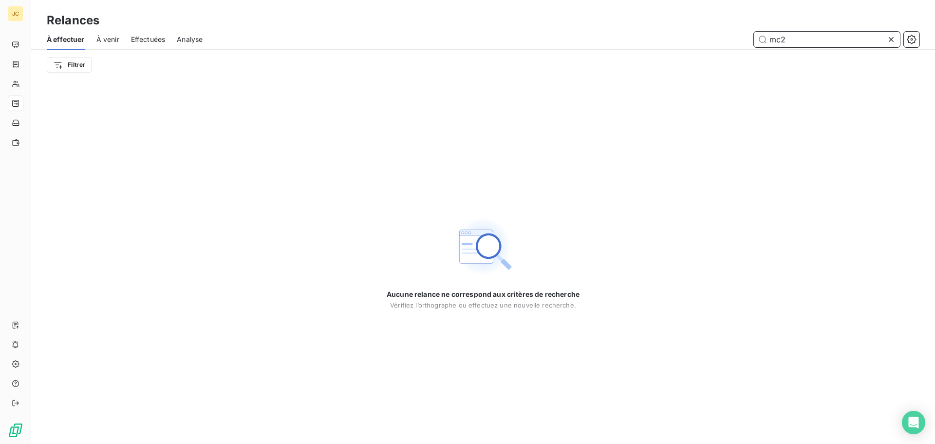
type input "mc2"
click at [113, 42] on span "À venir" at bounding box center [107, 40] width 23 height 10
click at [141, 40] on span "Effectuées" at bounding box center [148, 40] width 35 height 10
click at [145, 37] on span "Effectuées" at bounding box center [148, 40] width 35 height 10
click at [890, 38] on icon at bounding box center [892, 40] width 10 height 10
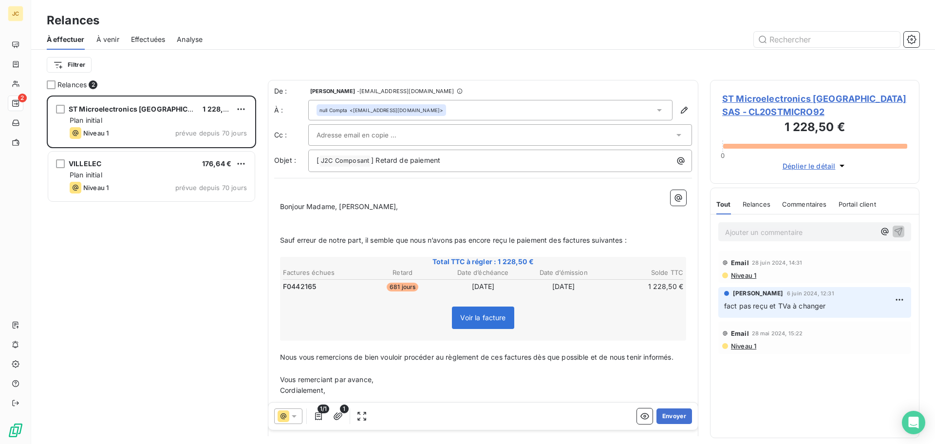
scroll to position [341, 202]
click at [150, 38] on span "Effectuées" at bounding box center [148, 40] width 35 height 10
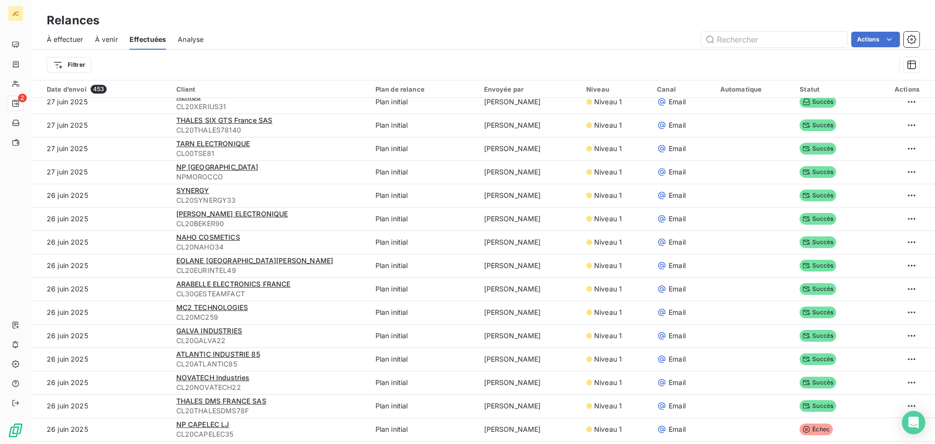
scroll to position [1993, 0]
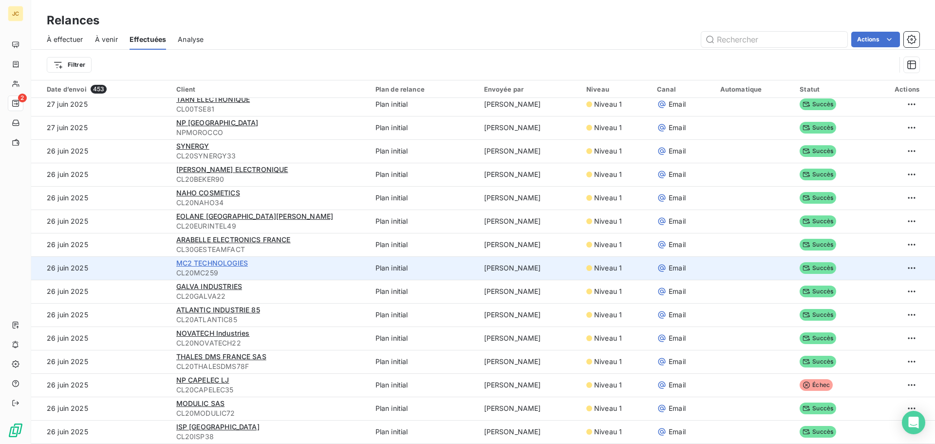
click at [226, 264] on span "MC2 TECHNOLOGIES" at bounding box center [212, 263] width 72 height 8
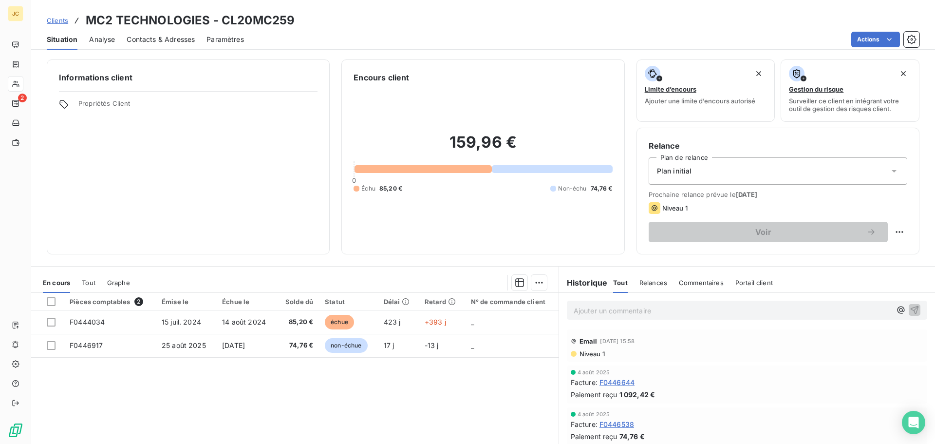
click at [163, 38] on span "Contacts & Adresses" at bounding box center [161, 40] width 68 height 10
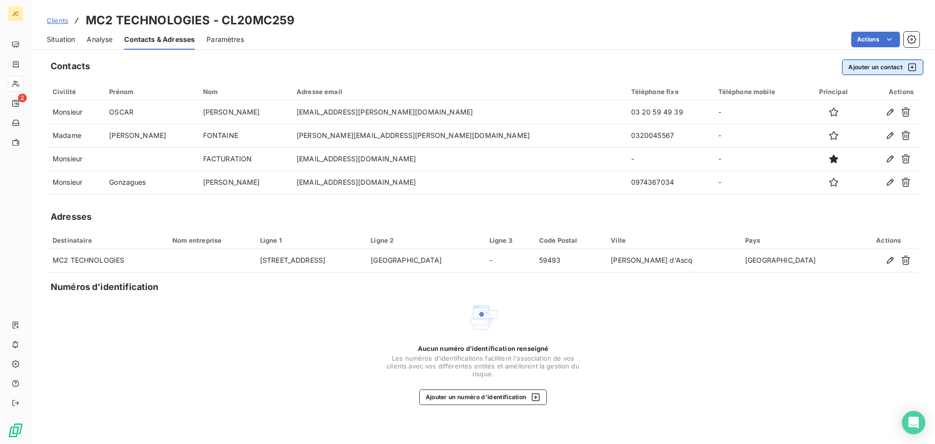
click at [856, 69] on button "Ajouter un contact" at bounding box center [882, 67] width 81 height 16
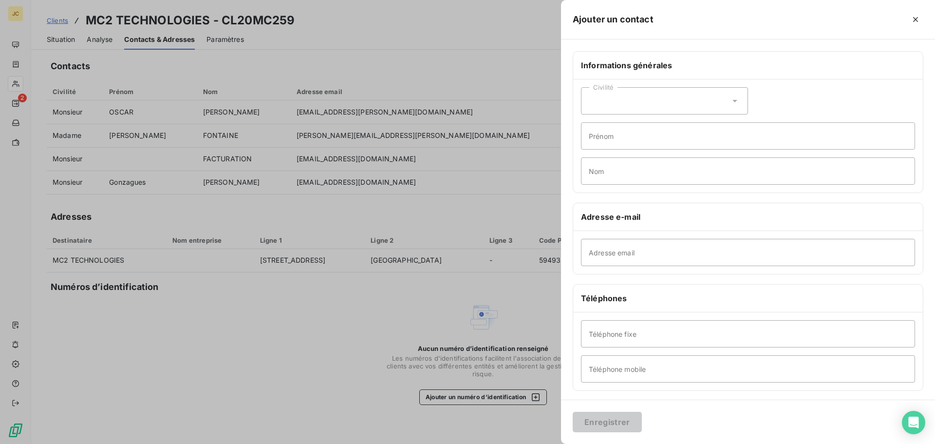
click at [675, 102] on div "Civilité" at bounding box center [664, 100] width 167 height 27
click at [616, 123] on span "Madame" at bounding box center [614, 125] width 26 height 9
click at [619, 137] on input "Prénom" at bounding box center [748, 135] width 334 height 27
type input "relances"
click at [627, 255] on input "Adresse email" at bounding box center [748, 252] width 334 height 27
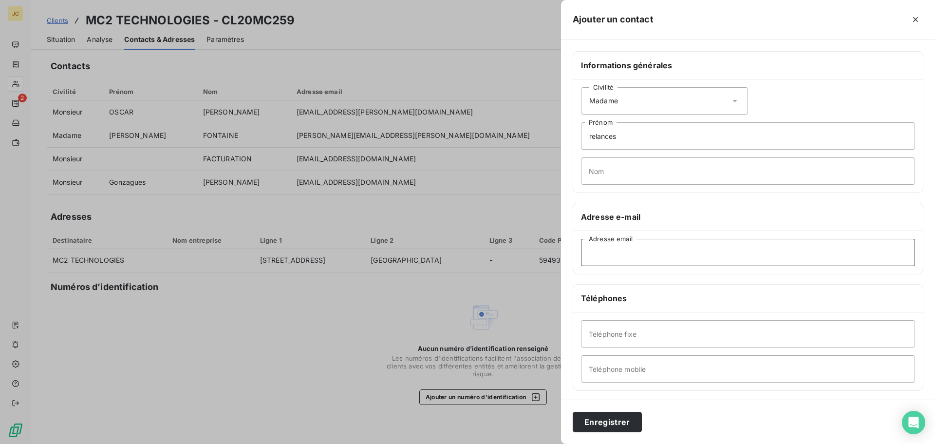
paste input "[EMAIL_ADDRESS][DOMAIN_NAME]"
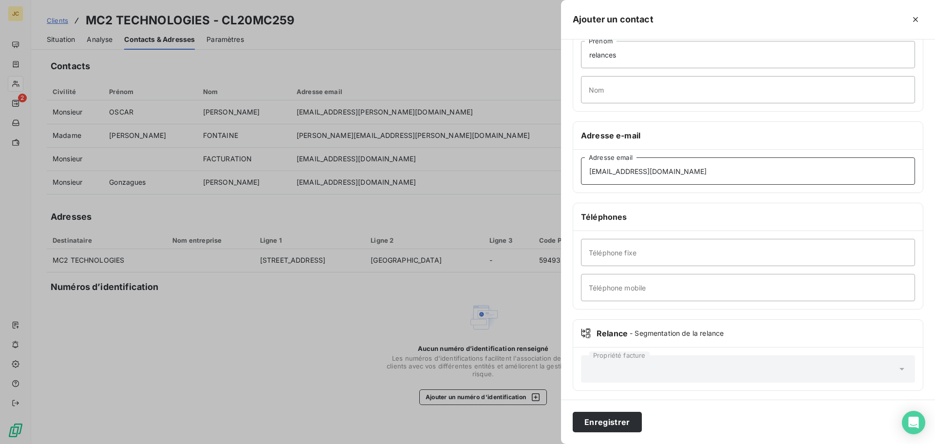
scroll to position [84, 0]
type input "[EMAIL_ADDRESS][DOMAIN_NAME]"
click at [605, 417] on button "Enregistrer" at bounding box center [607, 422] width 69 height 20
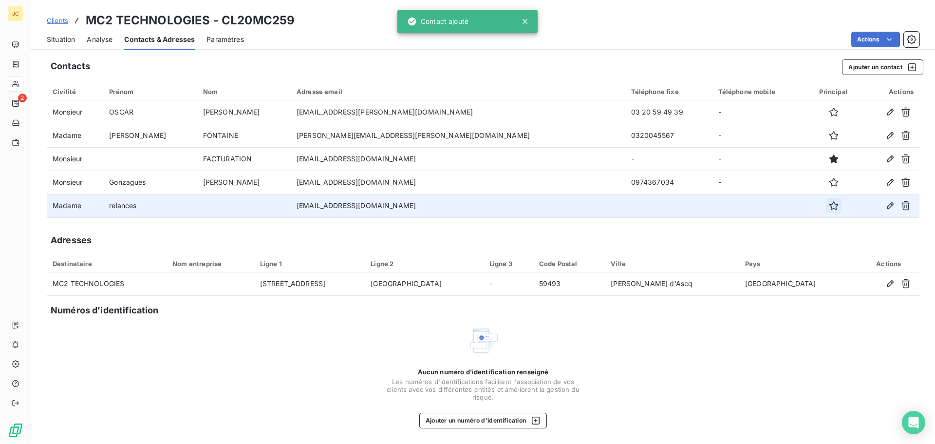
click at [829, 207] on icon "button" at bounding box center [834, 206] width 10 height 10
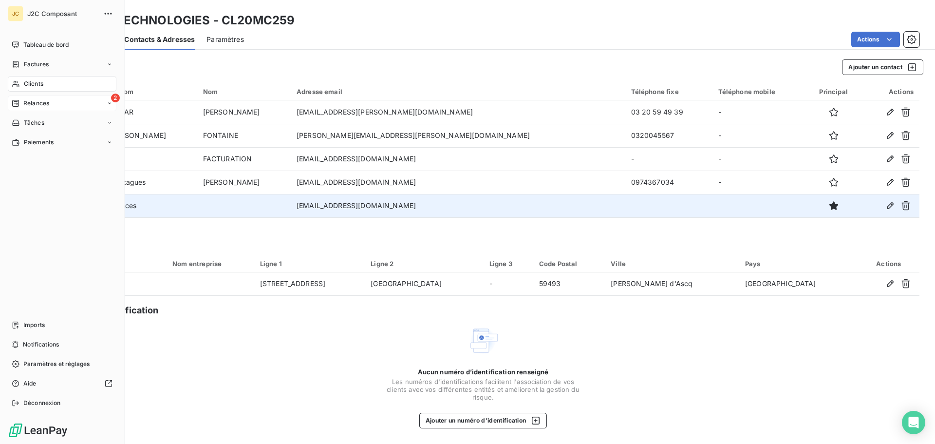
click at [31, 100] on span "Relances" at bounding box center [36, 103] width 26 height 9
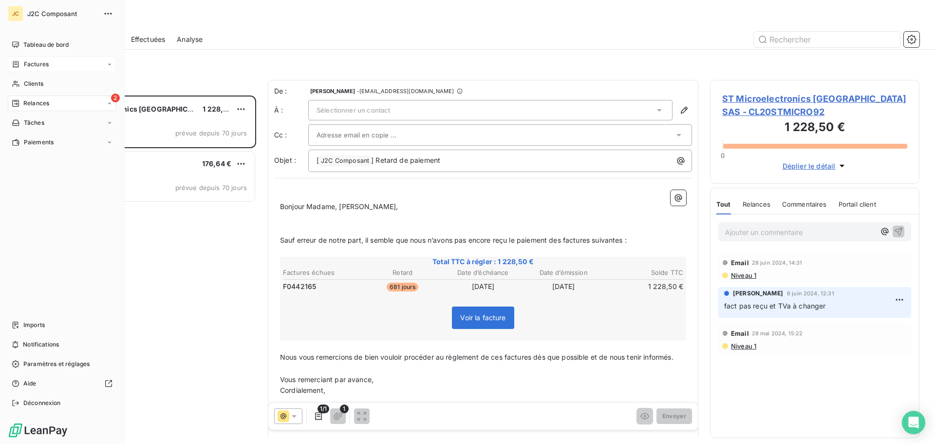
scroll to position [341, 202]
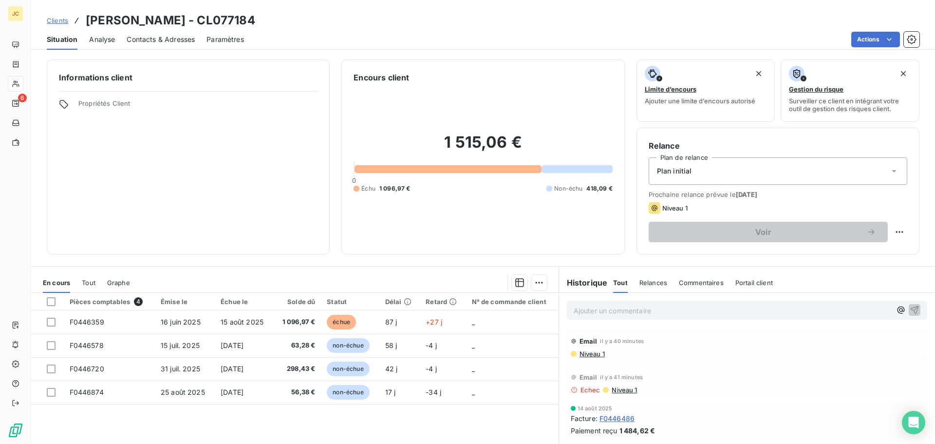
click at [166, 39] on span "Contacts & Adresses" at bounding box center [161, 40] width 68 height 10
